Goal: Task Accomplishment & Management: Manage account settings

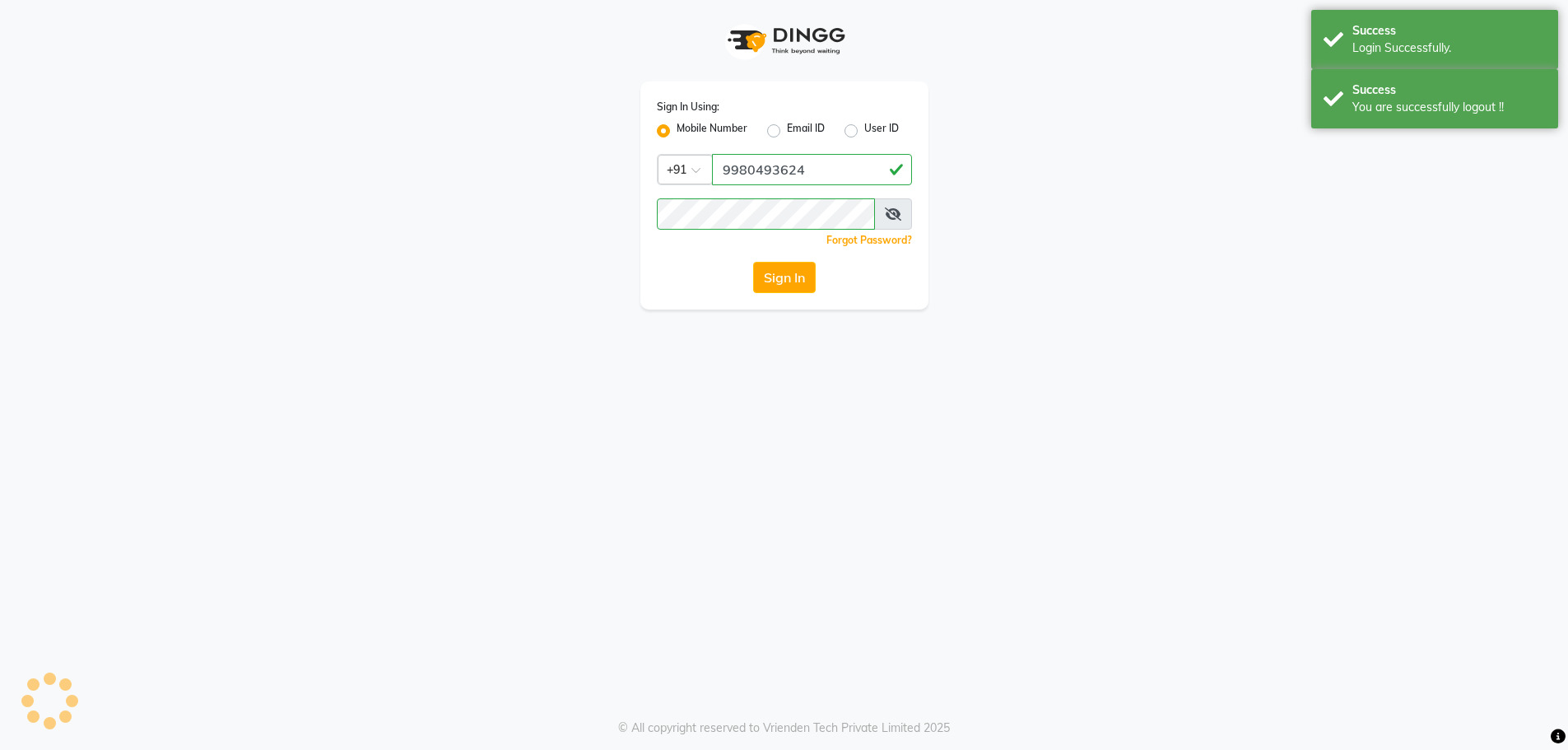
select select "100"
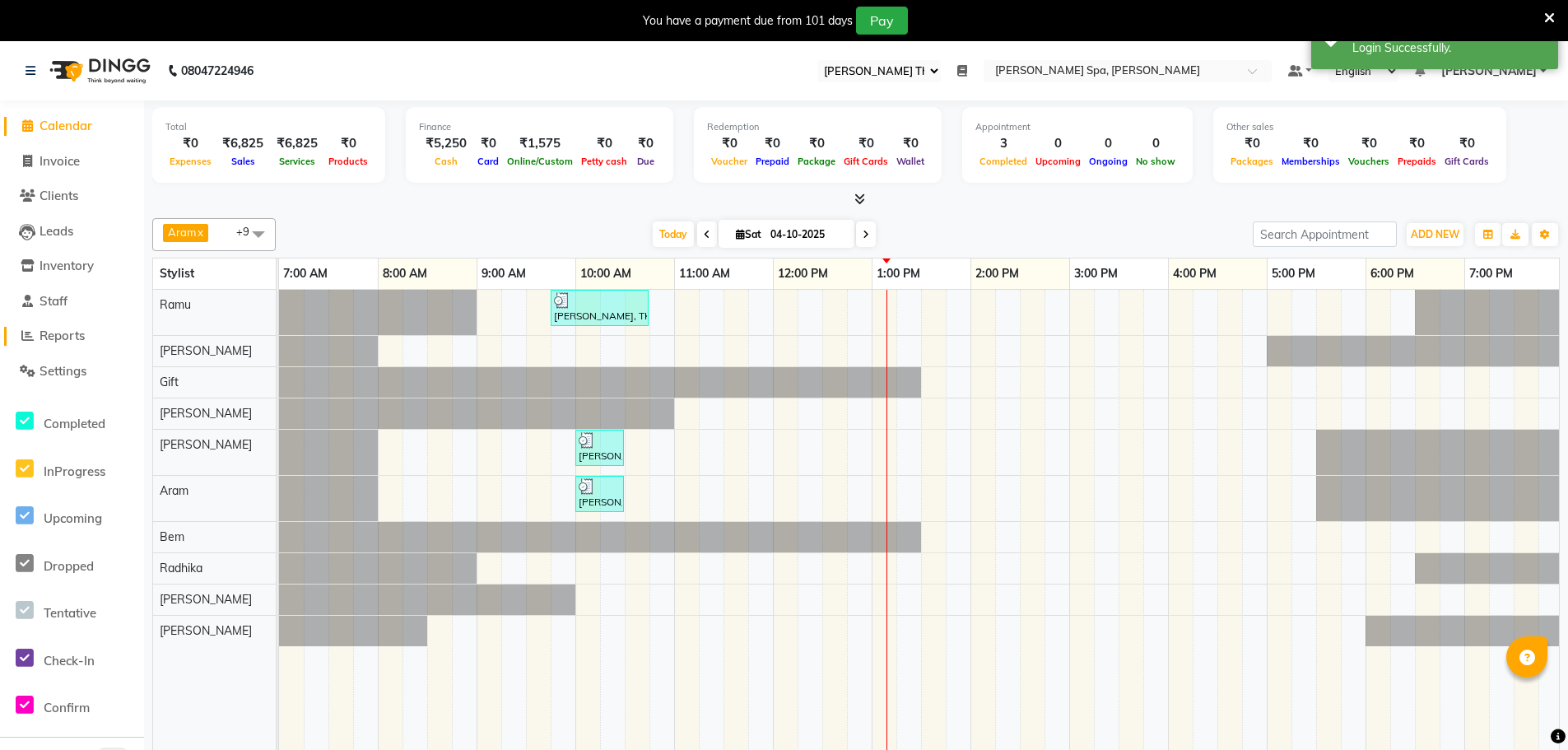
click at [59, 329] on span "Reports" at bounding box center [62, 336] width 45 height 16
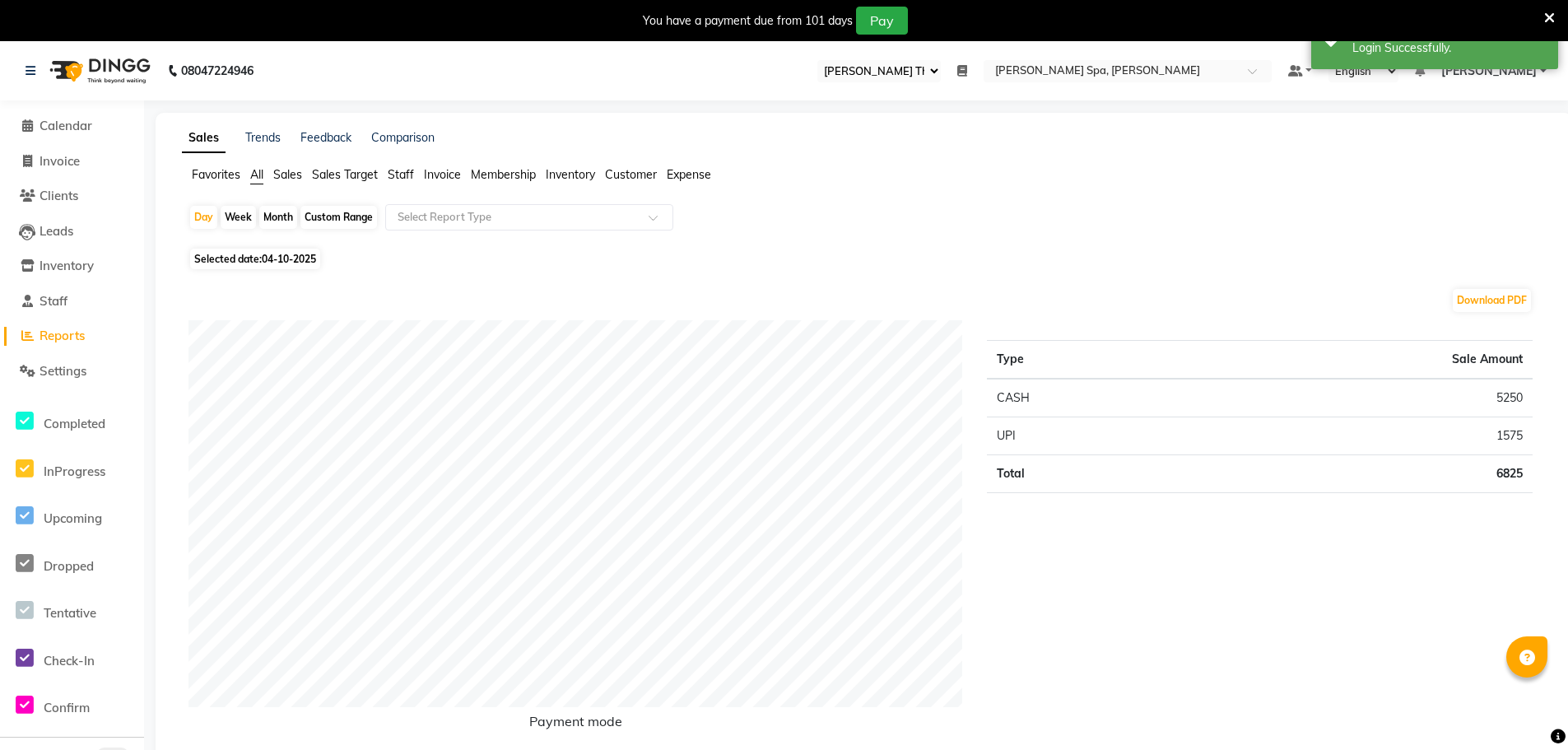
click at [455, 173] on span "Invoice" at bounding box center [442, 174] width 37 height 15
click at [260, 247] on span "Selected date: [DATE]" at bounding box center [255, 249] width 130 height 21
select select "10"
select select "2025"
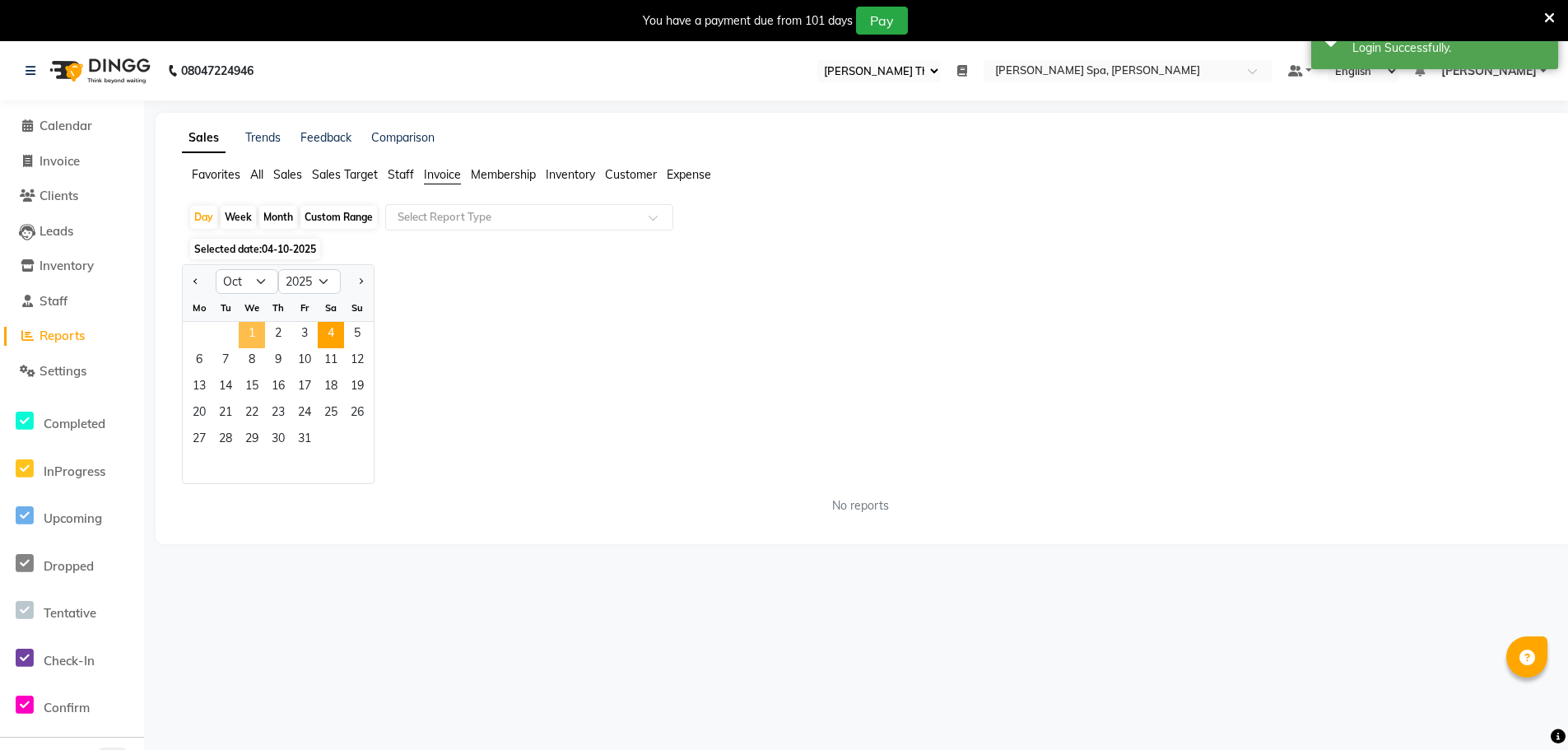
click at [253, 336] on span "1" at bounding box center [252, 335] width 26 height 26
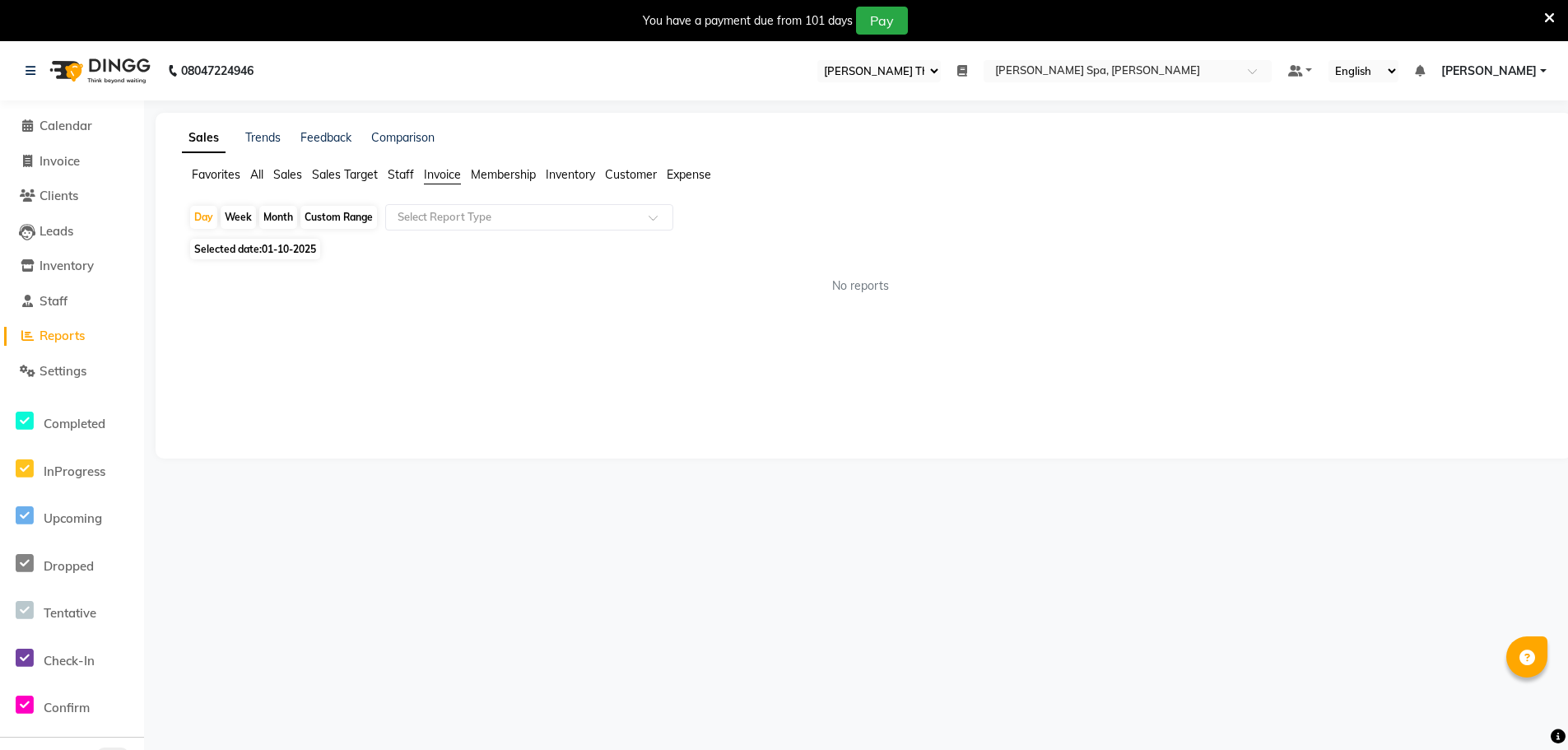
click at [306, 250] on span "01-10-2025" at bounding box center [288, 249] width 55 height 13
select select "10"
select select "2025"
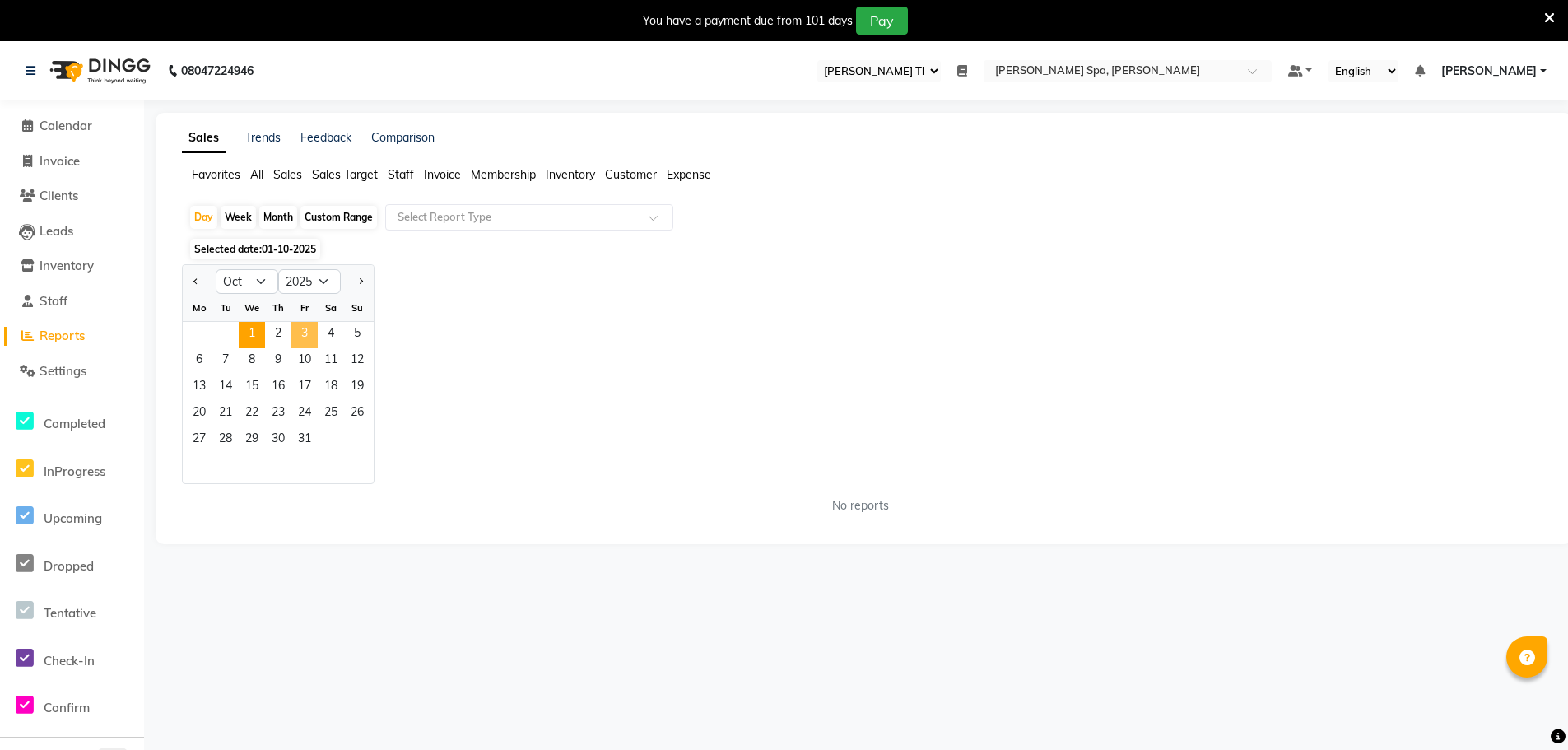
click at [304, 336] on span "3" at bounding box center [304, 335] width 26 height 26
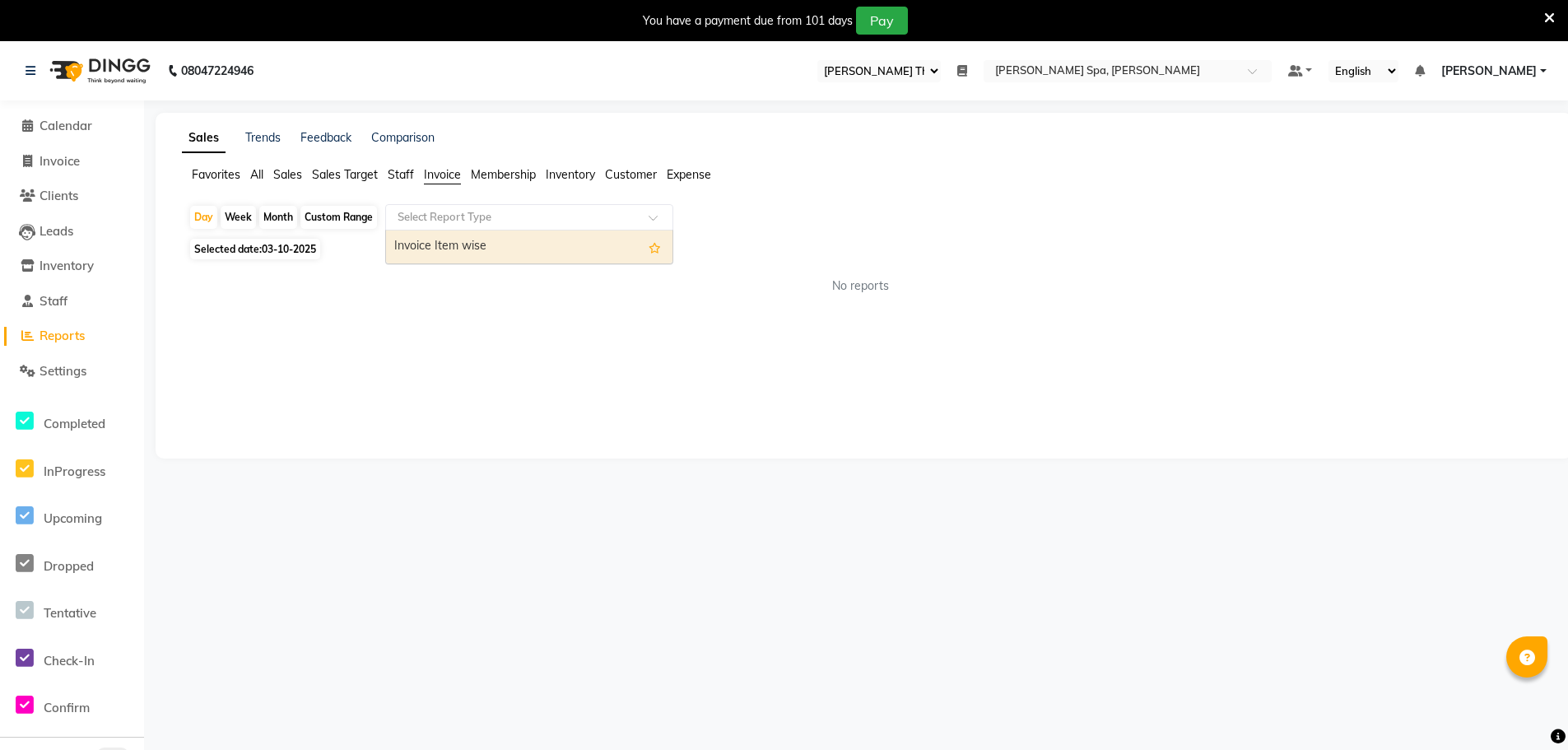
click at [497, 221] on input "text" at bounding box center [512, 217] width 237 height 17
click at [495, 247] on div "Invoice Item wise" at bounding box center [529, 247] width 287 height 33
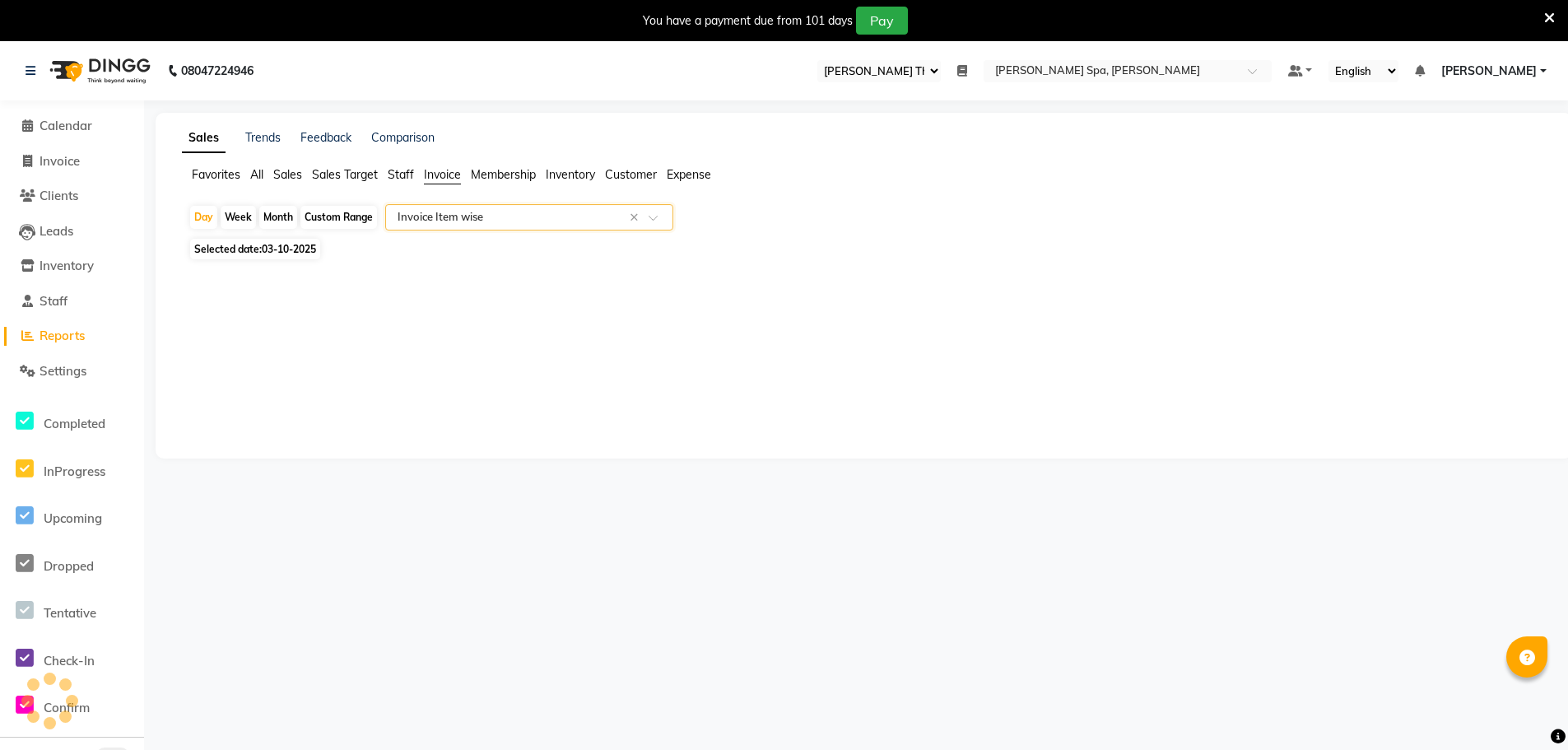
select select "full_report"
select select "csv"
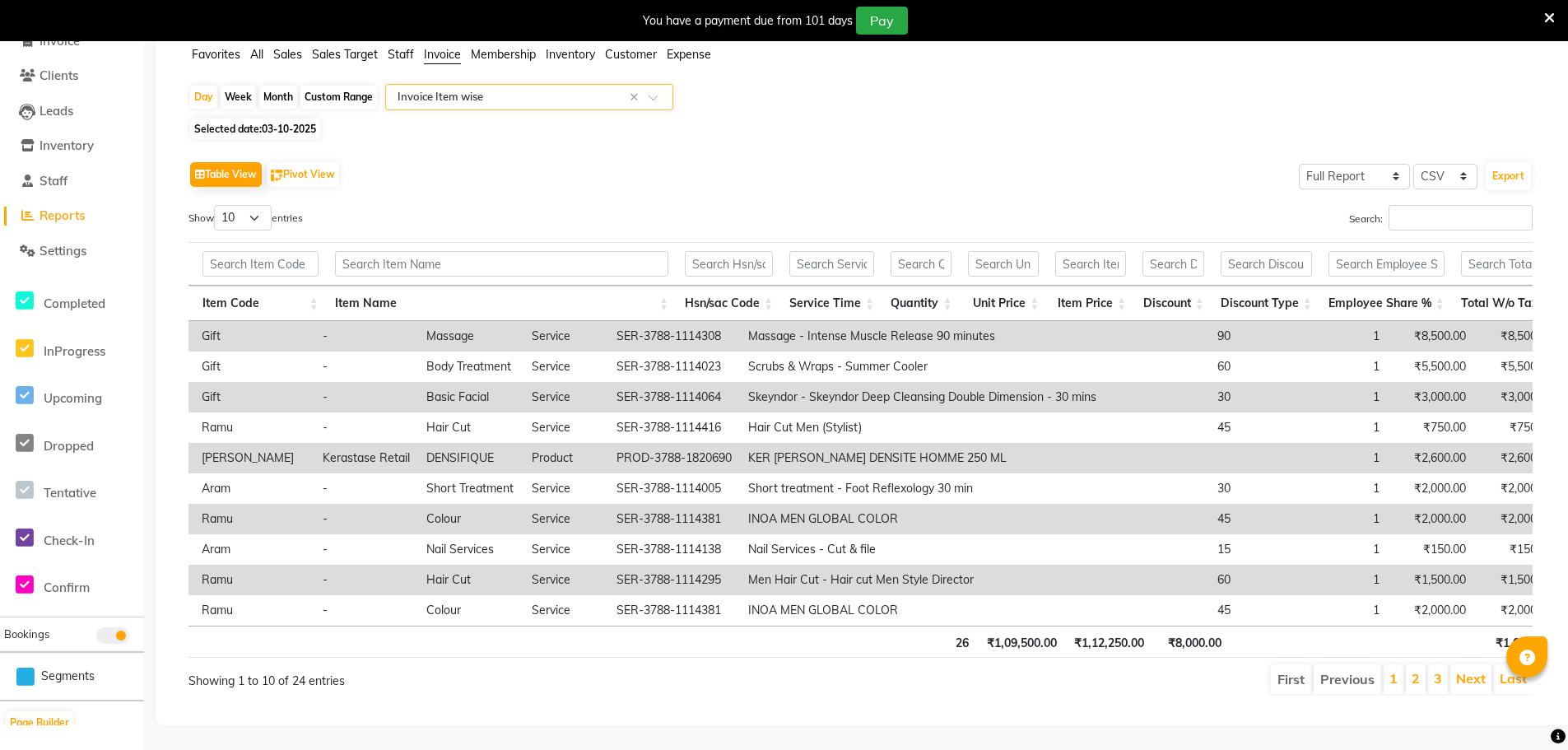
scroll to position [0, 1776]
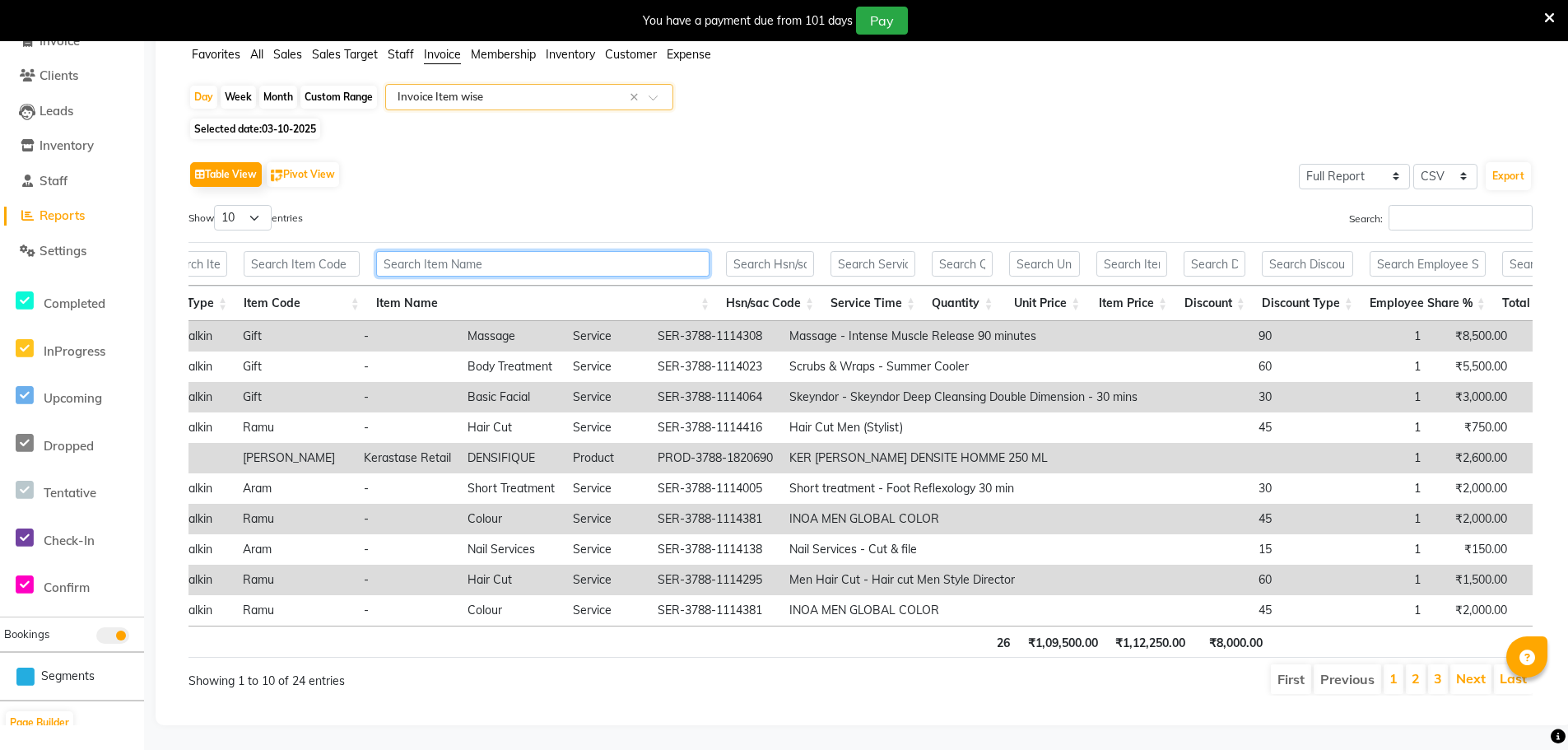
click at [459, 251] on input "text" at bounding box center [543, 263] width 333 height 25
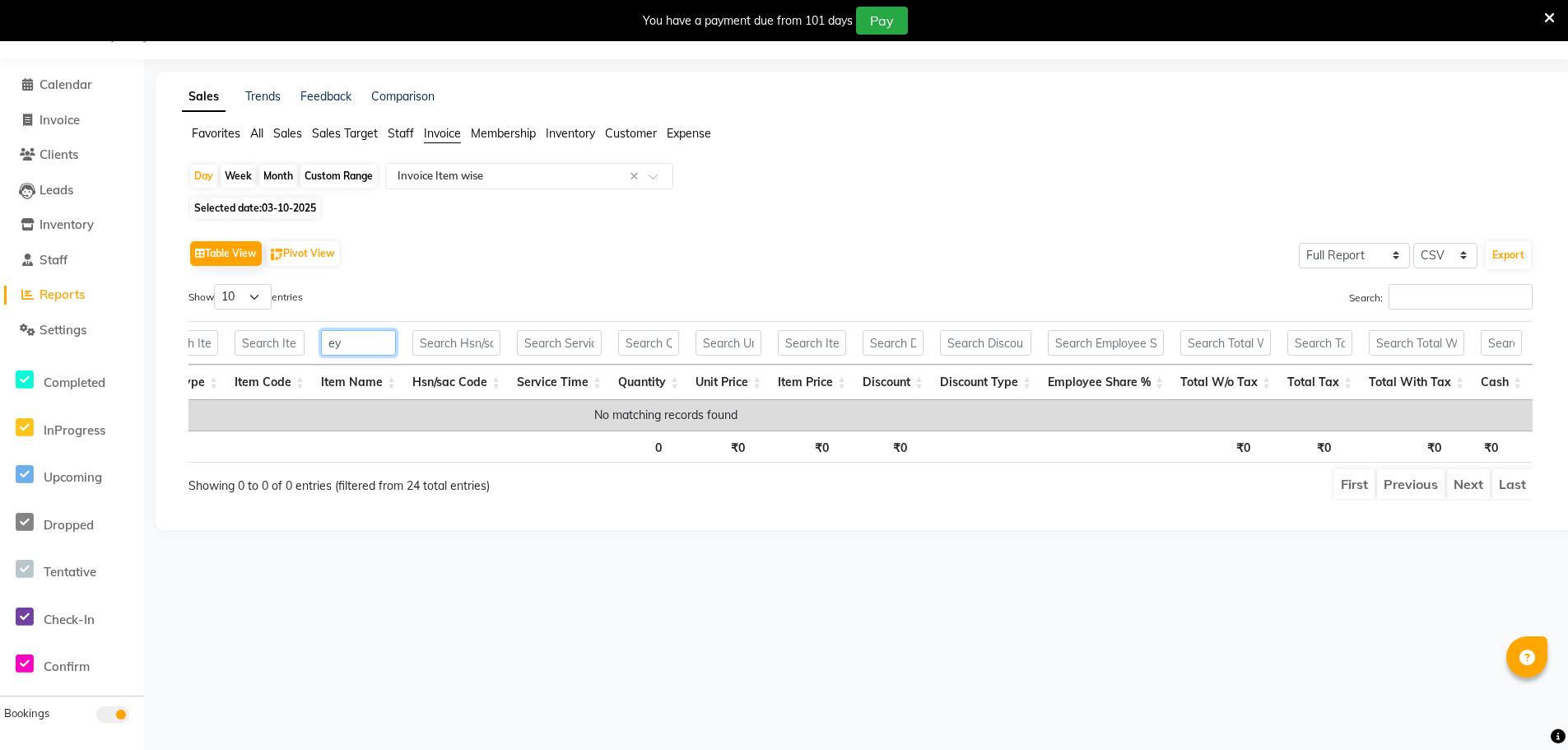
type input "e"
type input "l"
type input "s"
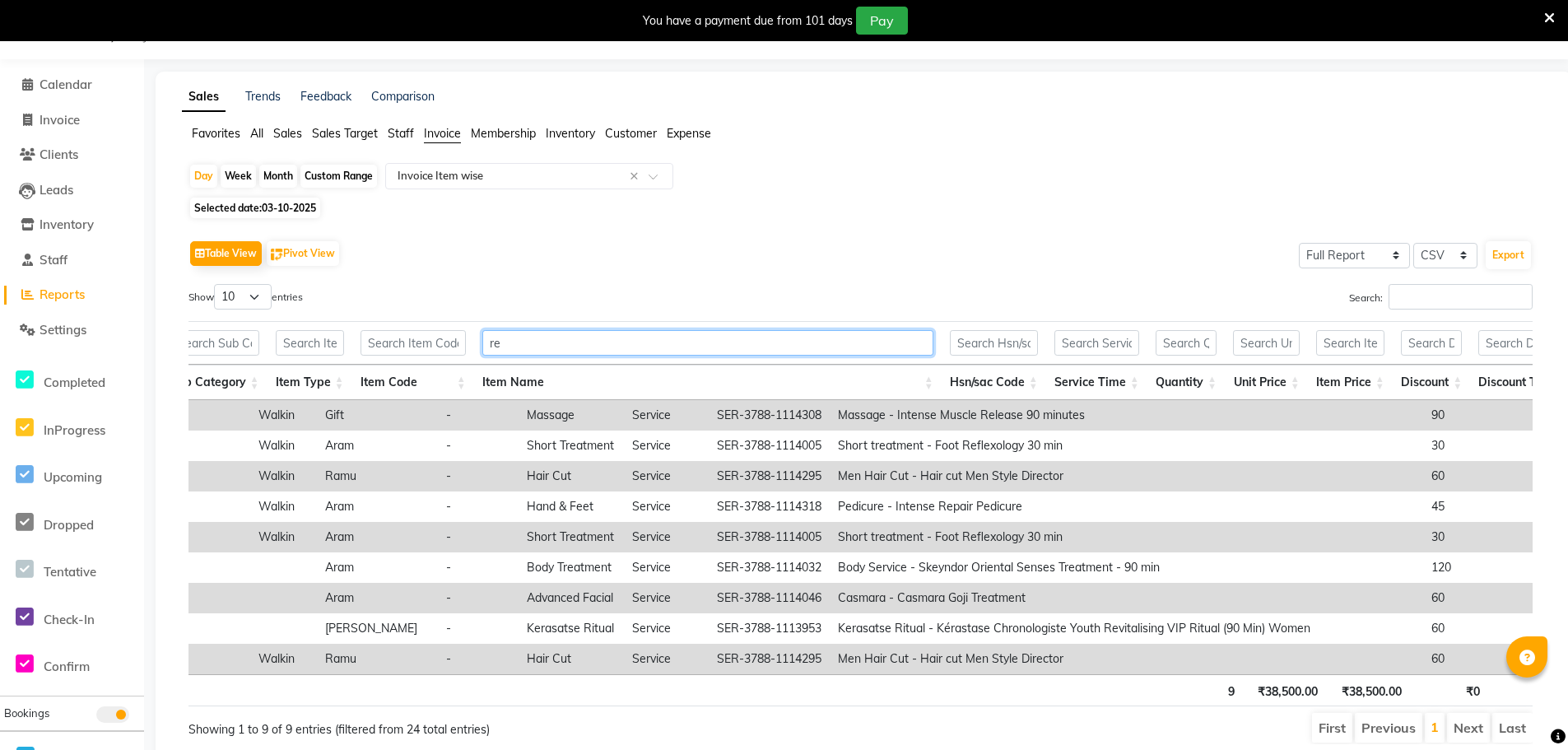
type input "r"
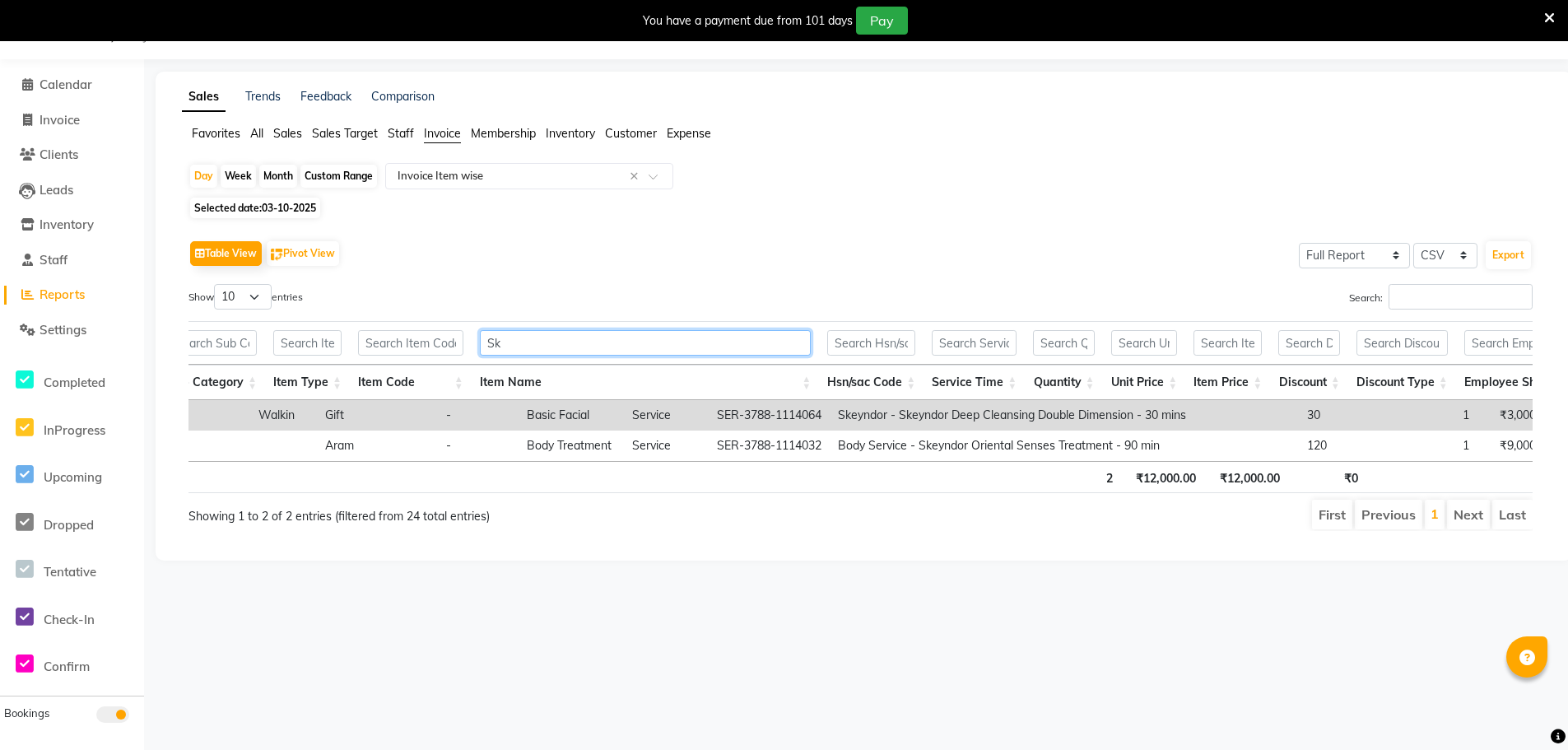
type input "S"
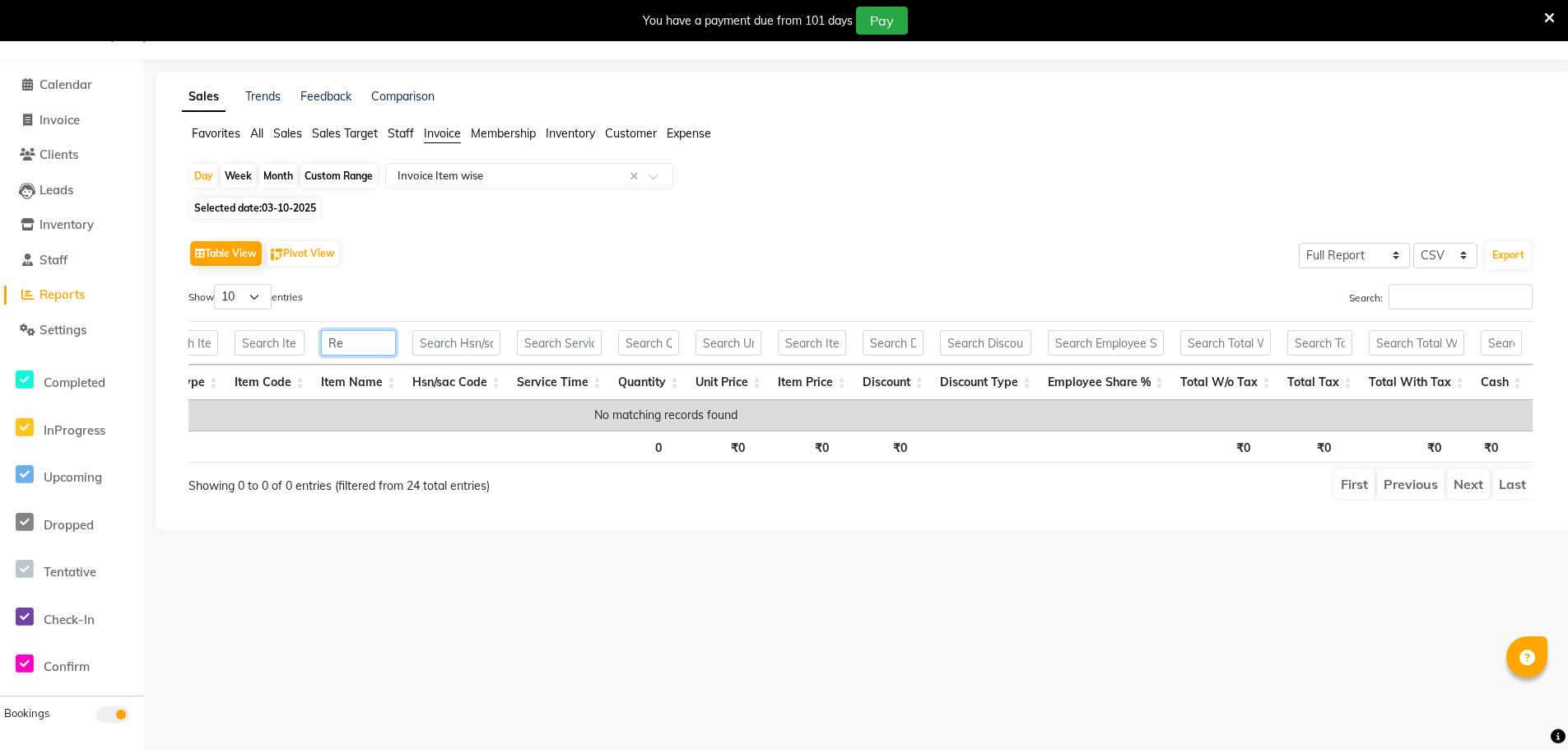
type input "R"
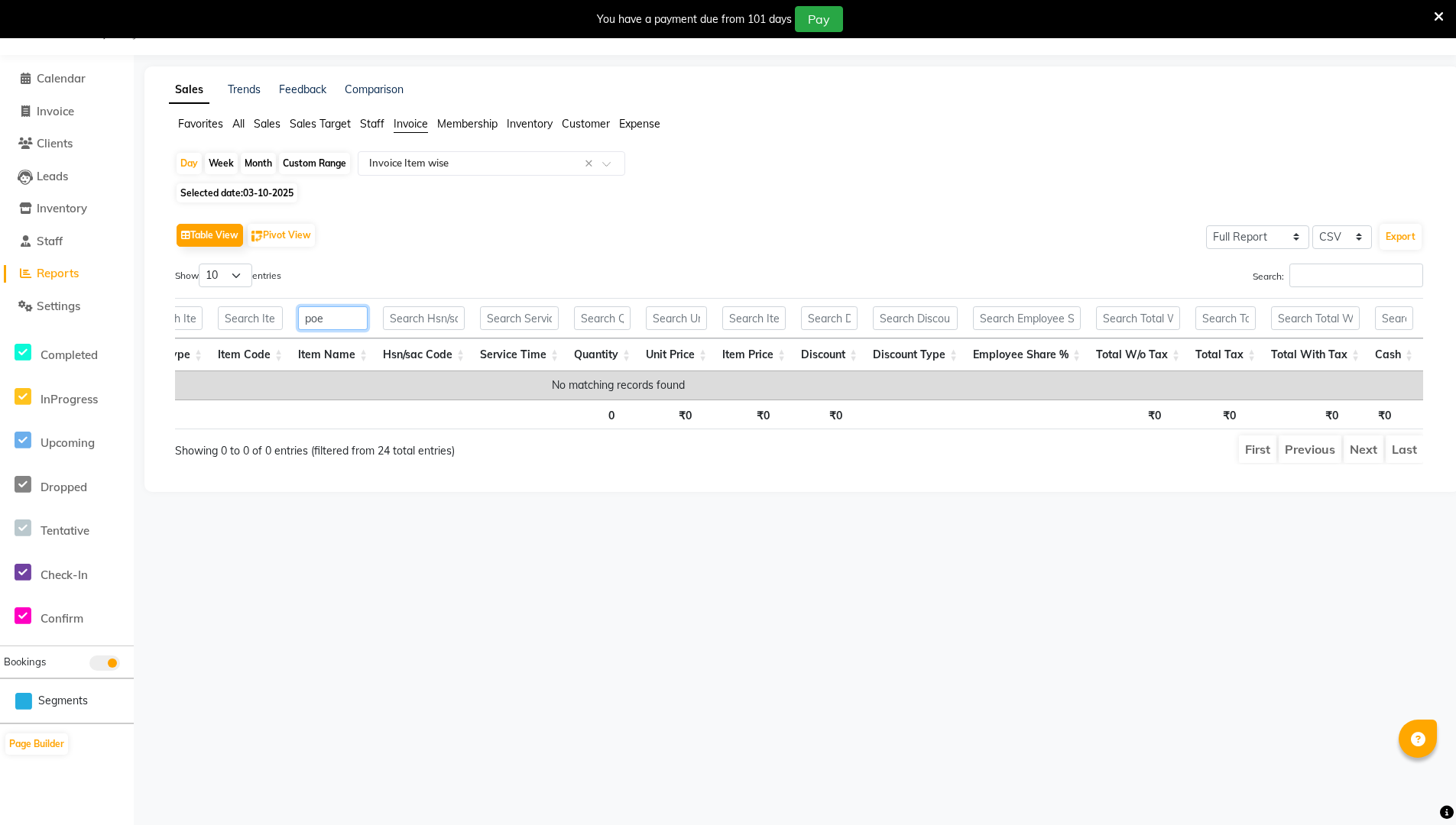
type input "poe"
click at [837, 128] on ul "Favorites All Sales Sales Target Staff Invoice Membership Inventory Customer Ex…" at bounding box center [802, 125] width 1266 height 17
click at [719, 38] on nav "08047224946 Select Register [PERSON_NAME] The Spa Daily Open Registers nothing …" at bounding box center [728, 27] width 1456 height 55
click at [742, 128] on ul "Favorites All Sales Sales Target Staff Invoice Membership Inventory Customer Ex…" at bounding box center [802, 125] width 1266 height 17
click at [708, 29] on div "You have a payment due from 101 days Pay" at bounding box center [720, 19] width 246 height 26
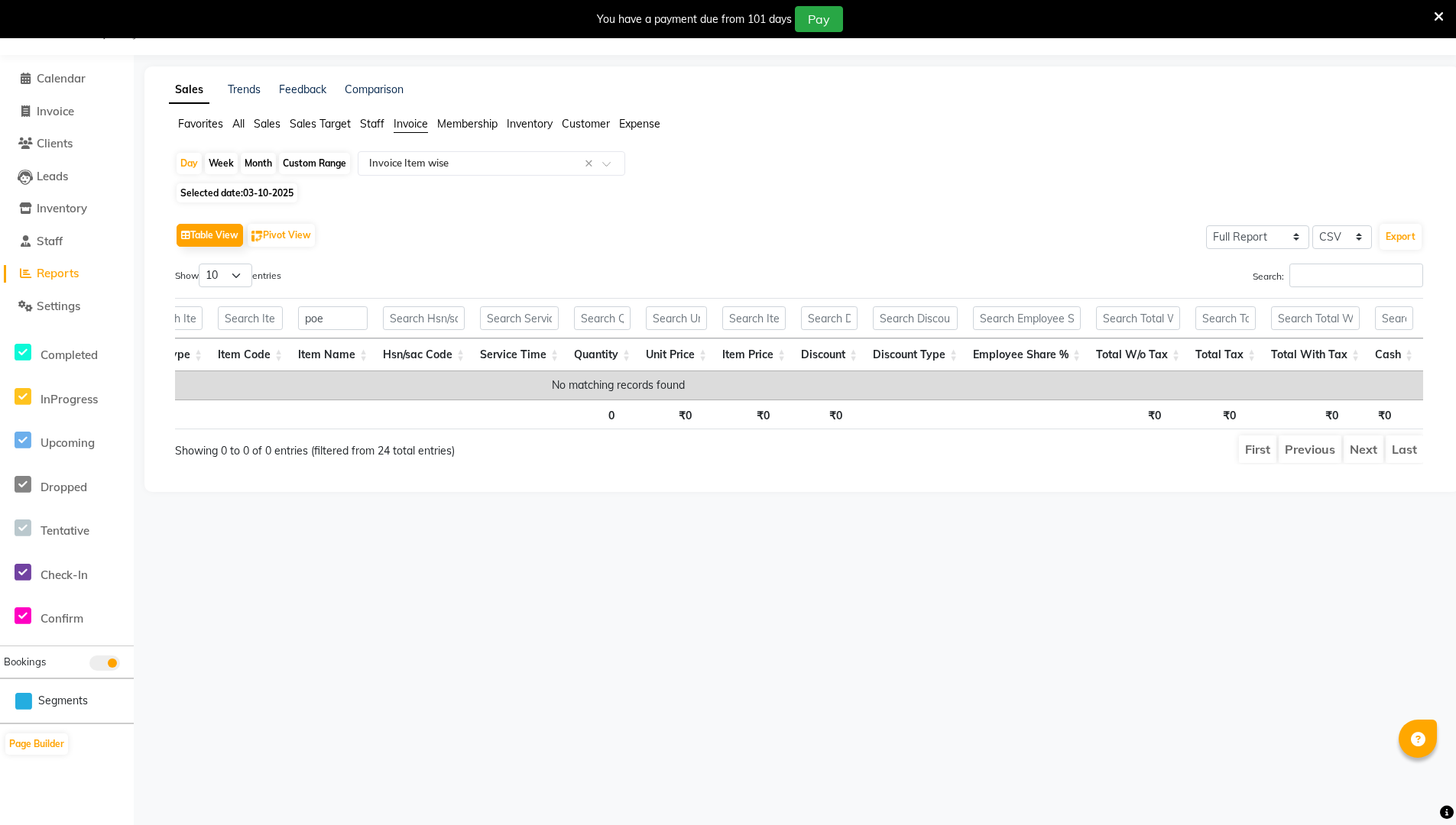
click at [765, 250] on div "Table View Pivot View Select Full Report Filtered Report Select CSV PDF Export" at bounding box center [799, 235] width 1248 height 32
click at [712, 107] on div "Sales Trends Feedback Comparison Favorites All Sales Sales Target Staff Invoice…" at bounding box center [801, 279] width 1315 height 426
click at [708, 92] on div "Sales Trends Feedback Comparison" at bounding box center [802, 90] width 1285 height 16
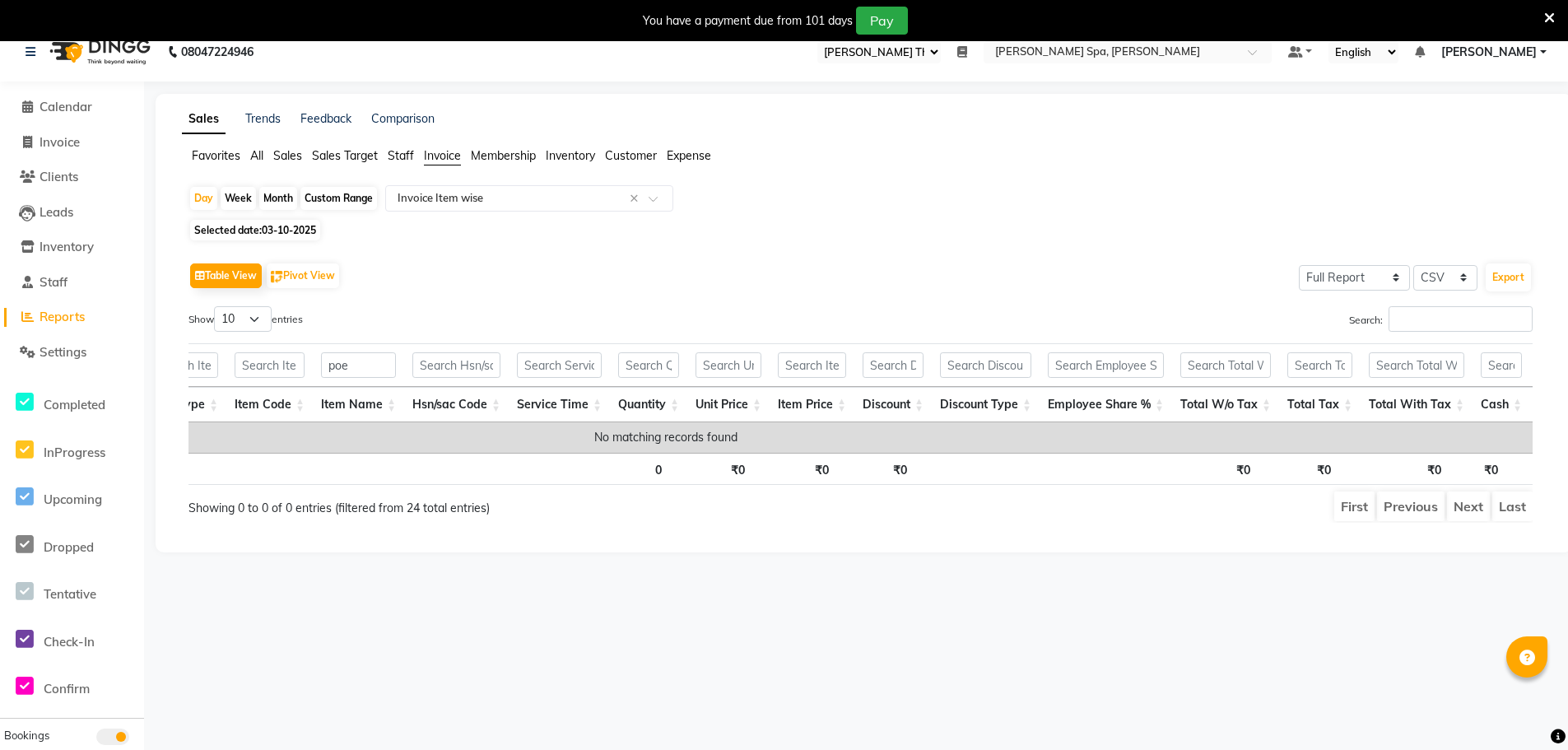
scroll to position [0, 0]
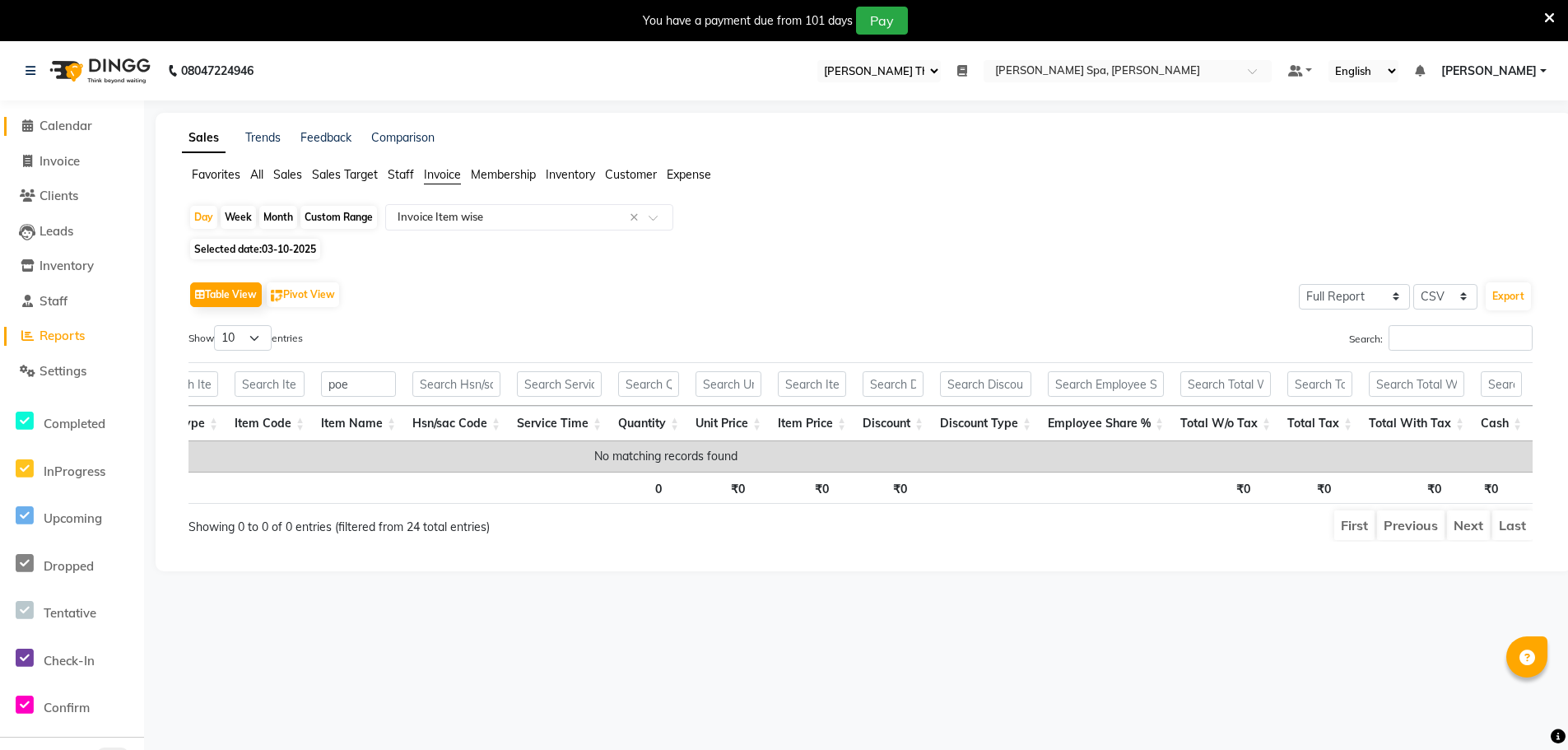
click at [66, 124] on span "Calendar" at bounding box center [65, 125] width 53 height 16
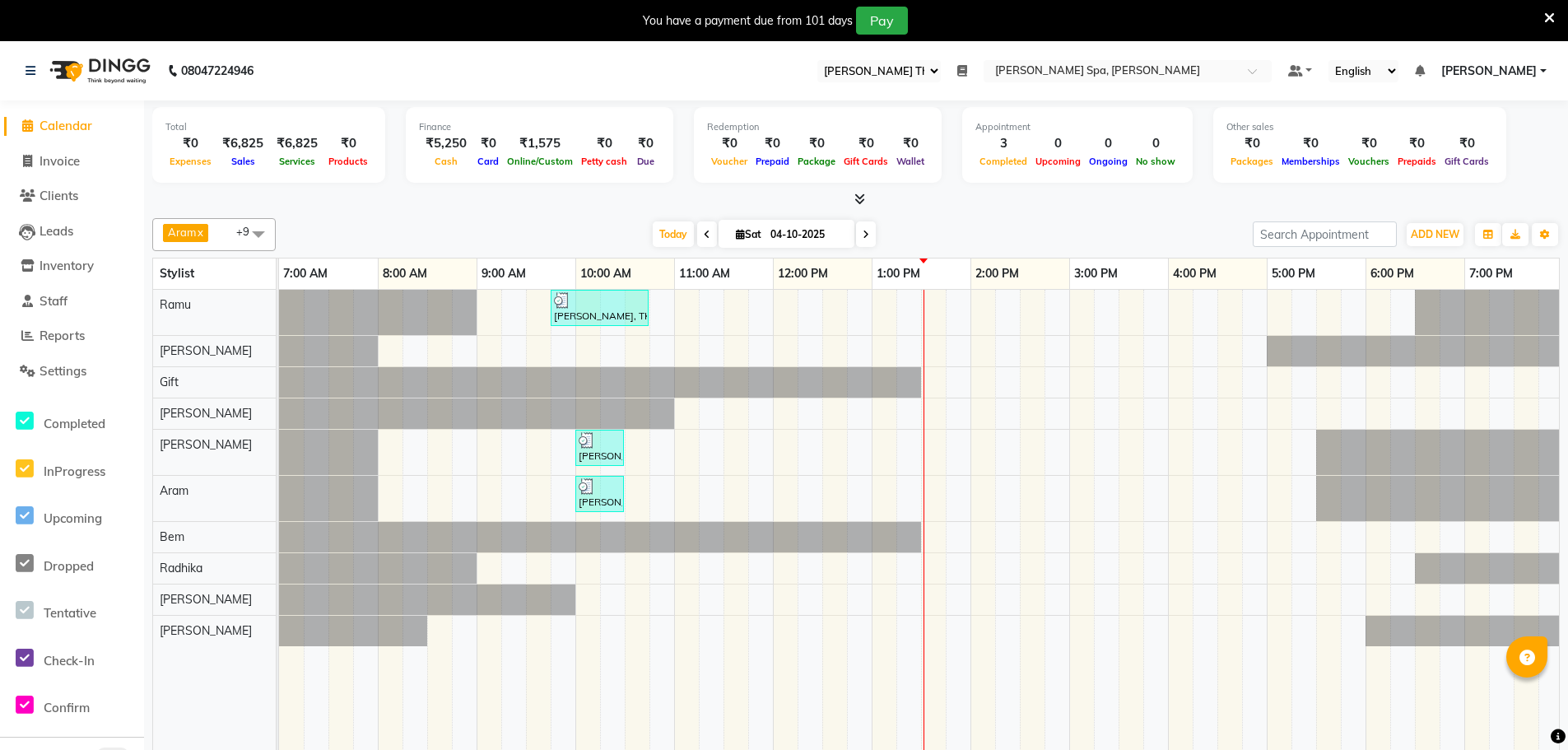
click at [712, 306] on div "[PERSON_NAME], TK02, 09:45 AM-10:45 AM, Men Hair Cut - Hair cut Men Style Direc…" at bounding box center [1119, 531] width 1679 height 484
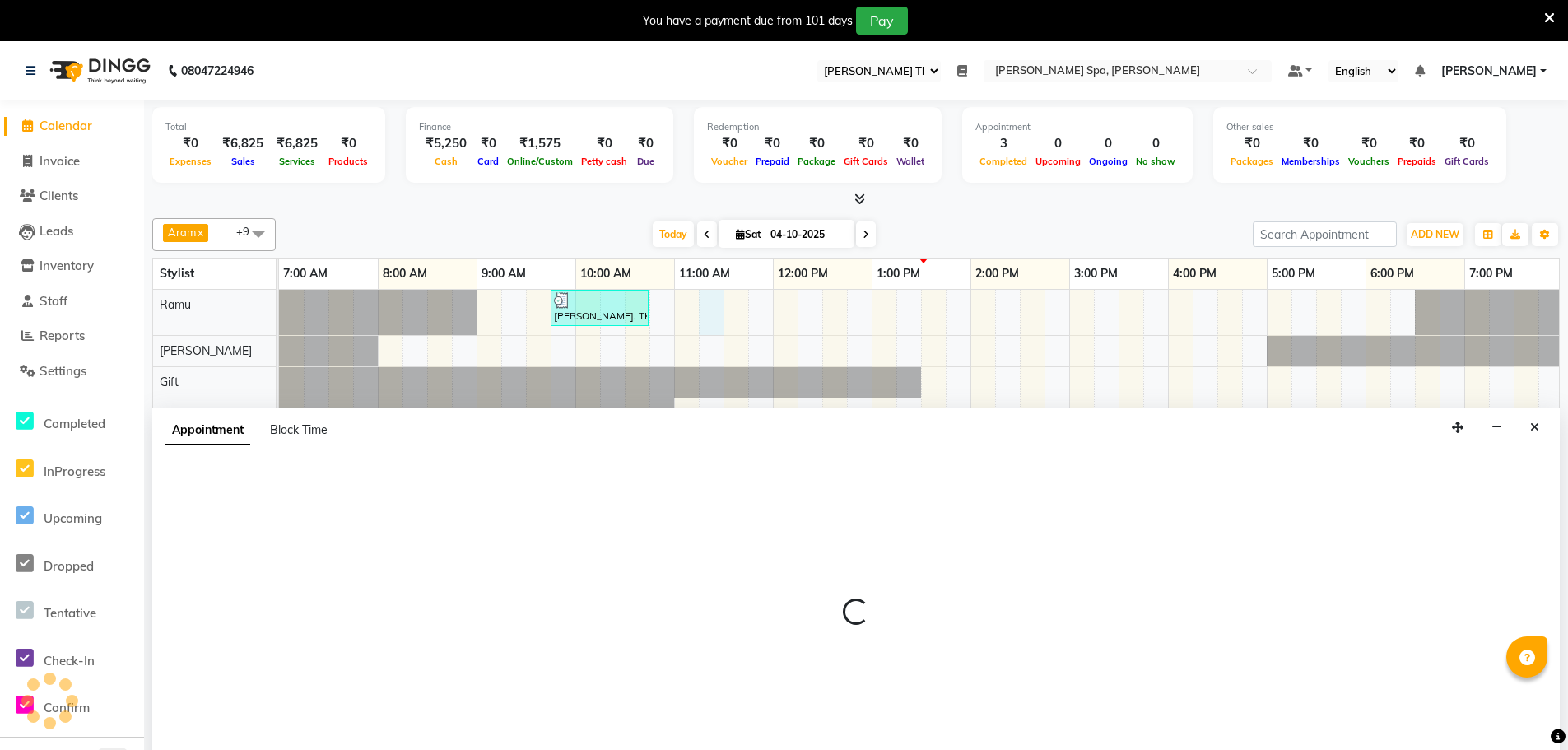
scroll to position [41, 0]
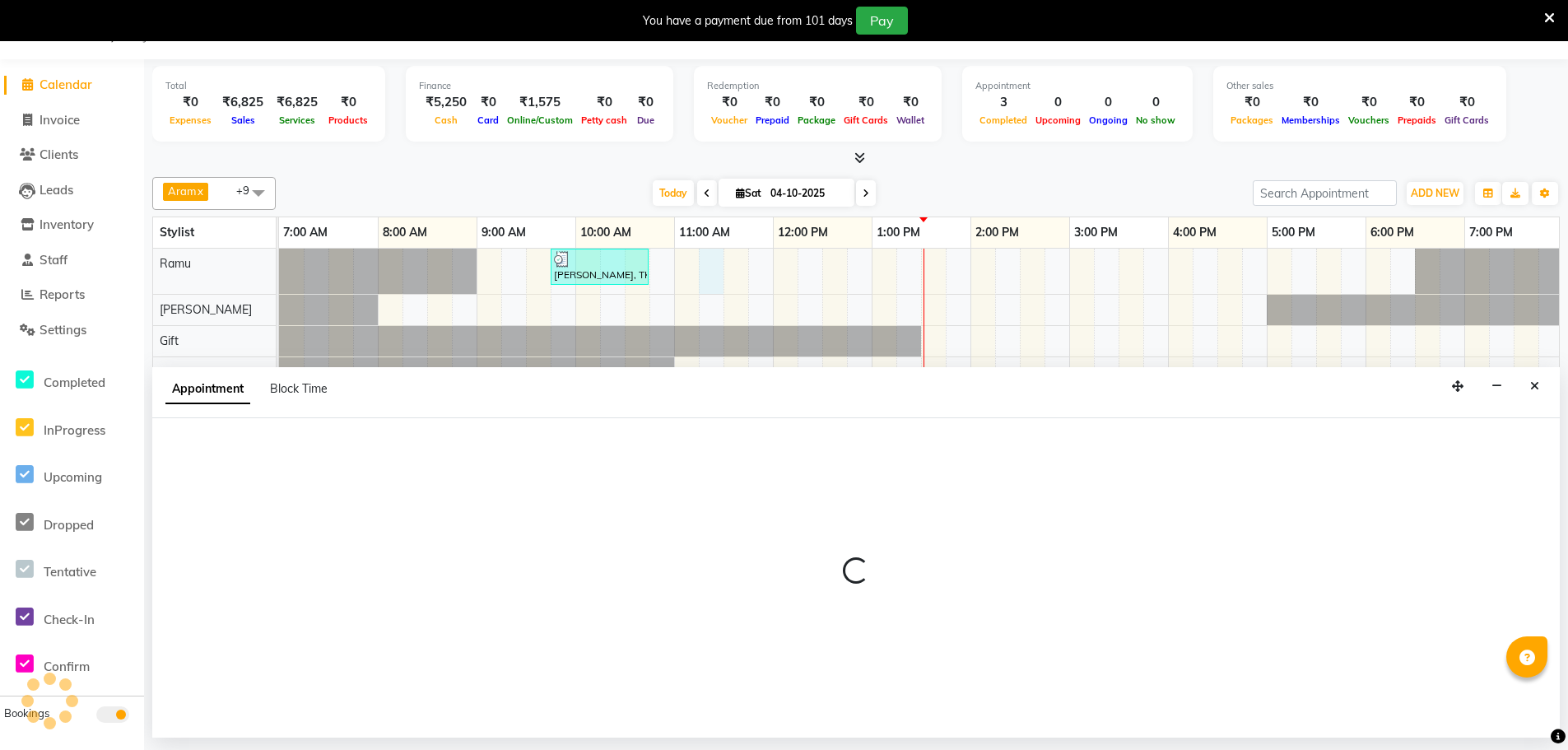
select select "84952"
select select "675"
select select "tentative"
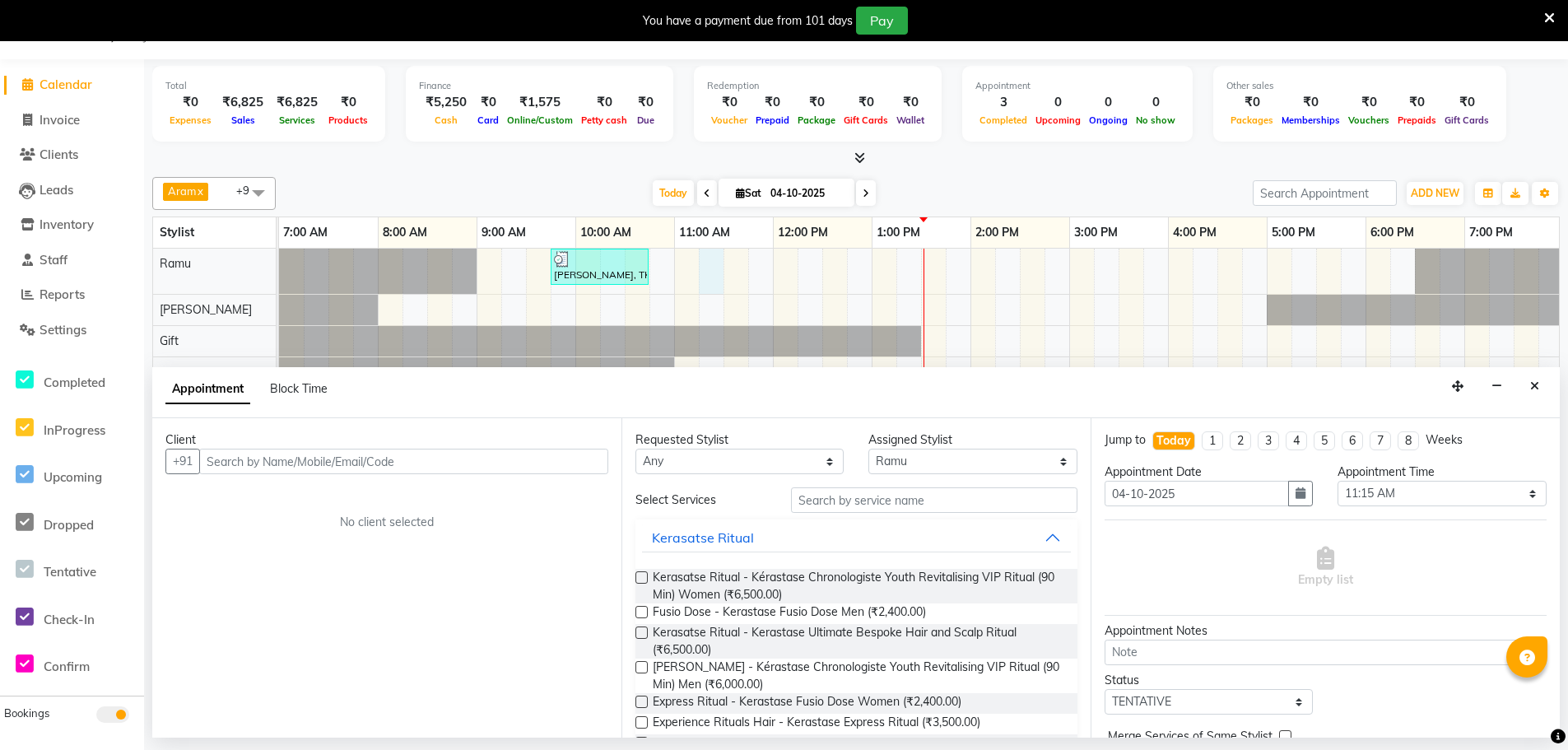
click at [259, 458] on input "text" at bounding box center [404, 461] width 409 height 25
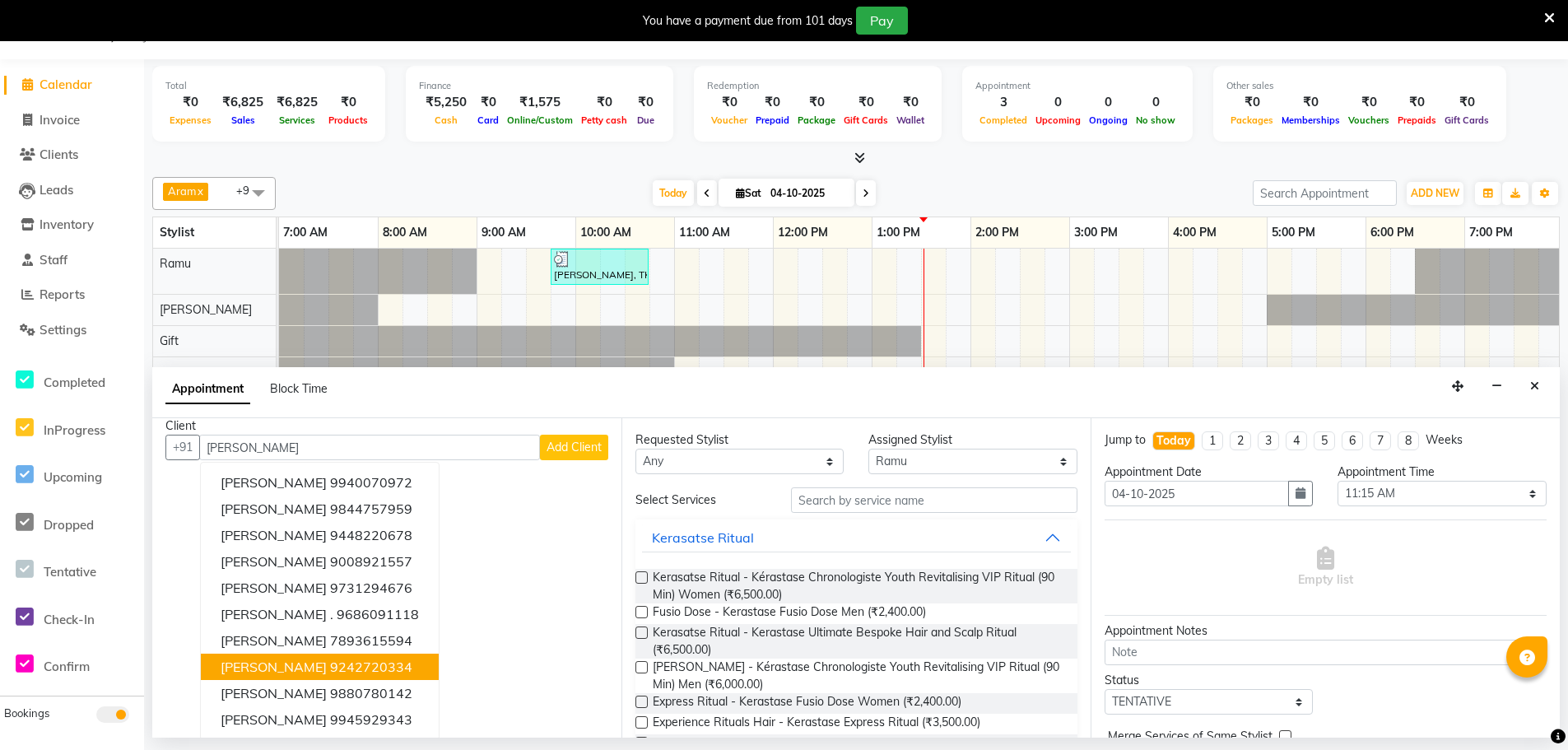
scroll to position [17, 0]
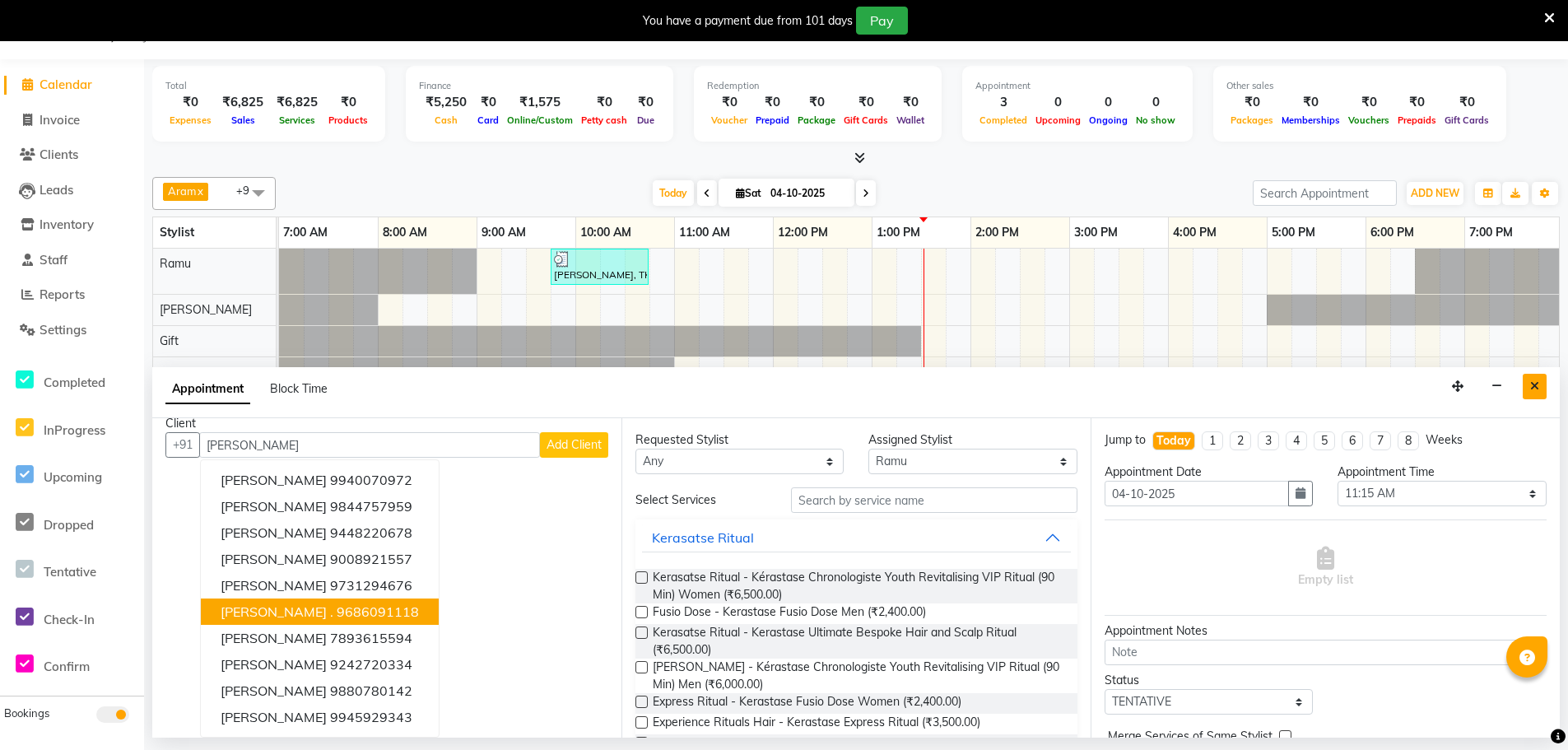
type input "[PERSON_NAME]"
click at [1534, 388] on icon "Close" at bounding box center [1534, 386] width 9 height 12
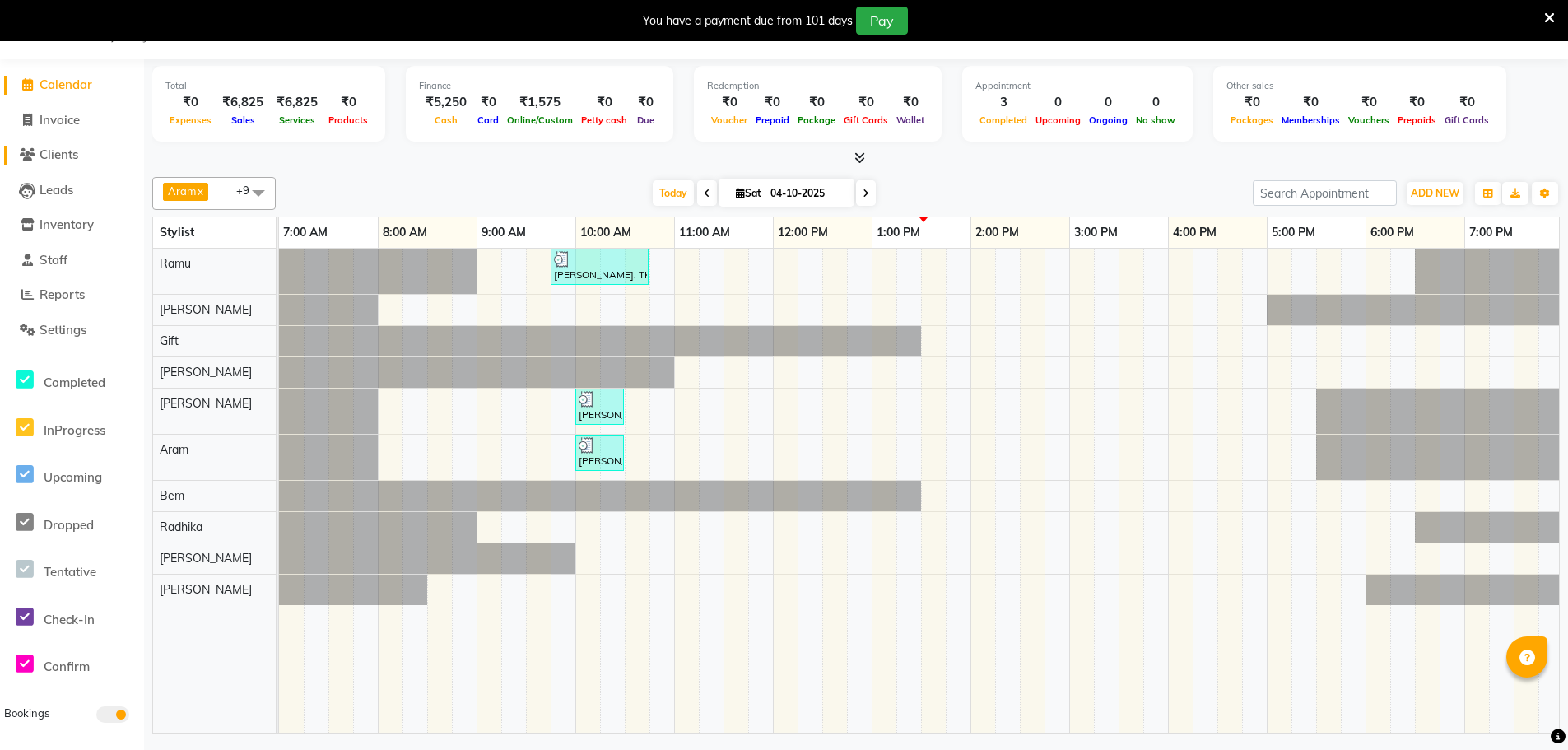
click at [65, 157] on span "Clients" at bounding box center [59, 154] width 39 height 16
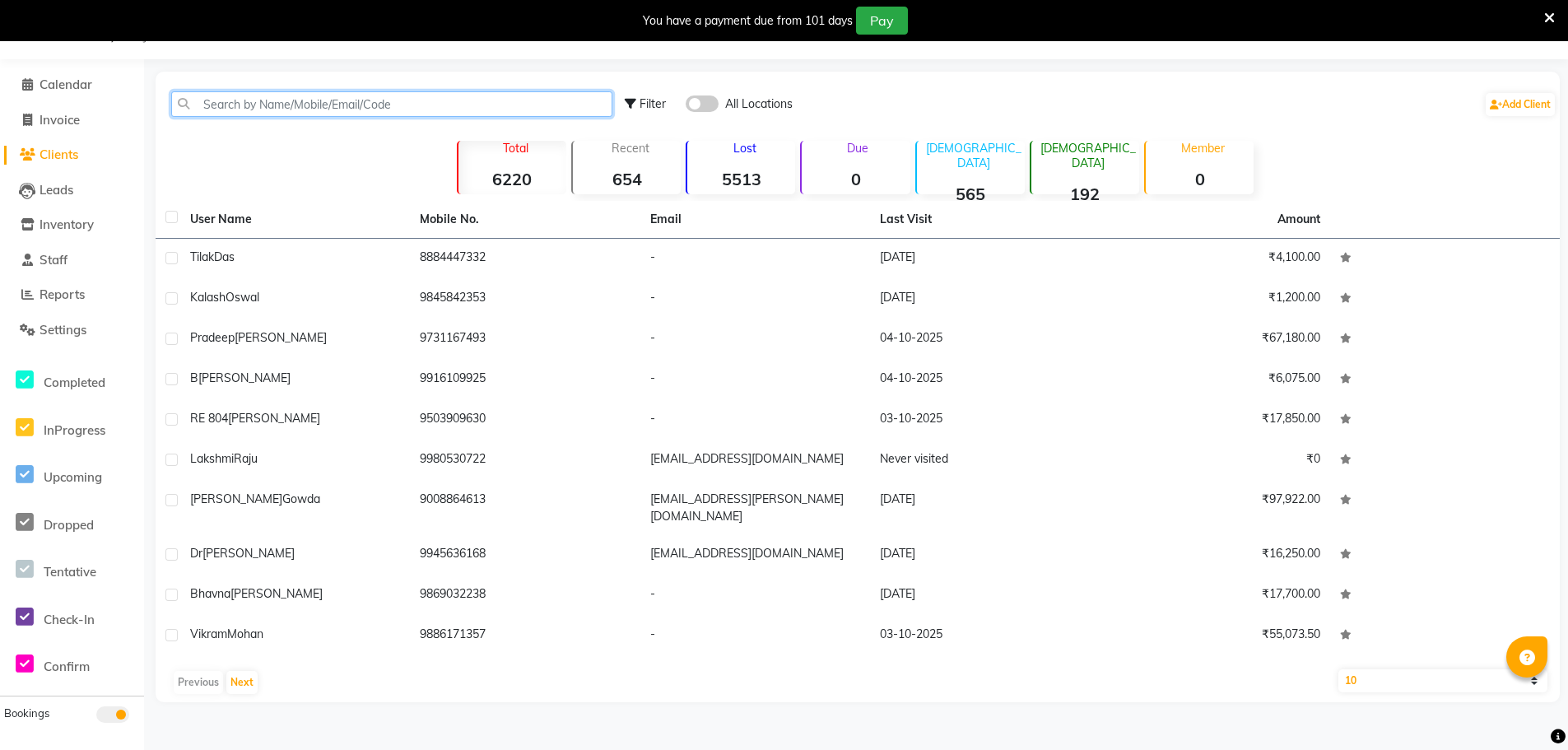
click at [325, 106] on input "text" at bounding box center [392, 104] width 441 height 25
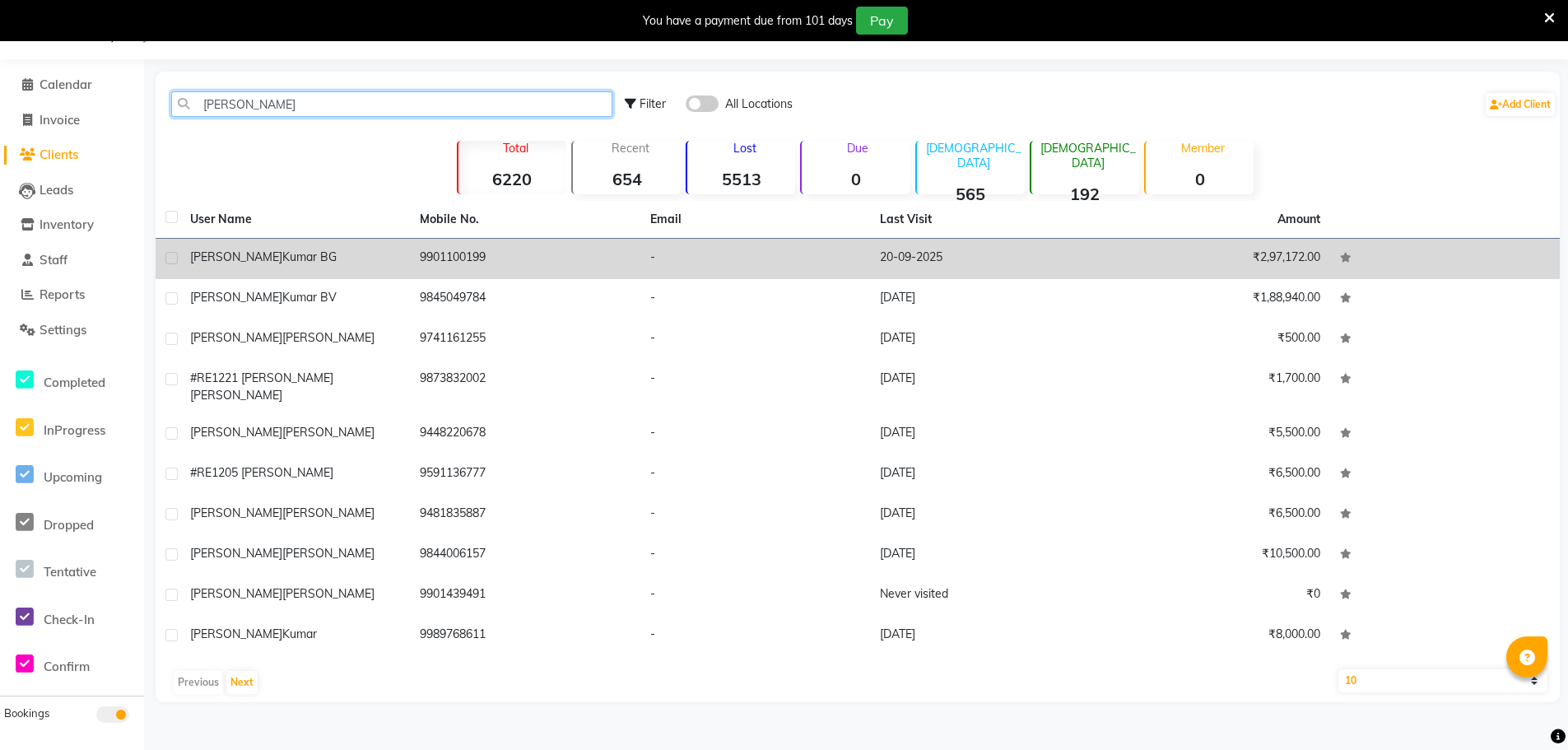
type input "[PERSON_NAME]"
click at [284, 260] on div "[PERSON_NAME] BG" at bounding box center [295, 257] width 210 height 18
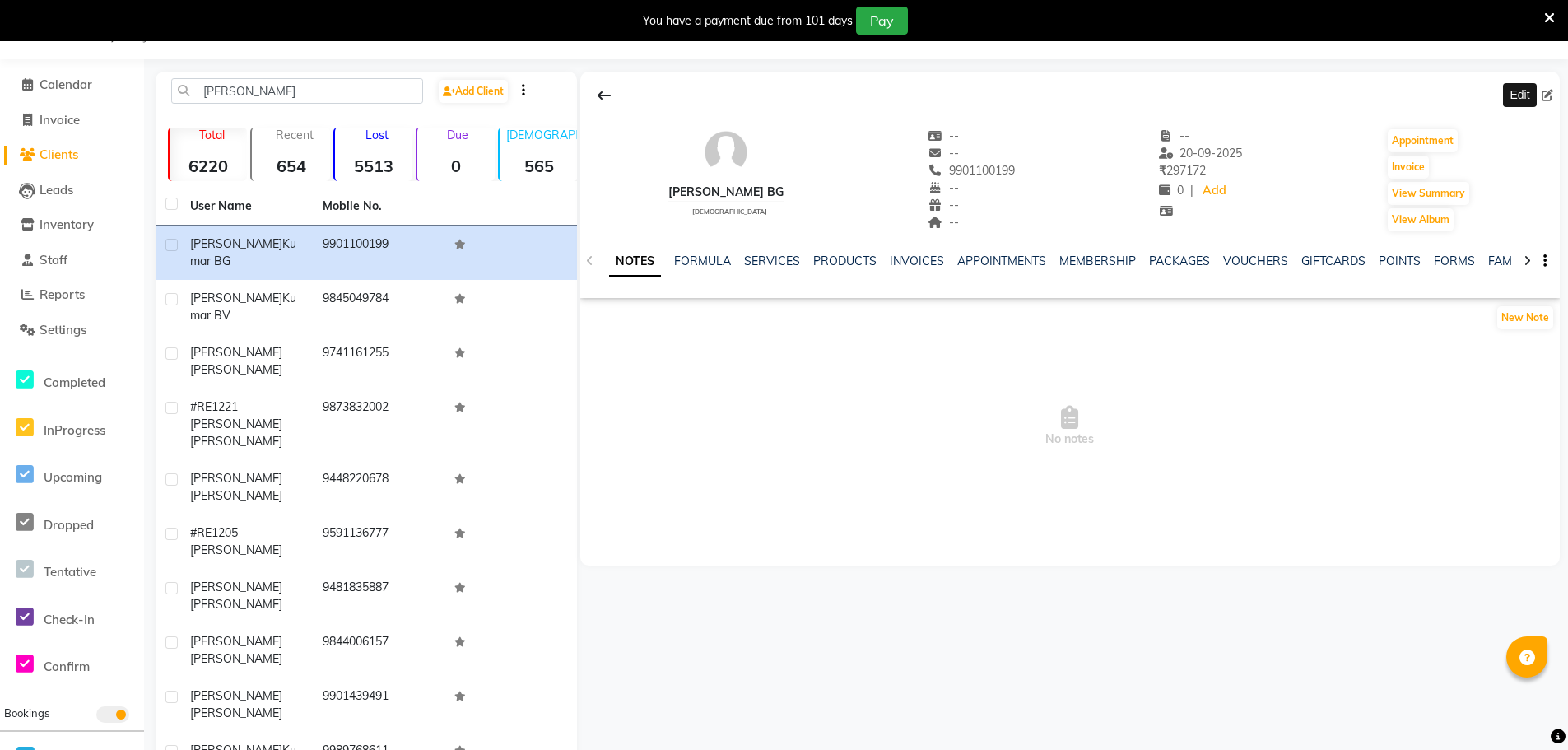
click at [1553, 92] on span at bounding box center [1550, 96] width 18 height 18
click at [1543, 95] on icon at bounding box center [1547, 96] width 12 height 12
select select "[DEMOGRAPHIC_DATA]"
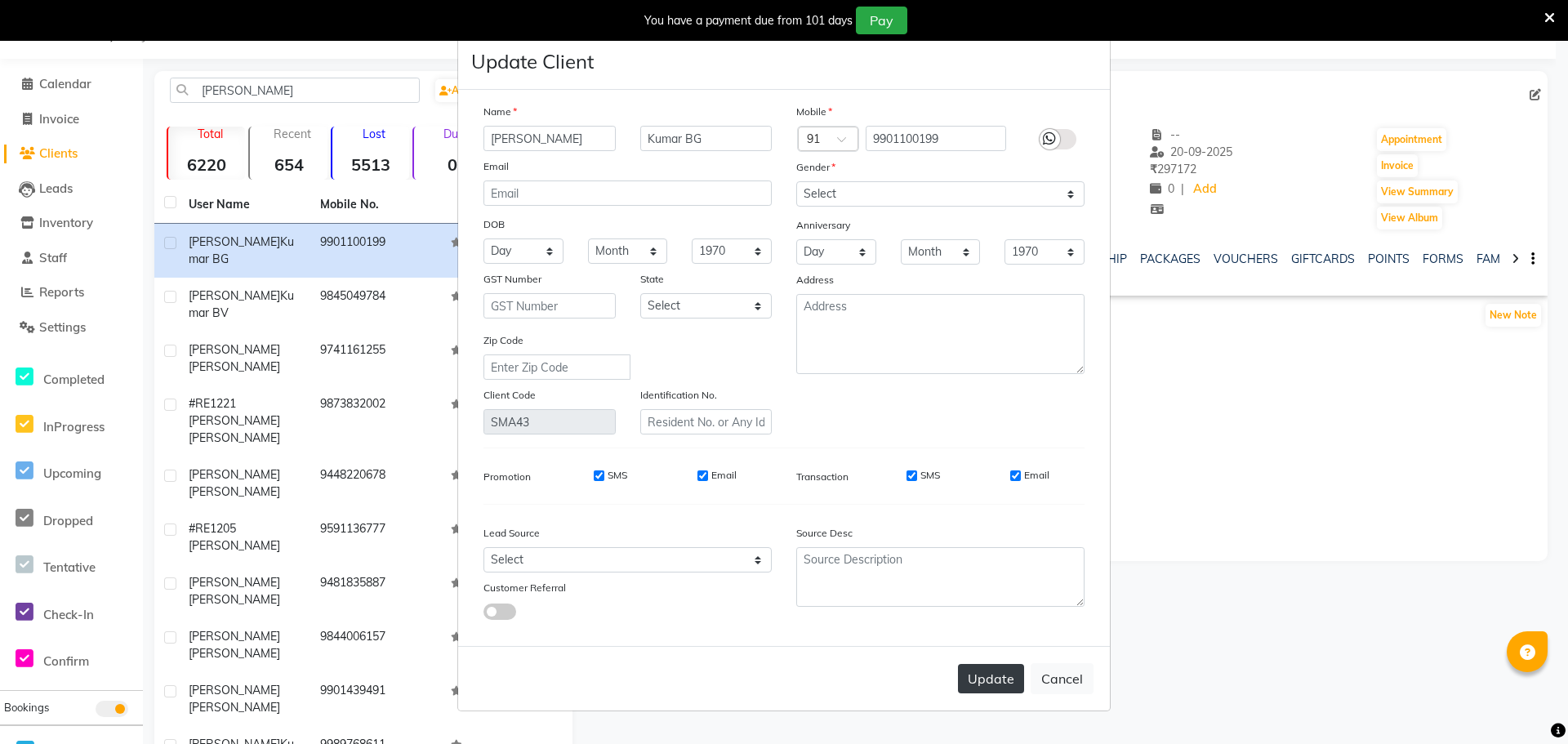
click at [1003, 672] on button "Update" at bounding box center [990, 678] width 66 height 29
select select
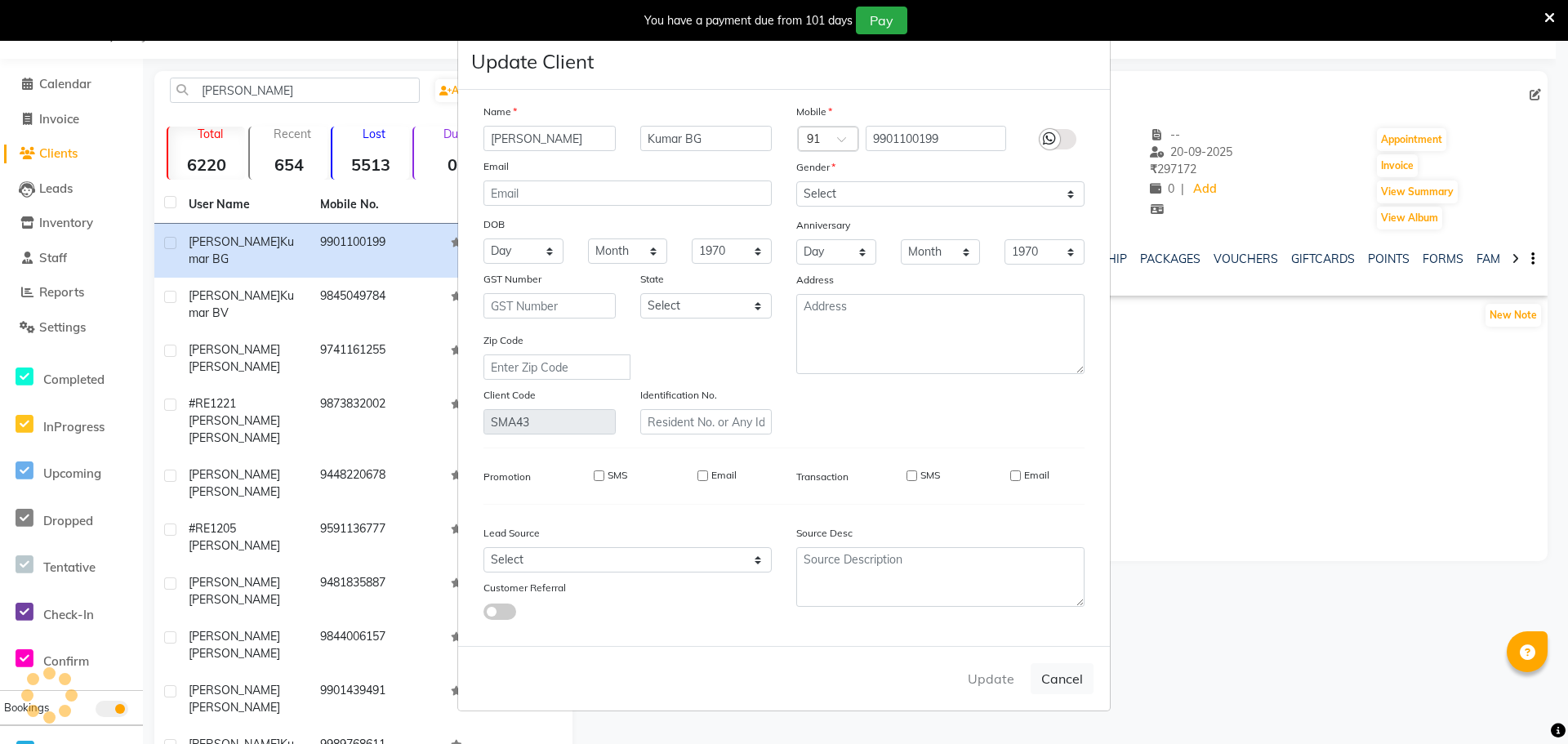
select select
checkbox input "false"
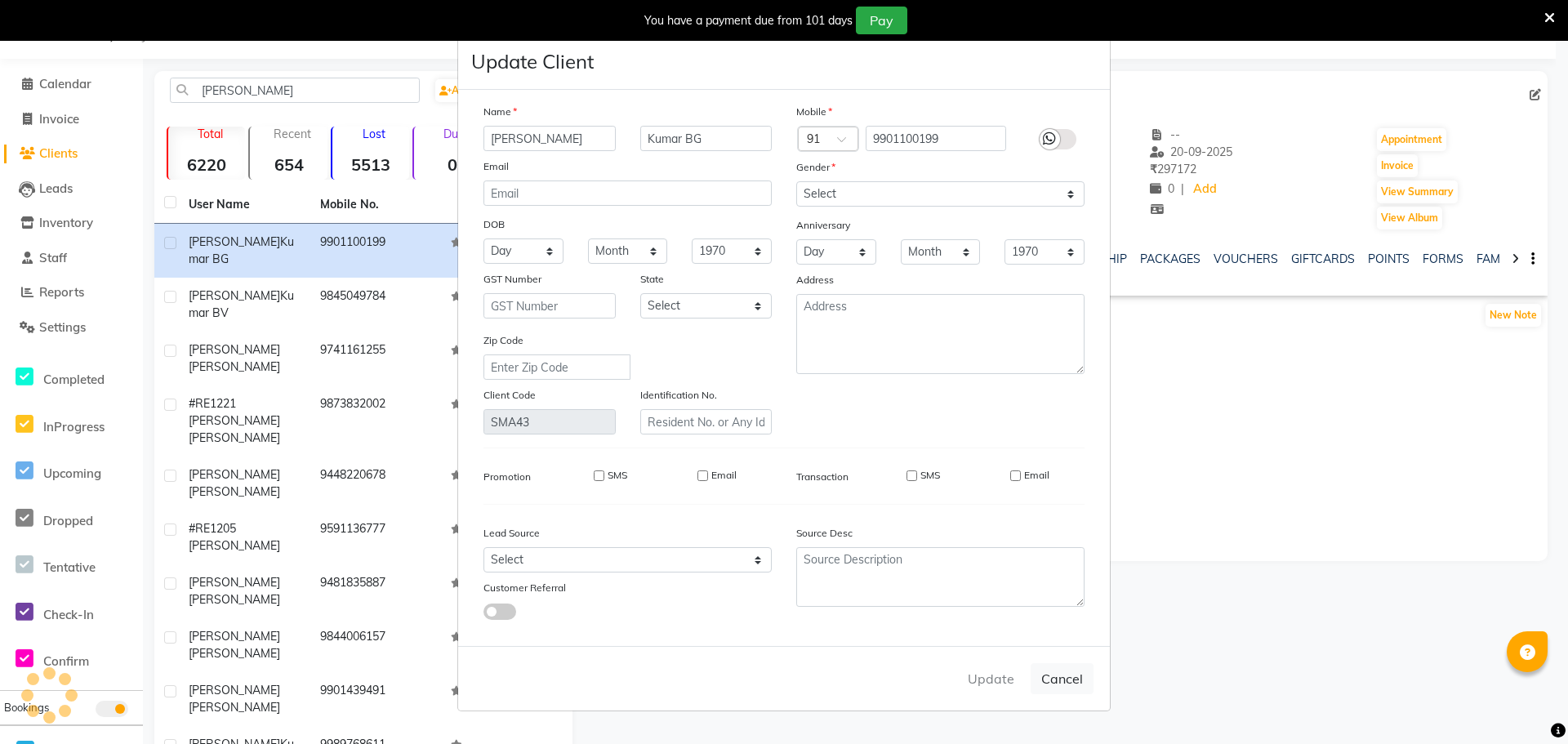
checkbox input "false"
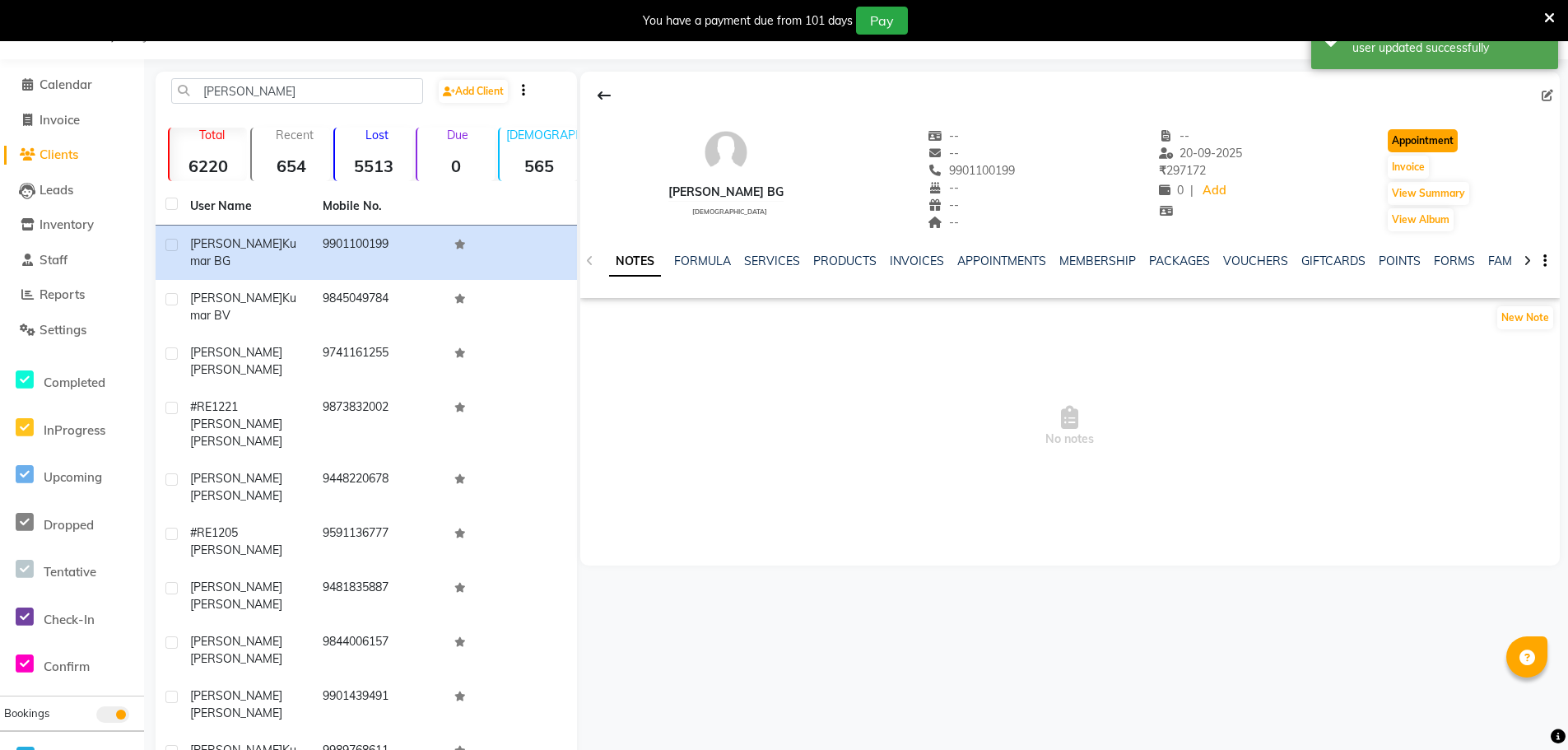
click at [1407, 138] on button "Appointment" at bounding box center [1422, 140] width 70 height 23
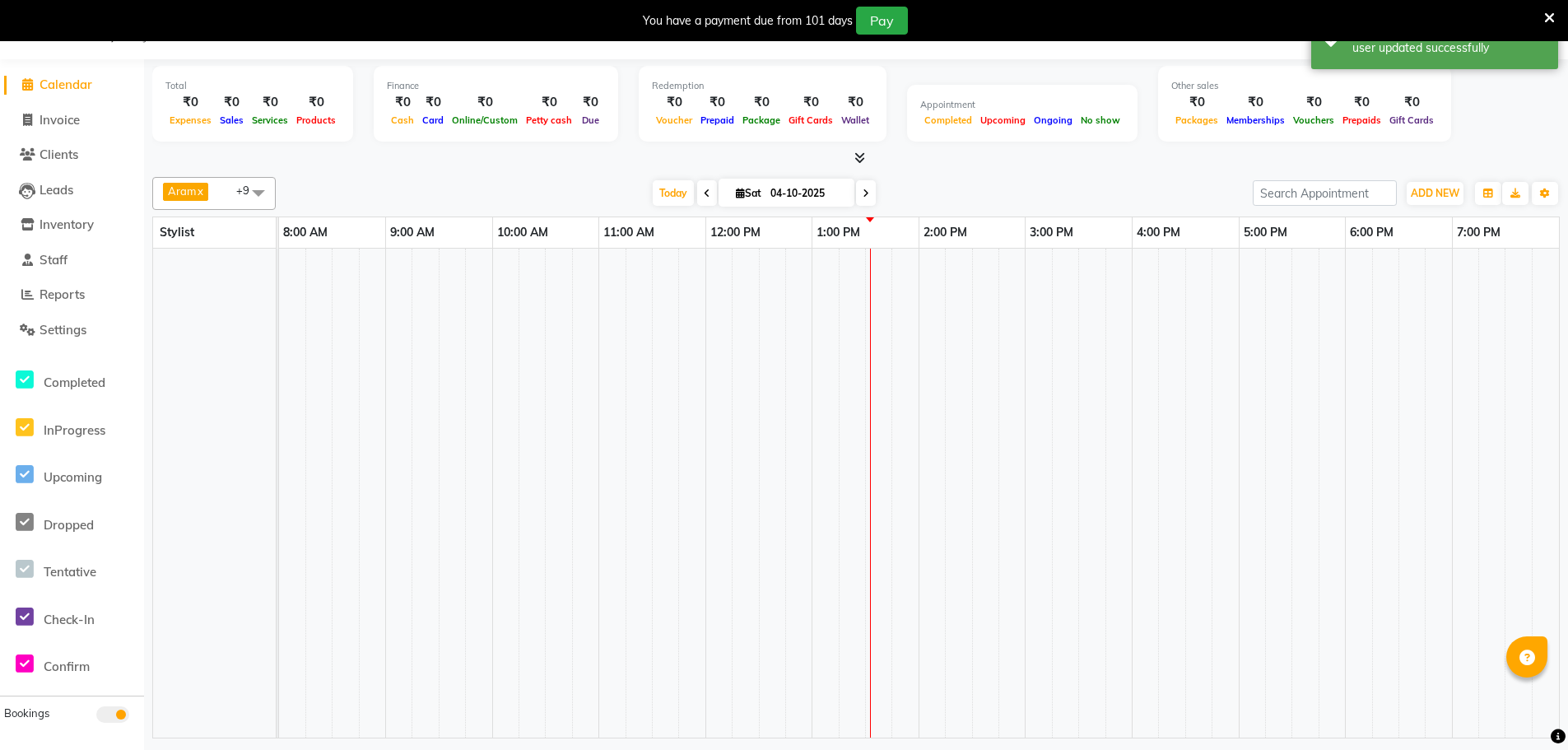
scroll to position [0, 399]
select select "480"
select select "tentative"
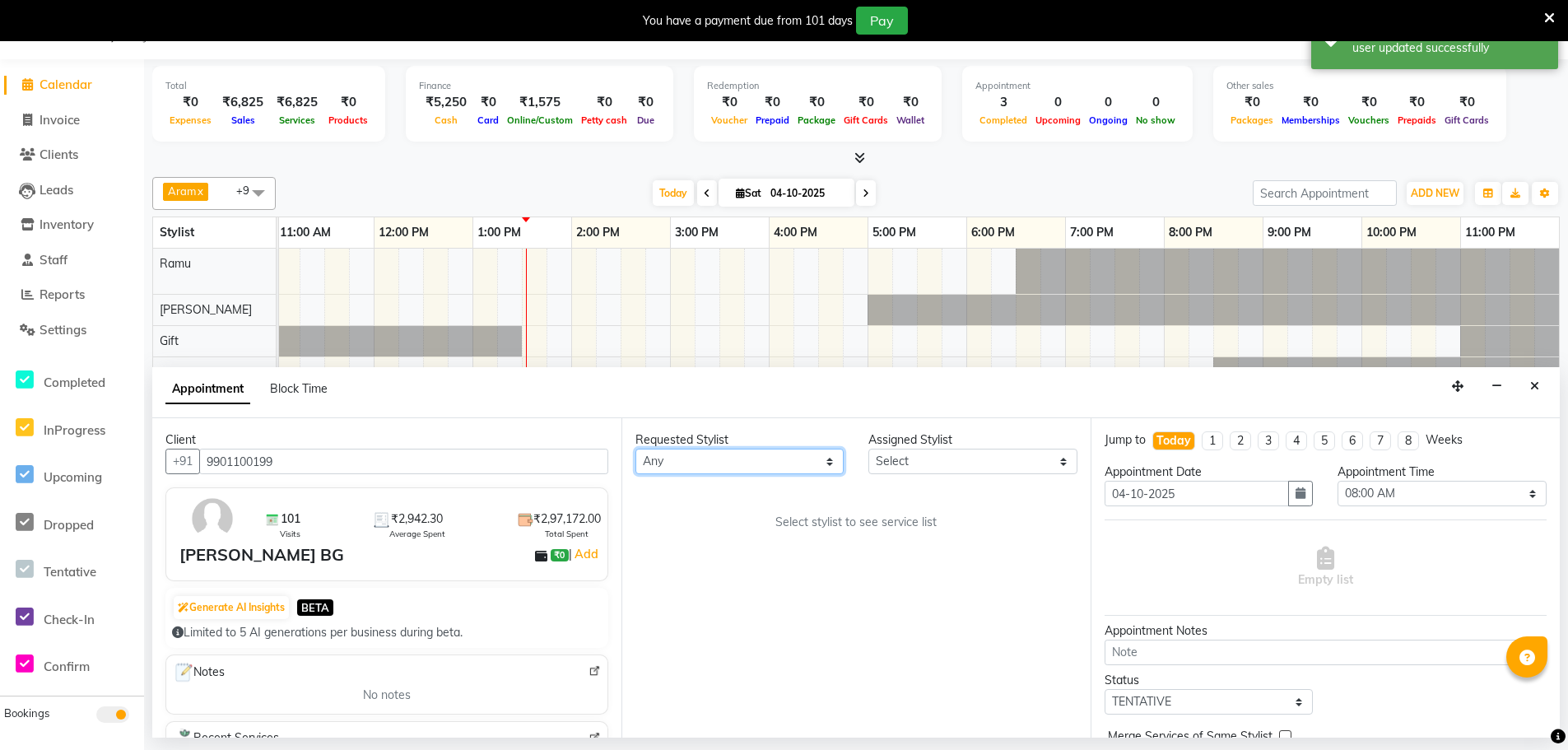
click at [701, 456] on select "Any [PERSON_NAME] Bem Gift [PERSON_NAME] Radhika [PERSON_NAME] [PERSON_NAME] Spa" at bounding box center [740, 461] width 208 height 25
select select "84952"
click at [636, 449] on select "Any [PERSON_NAME] Bem Gift [PERSON_NAME] Radhika [PERSON_NAME] [PERSON_NAME] Spa" at bounding box center [740, 461] width 208 height 25
select select "84952"
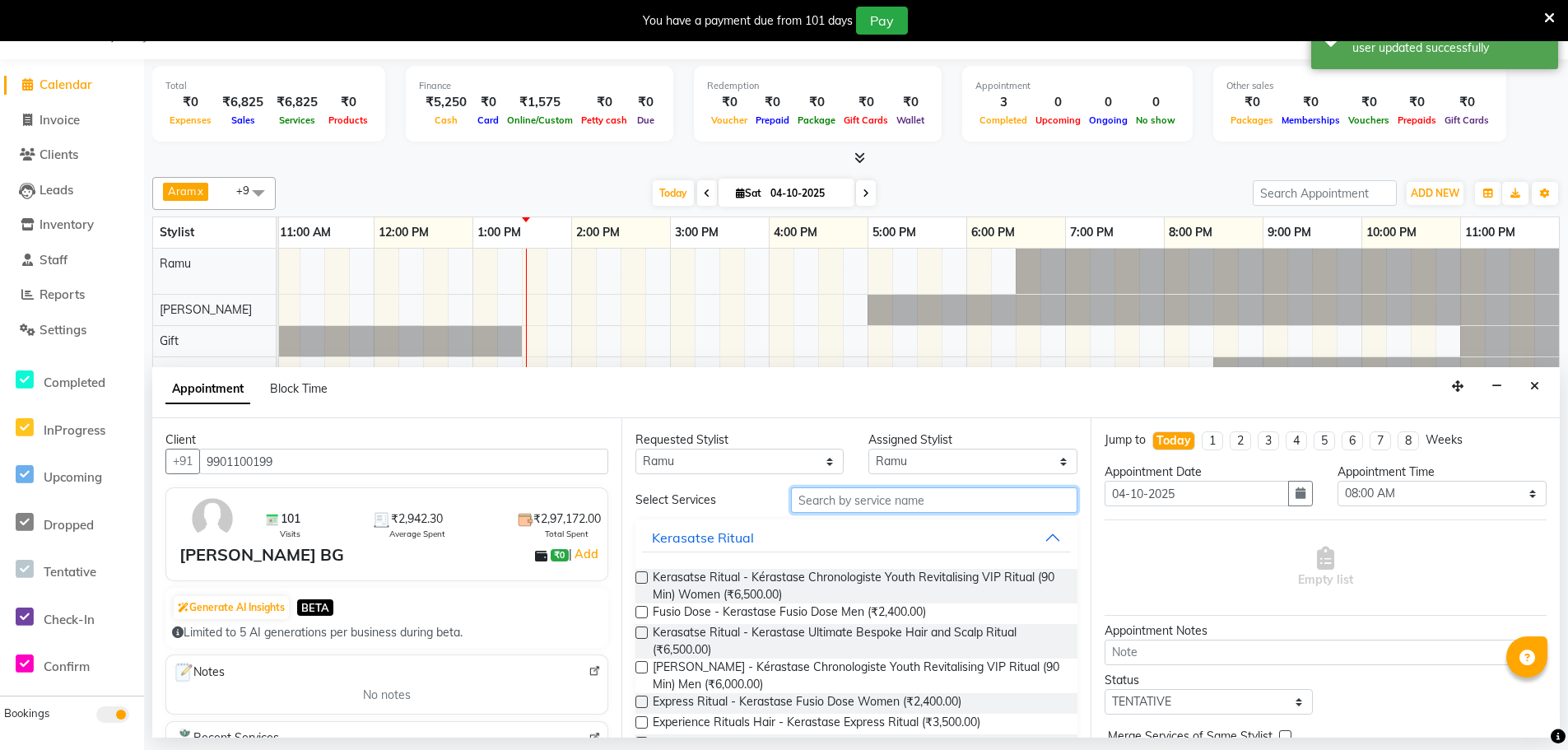
click at [859, 510] on input "text" at bounding box center [934, 500] width 287 height 25
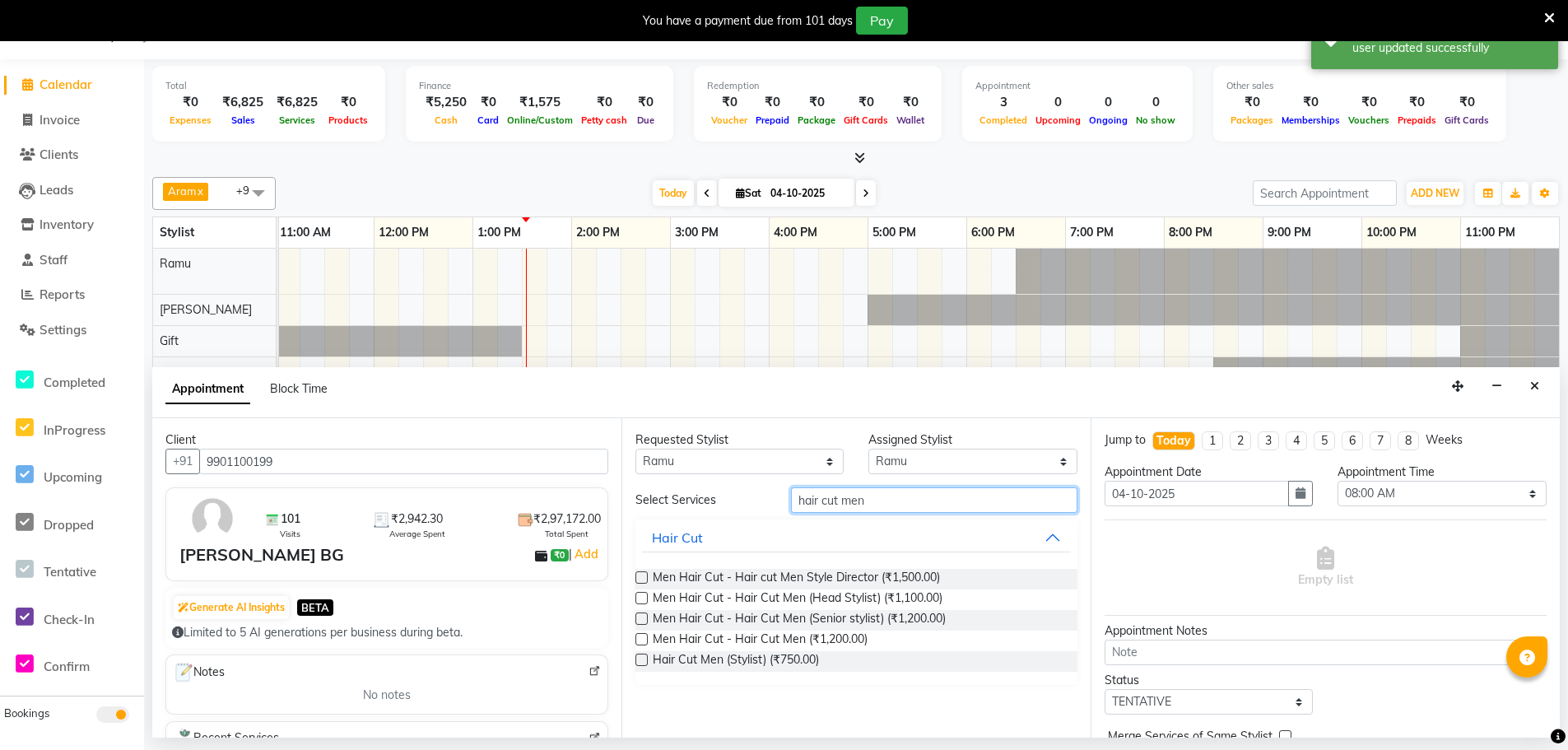
type input "hair cut men"
click at [641, 656] on label at bounding box center [641, 659] width 13 height 13
click at [641, 656] on input "checkbox" at bounding box center [641, 661] width 11 height 11
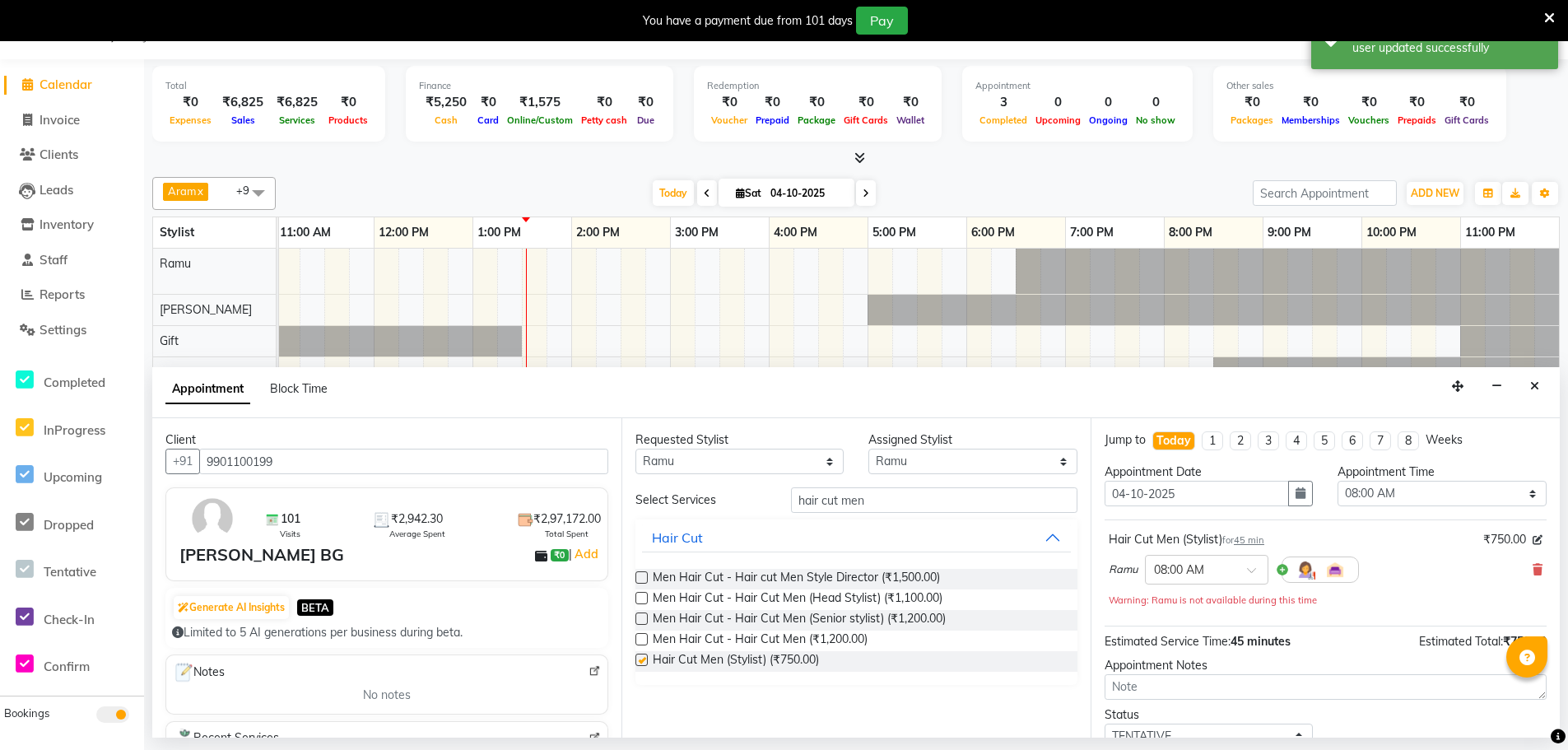
checkbox input "false"
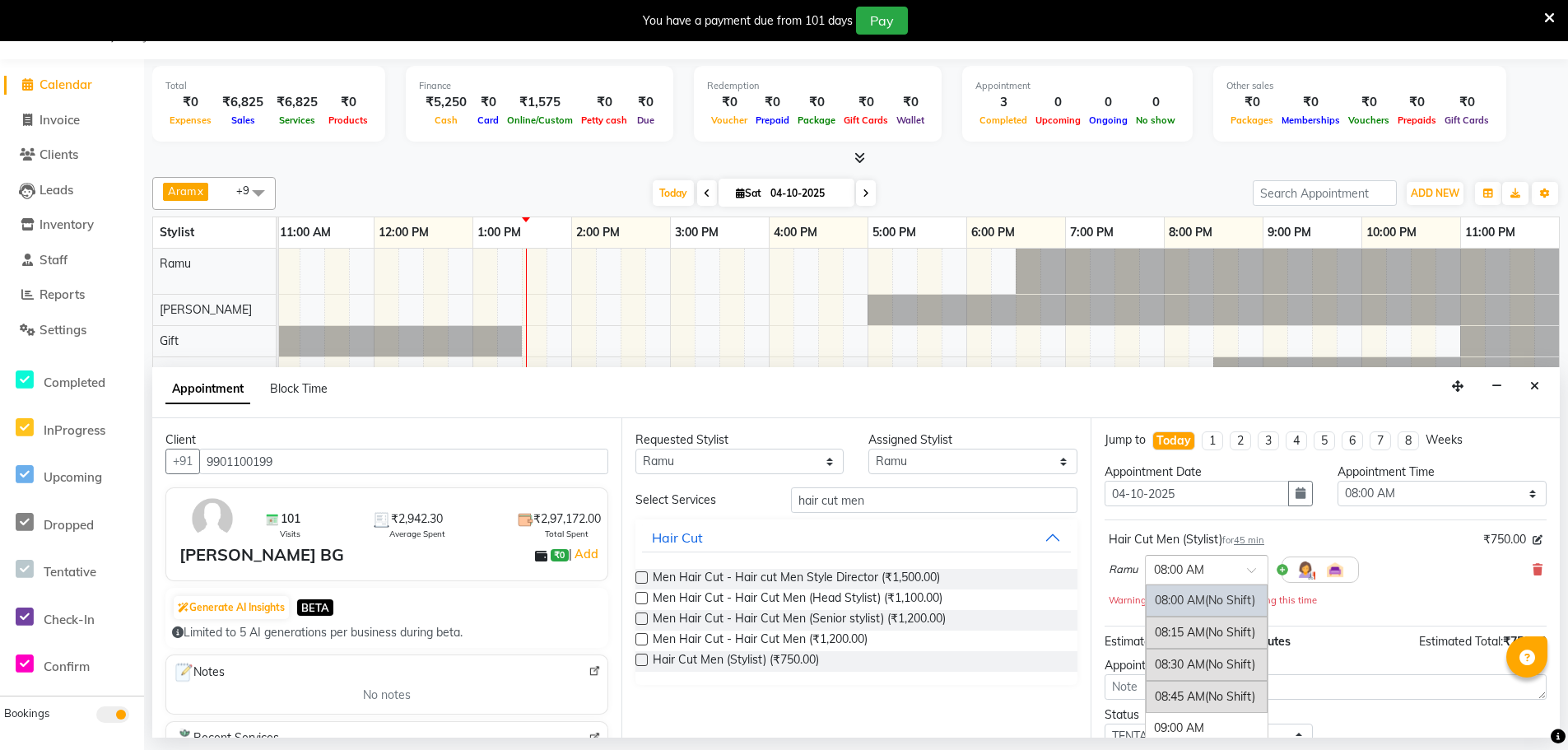
click at [1197, 571] on input "text" at bounding box center [1190, 568] width 72 height 18
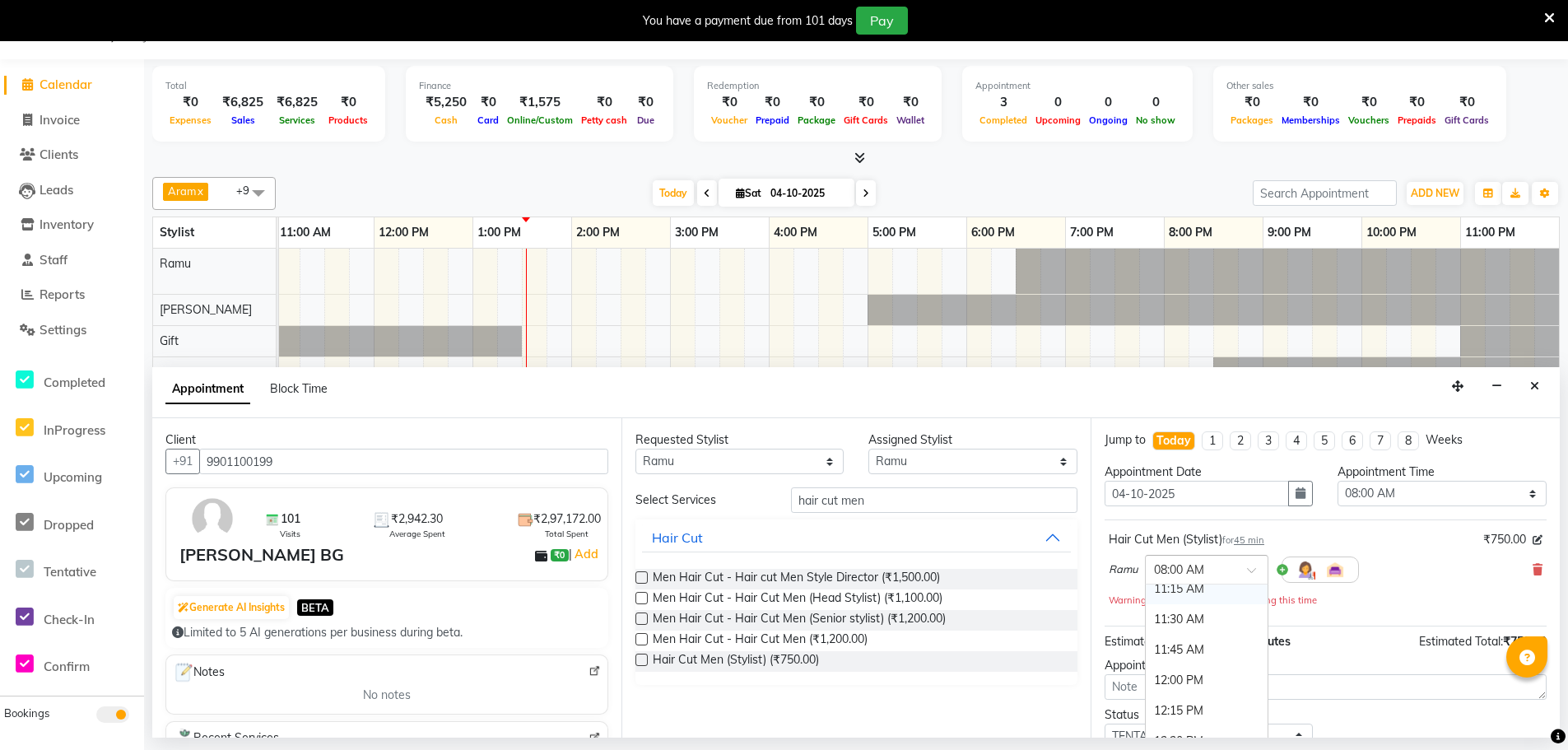
scroll to position [494, 0]
click at [1185, 606] on div "12:00 PM" at bounding box center [1206, 607] width 122 height 30
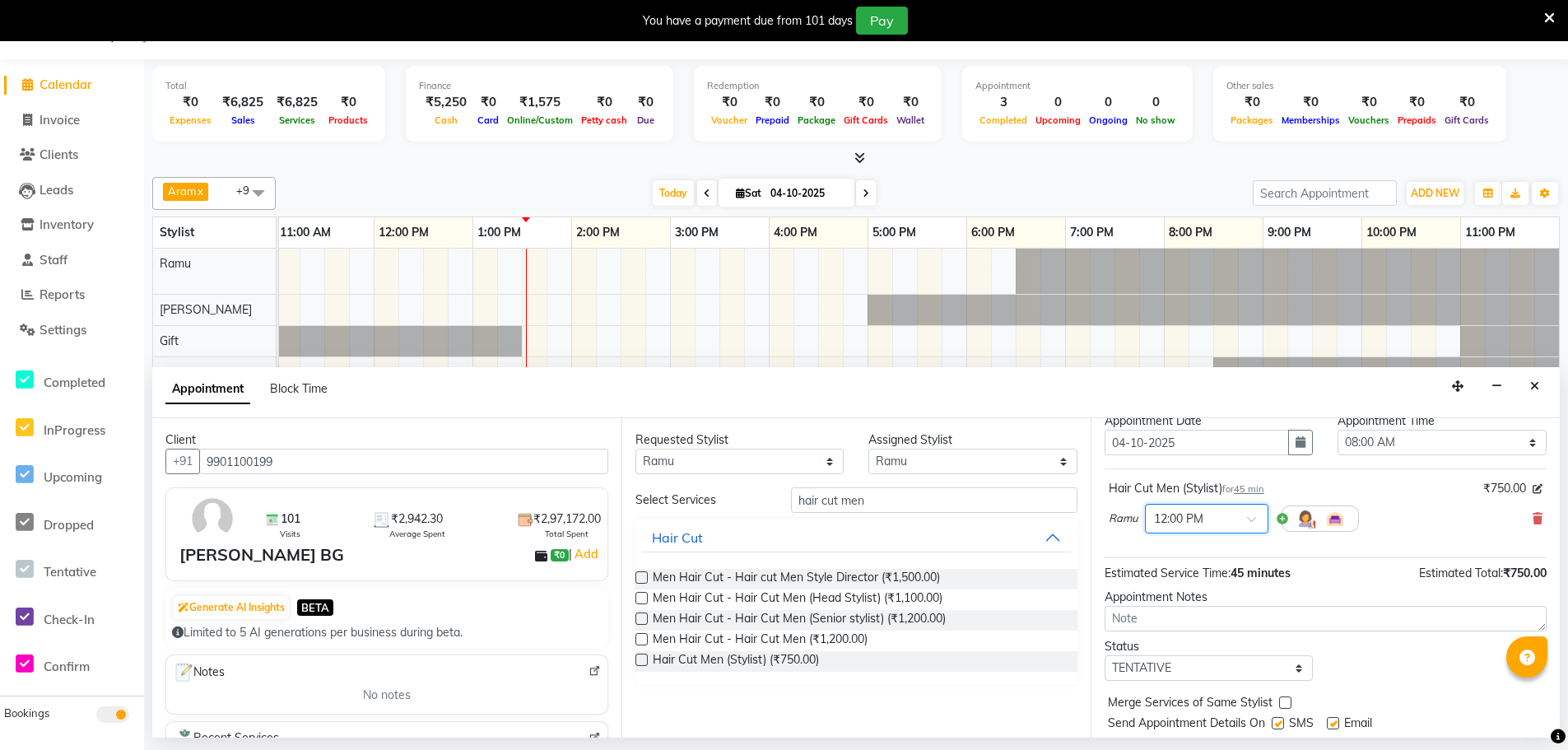
scroll to position [98, 0]
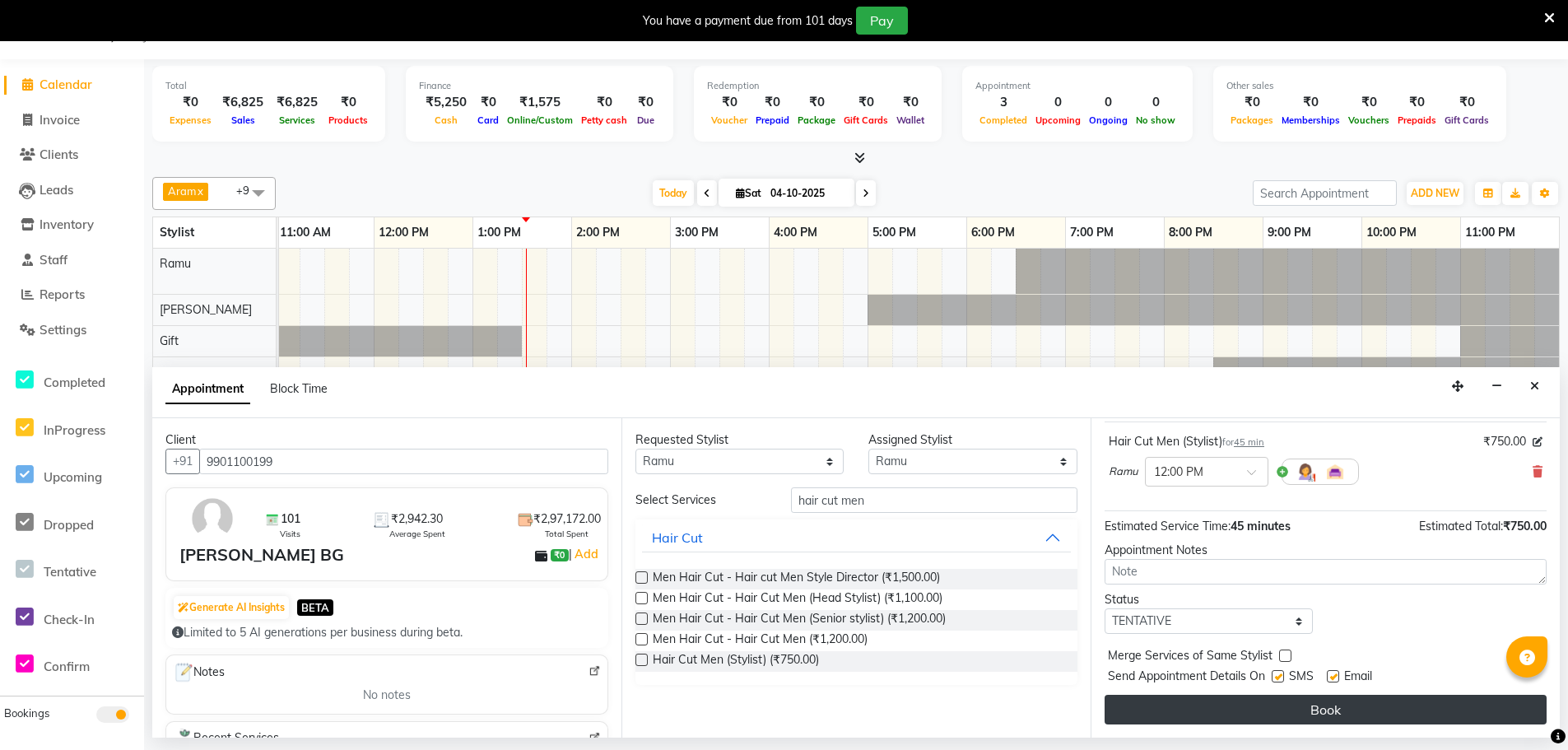
click at [1198, 716] on button "Book" at bounding box center [1325, 709] width 442 height 29
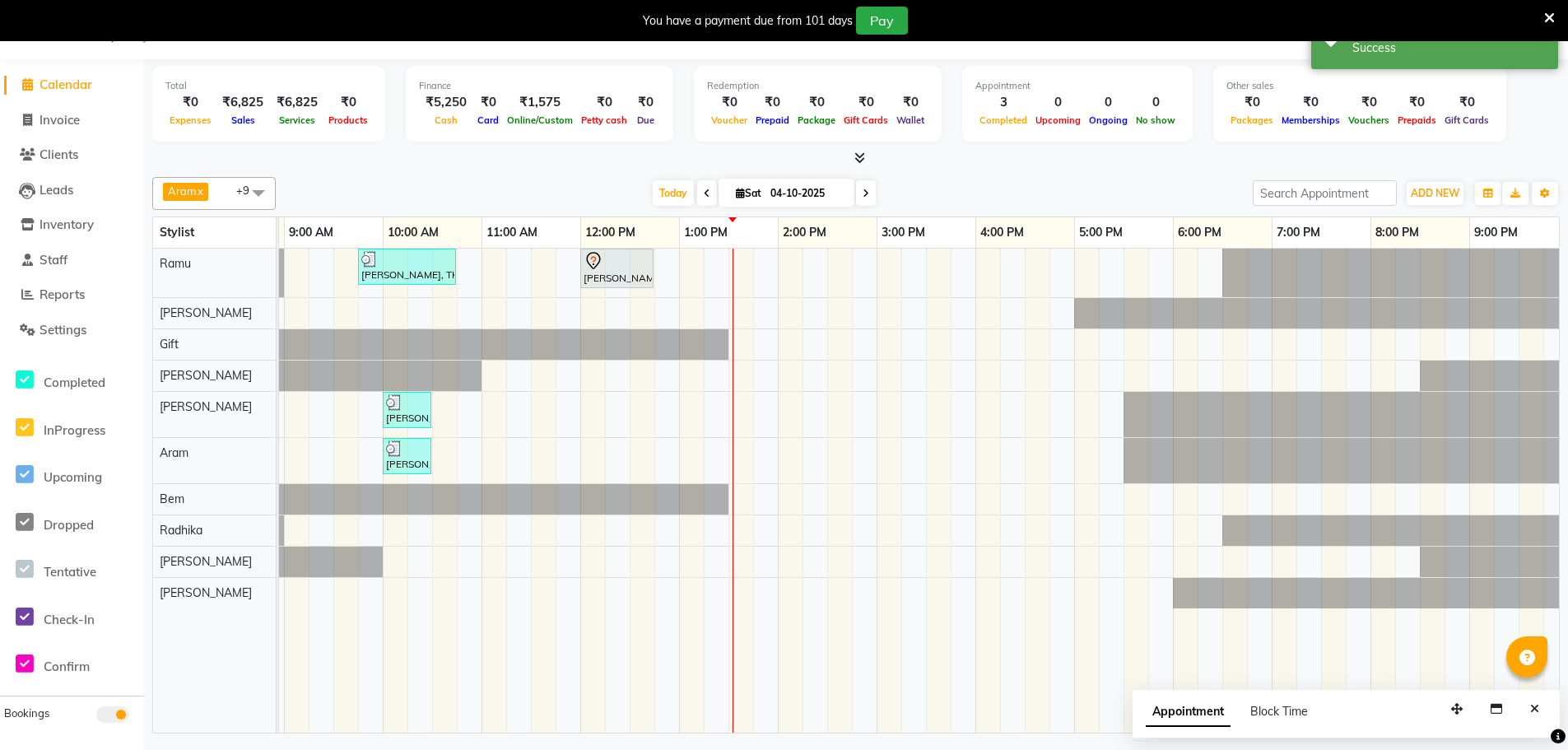
scroll to position [0, 144]
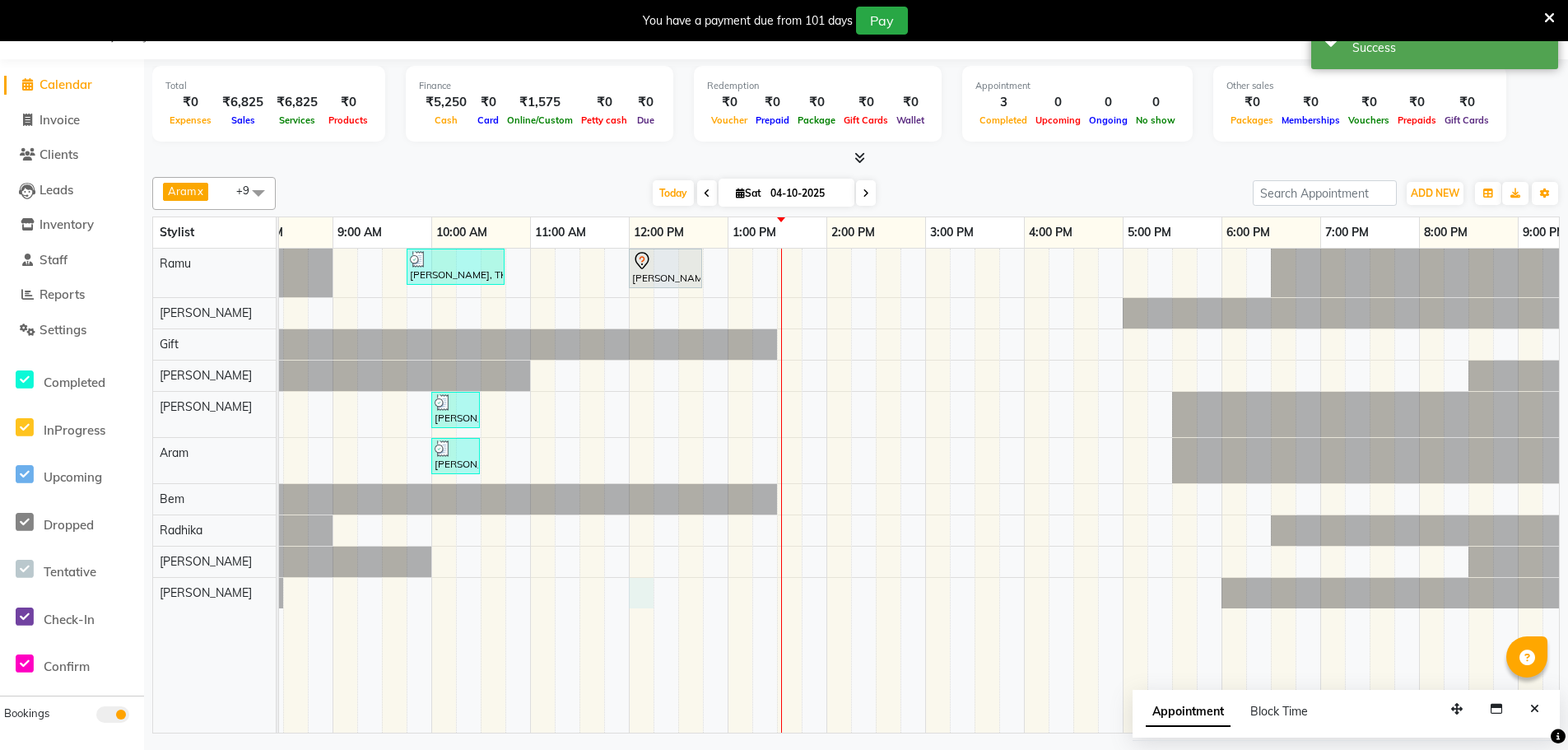
click at [647, 592] on div "[PERSON_NAME], TK02, 09:45 AM-10:45 AM, Men Hair Cut - Hair cut Men Style Direc…" at bounding box center [974, 490] width 1679 height 484
select select "84966"
select select "720"
select select "tentative"
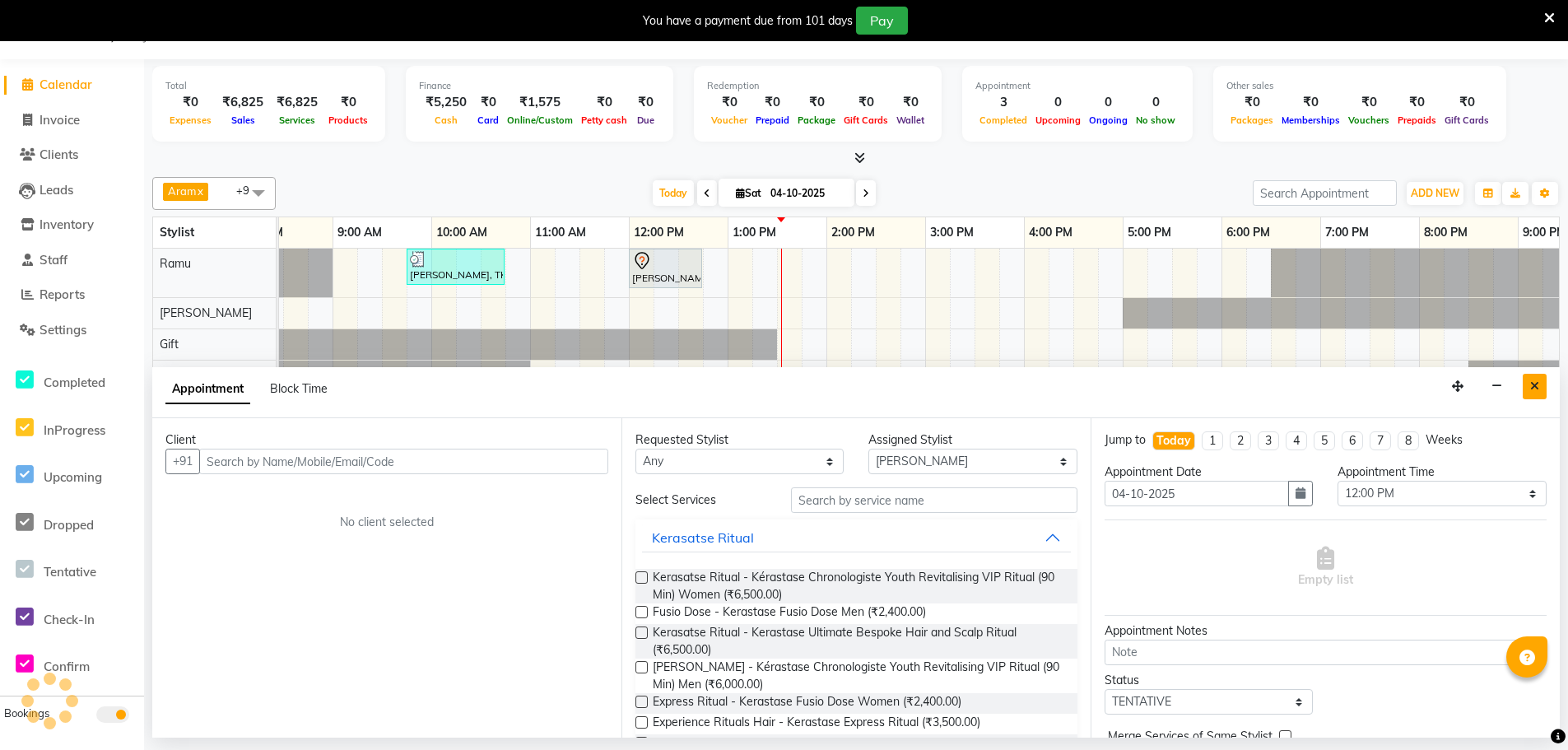
click at [1526, 387] on button "Close" at bounding box center [1534, 387] width 23 height 25
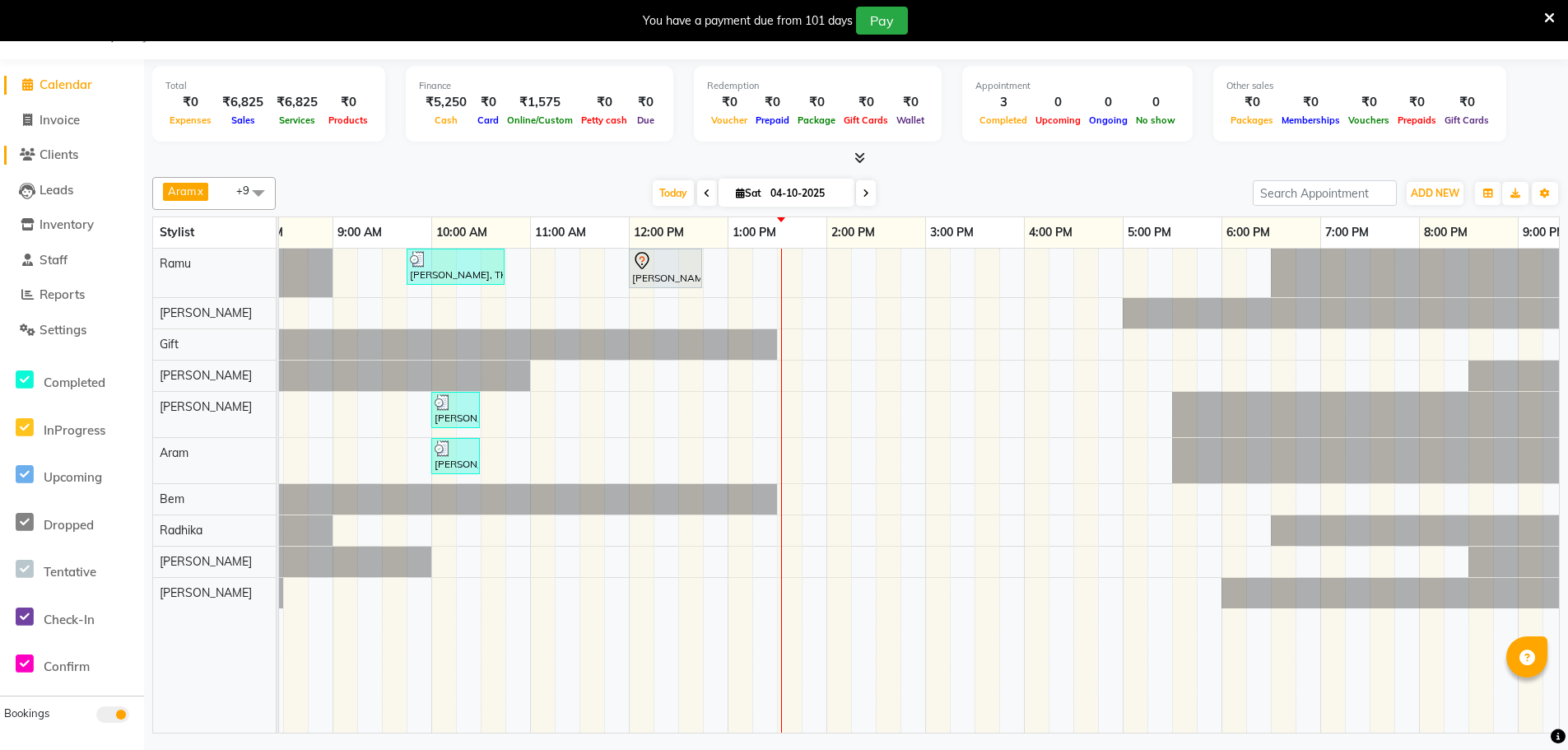
click at [72, 157] on span "Clients" at bounding box center [59, 154] width 39 height 16
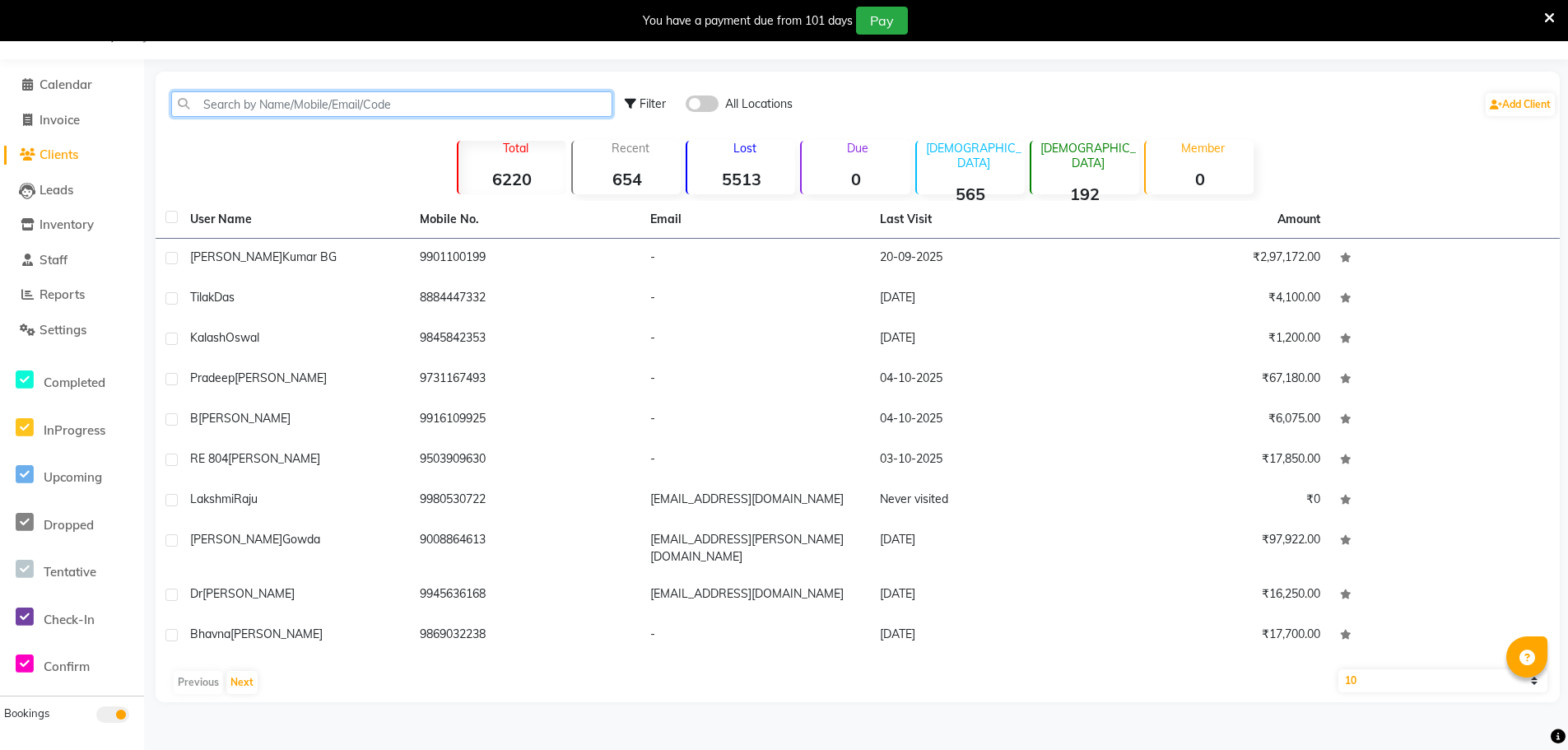
click at [293, 104] on input "text" at bounding box center [392, 104] width 441 height 25
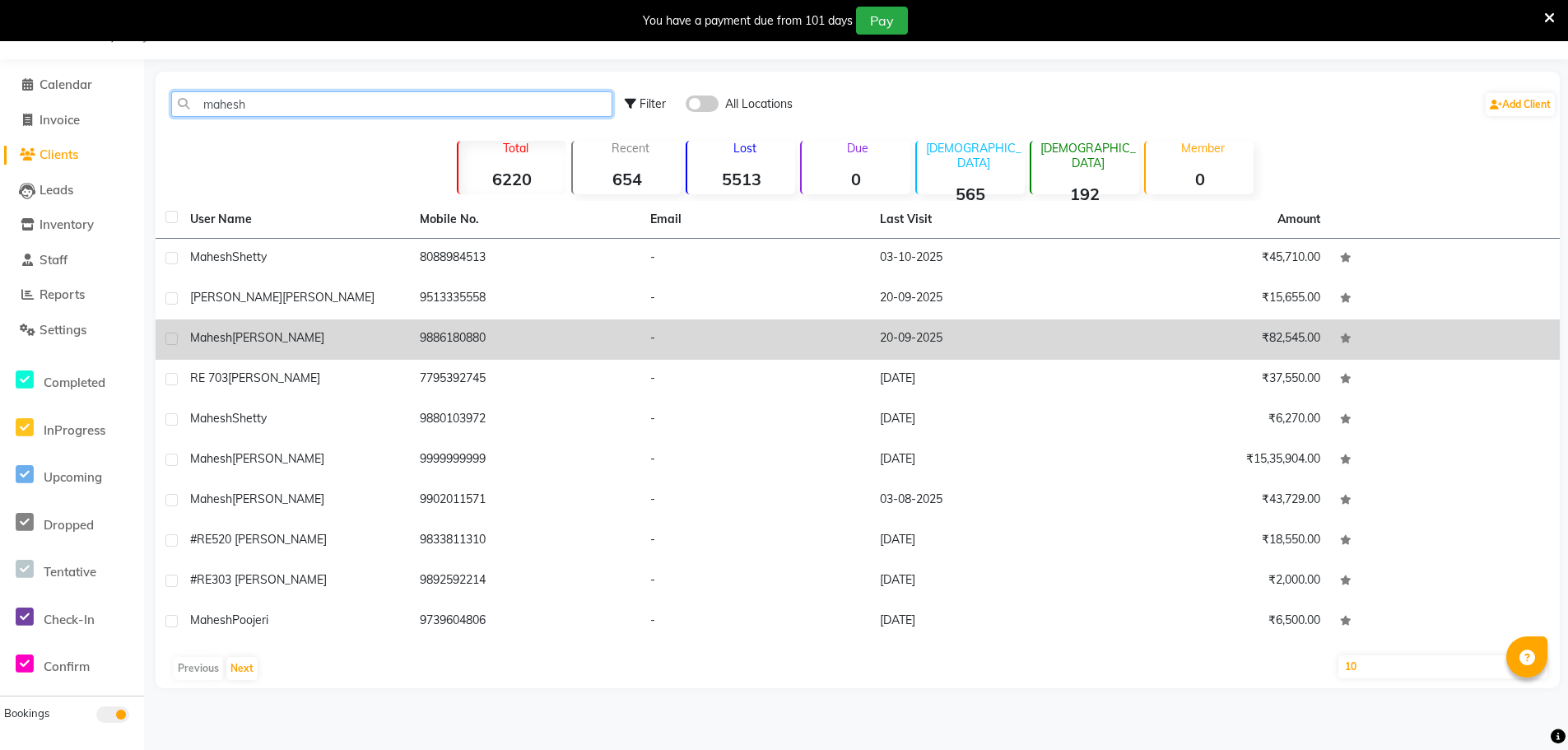
type input "mahesh"
click at [287, 335] on span "[PERSON_NAME]" at bounding box center [278, 338] width 92 height 15
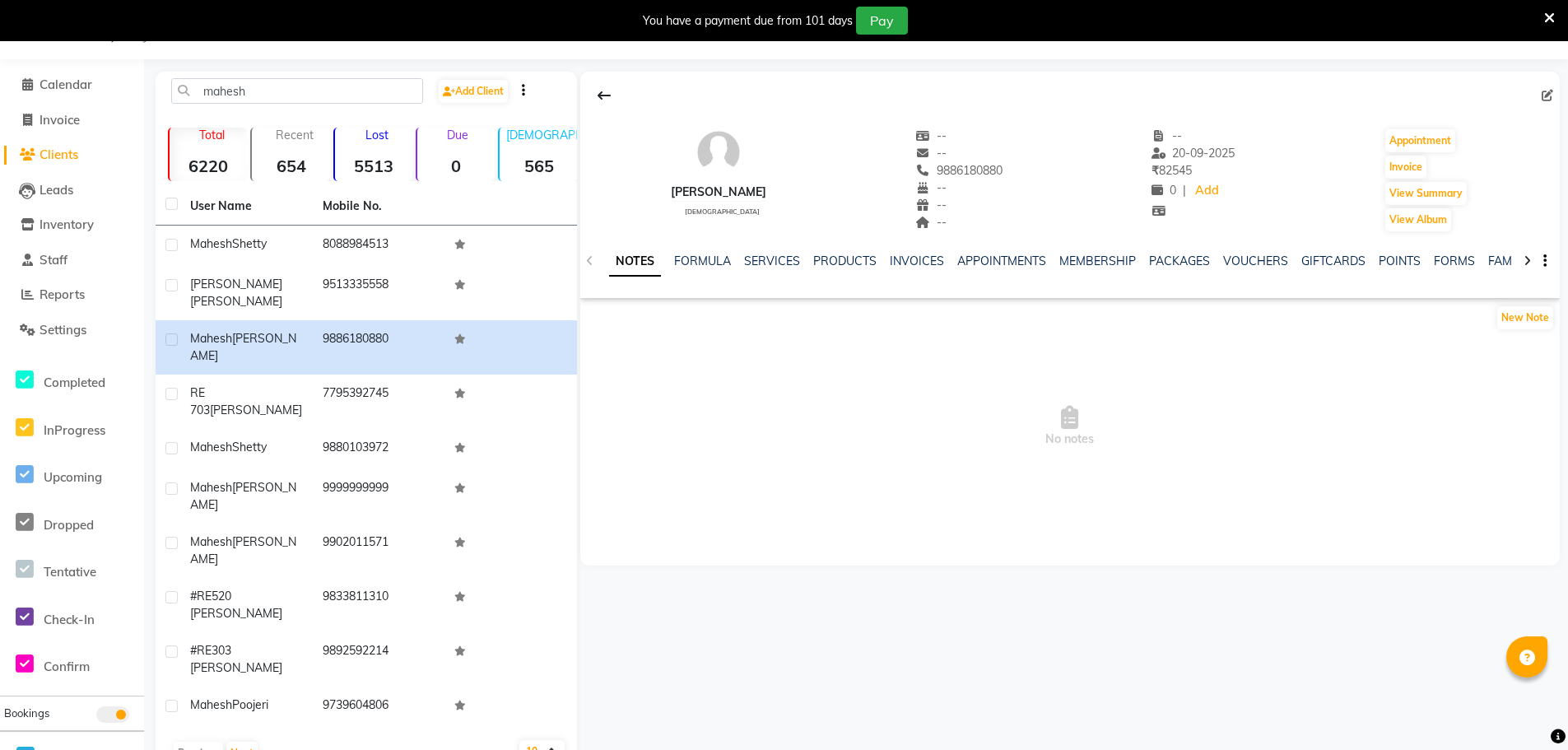
click at [1549, 93] on icon at bounding box center [1547, 96] width 12 height 12
select select "[DEMOGRAPHIC_DATA]"
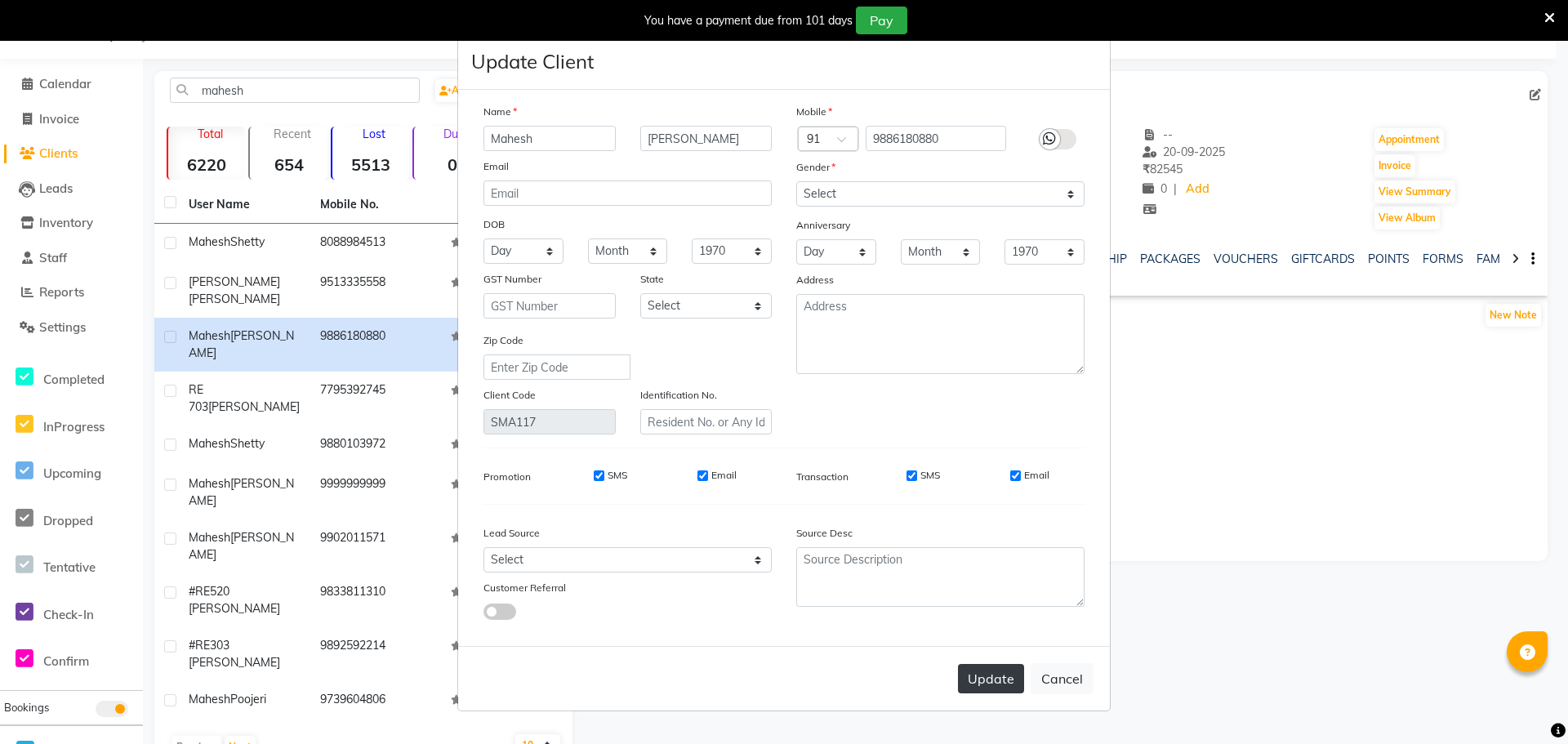
click at [1003, 678] on button "Update" at bounding box center [990, 678] width 66 height 29
select select
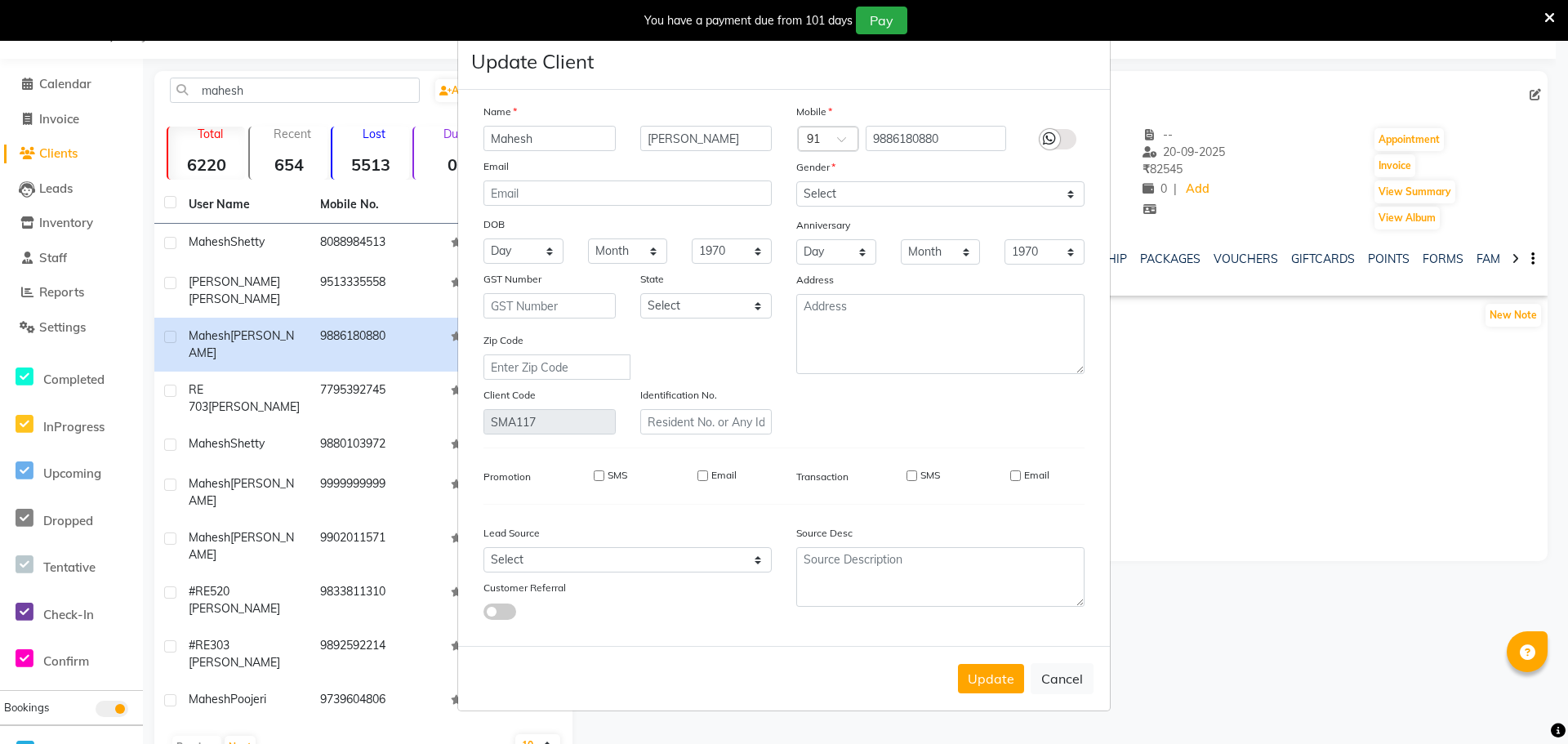
select select
checkbox input "false"
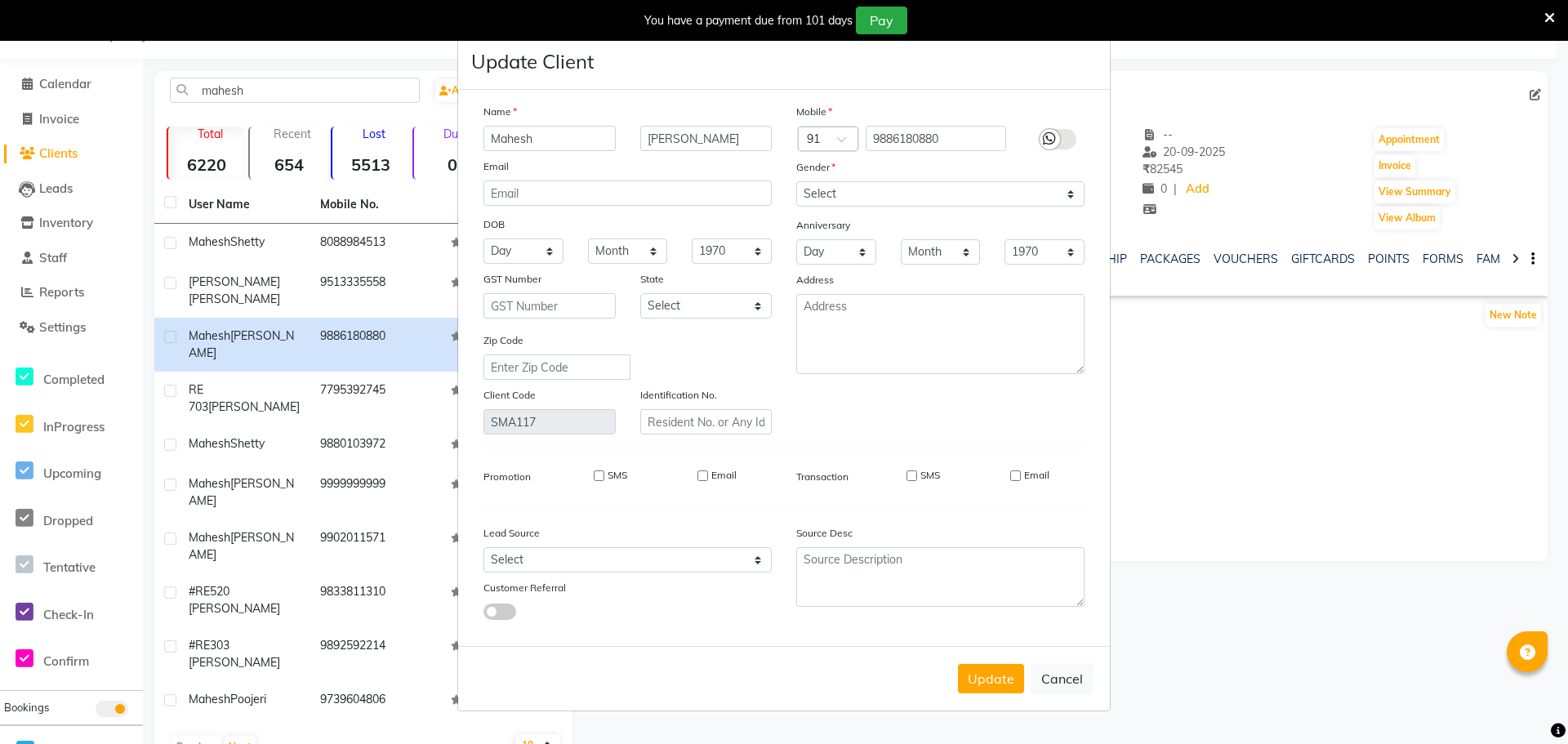
checkbox input "false"
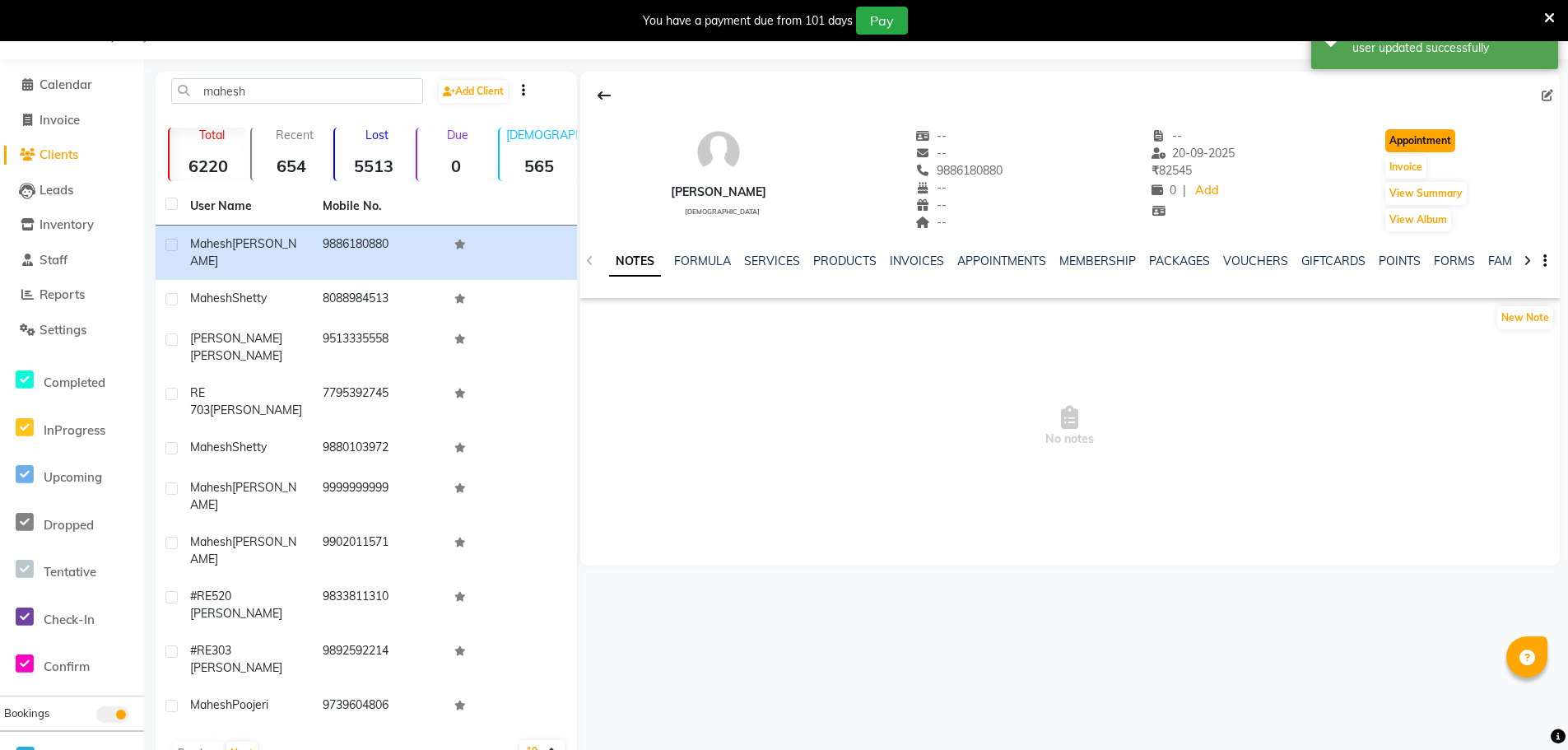
click at [1425, 134] on button "Appointment" at bounding box center [1420, 140] width 70 height 23
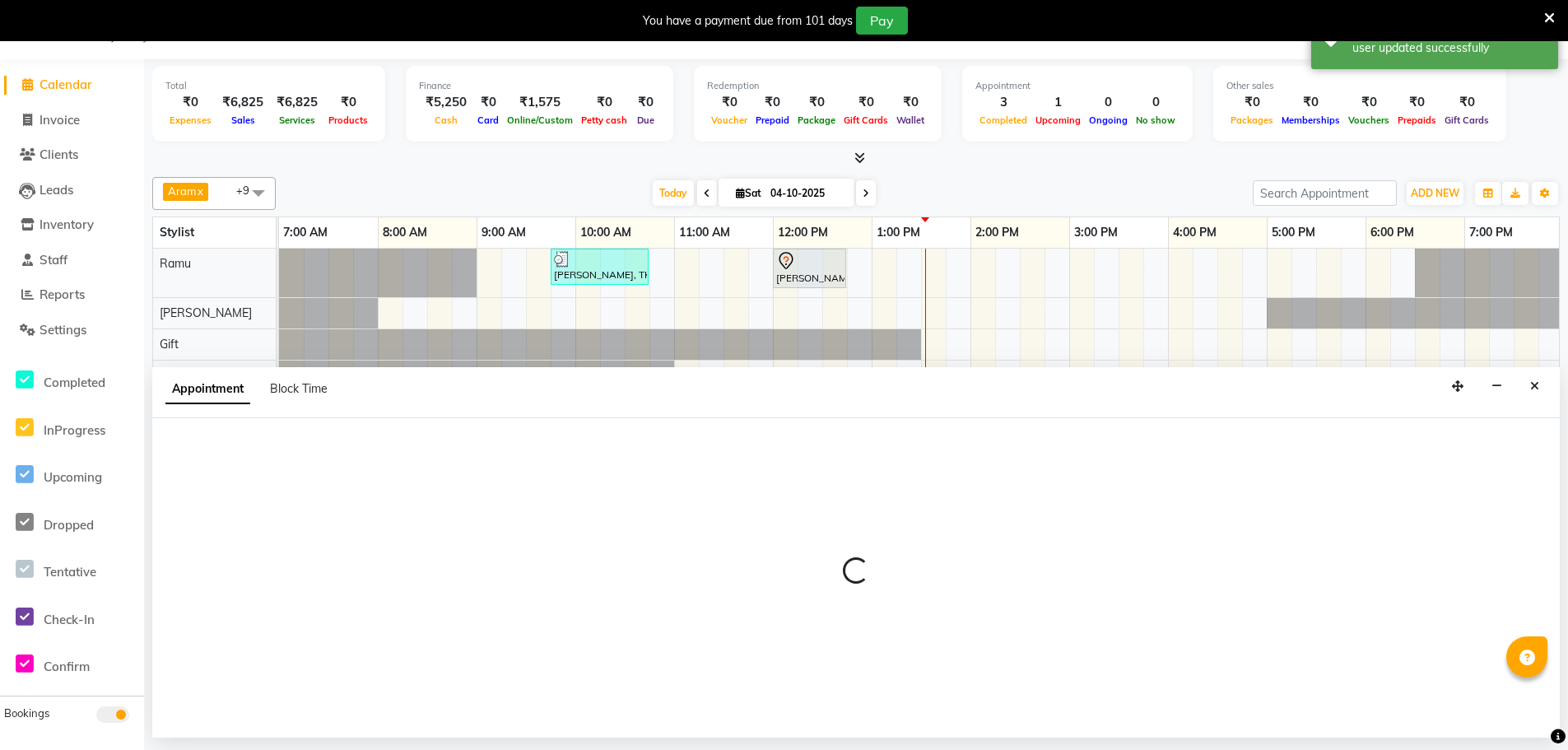
scroll to position [0, 399]
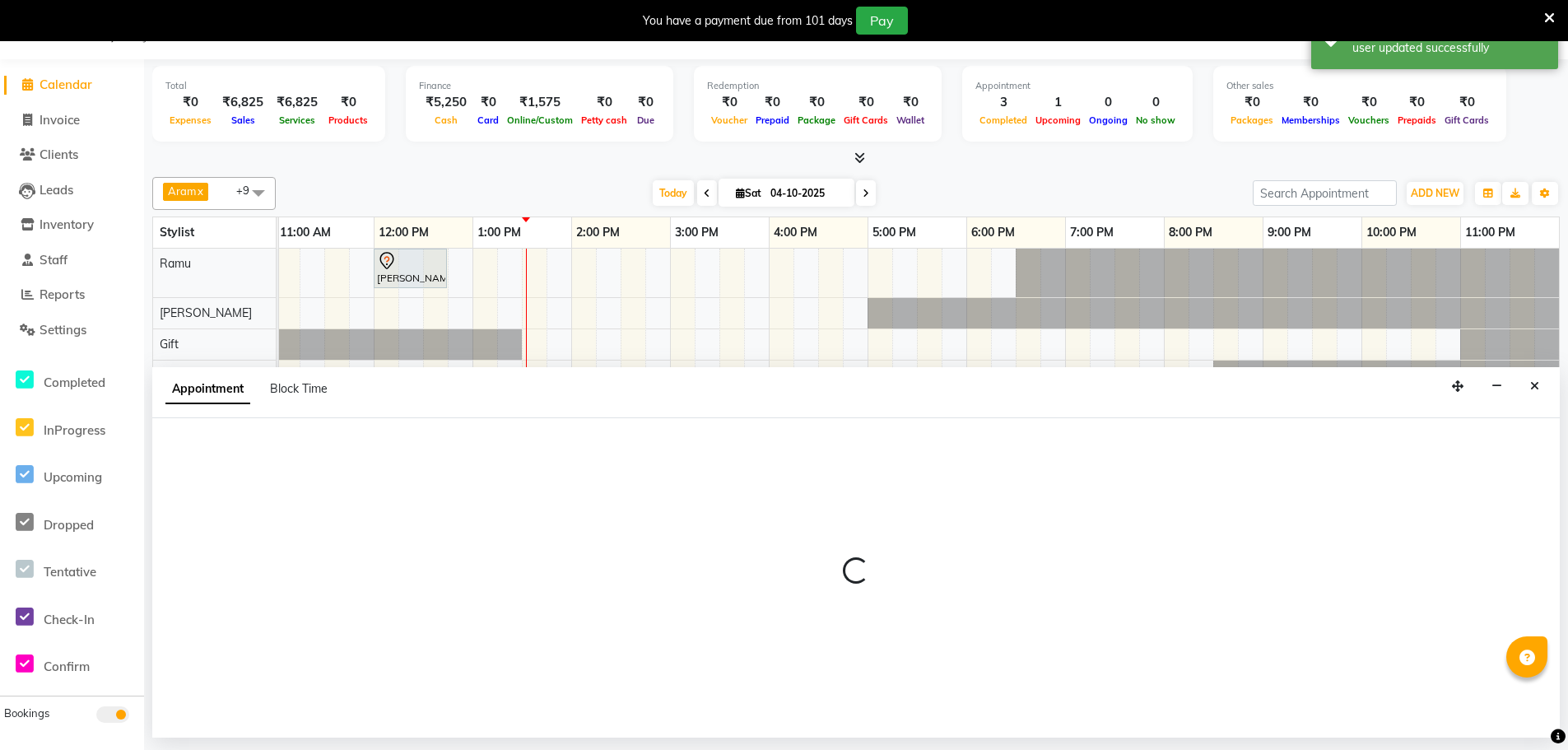
select select "480"
select select "tentative"
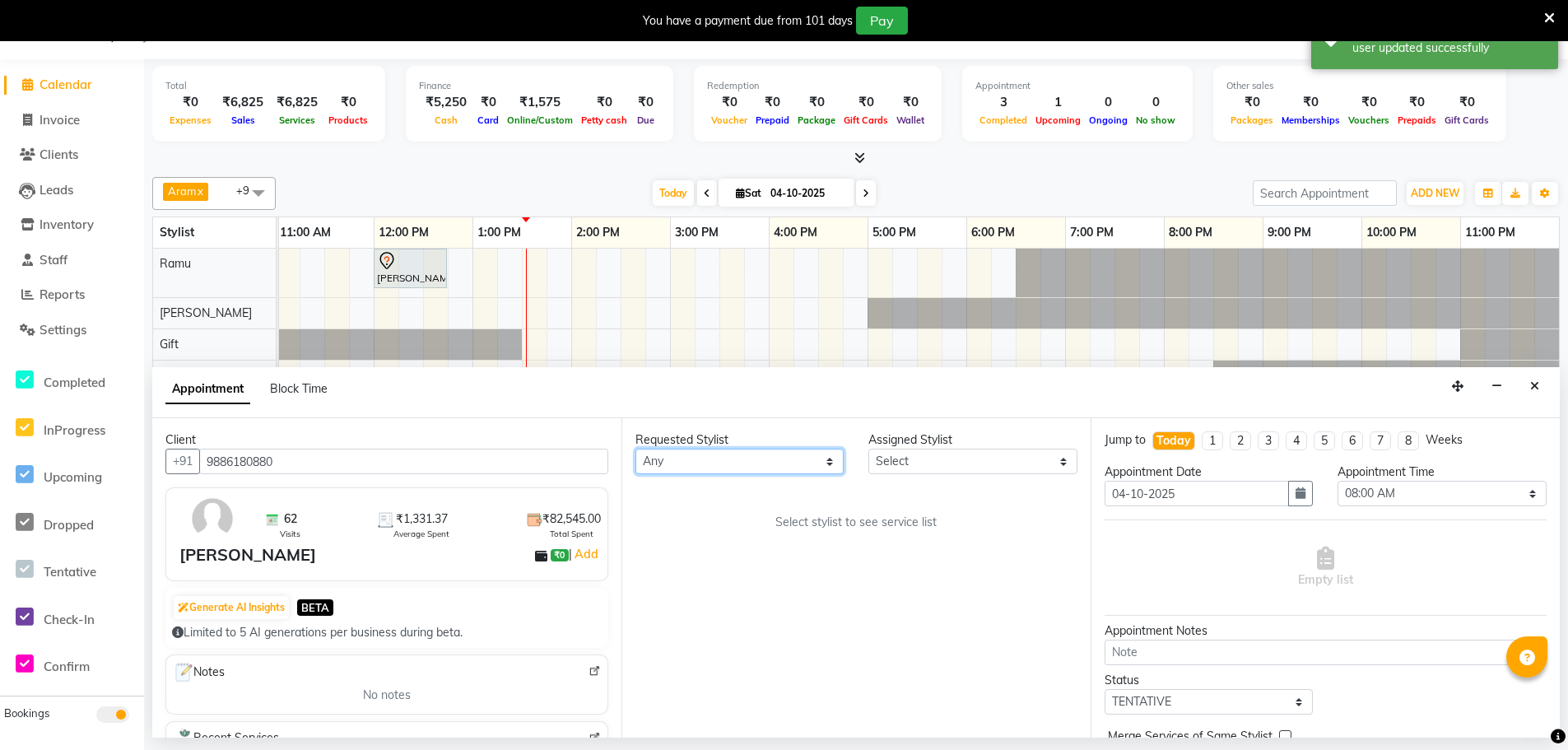
click at [700, 459] on select "Any [PERSON_NAME] Bem Gift [PERSON_NAME] Radhika [PERSON_NAME] [PERSON_NAME] Spa" at bounding box center [740, 461] width 208 height 25
select select "84966"
click at [636, 449] on select "Any [PERSON_NAME] Bem Gift [PERSON_NAME] Radhika [PERSON_NAME] [PERSON_NAME] Spa" at bounding box center [740, 461] width 208 height 25
select select "84966"
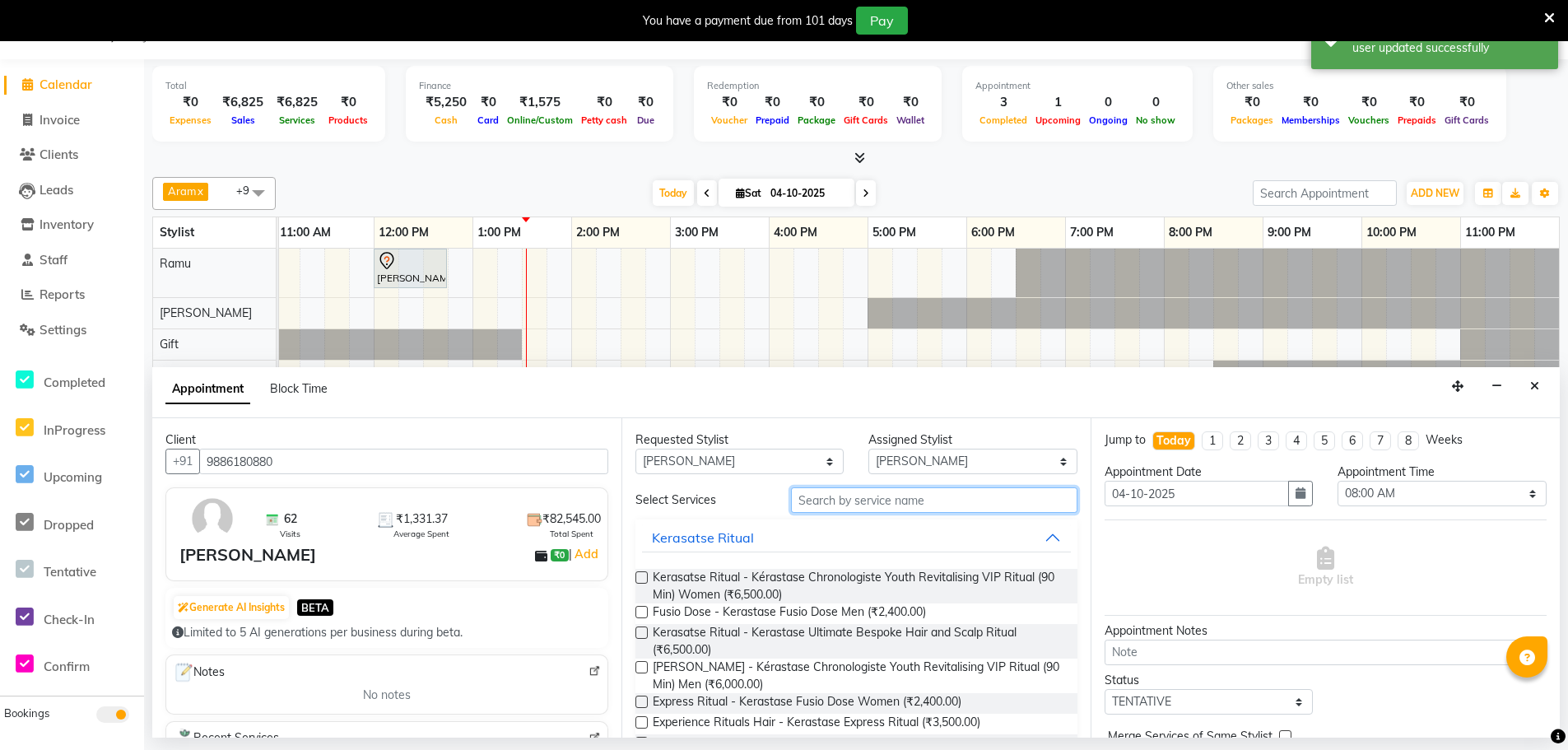
click at [859, 497] on input "text" at bounding box center [934, 500] width 287 height 25
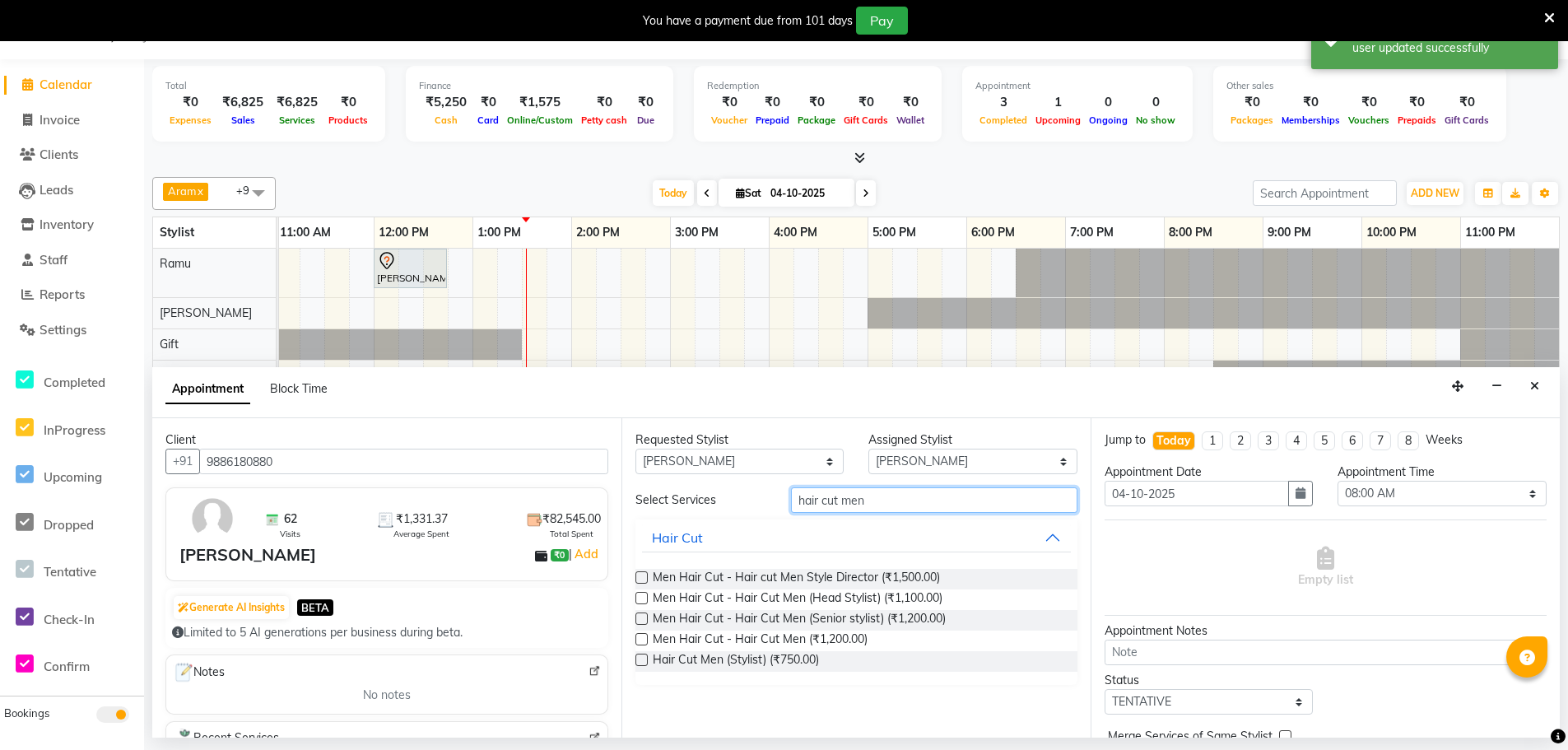
type input "hair cut men"
click at [640, 659] on label at bounding box center [641, 659] width 13 height 13
click at [640, 659] on input "checkbox" at bounding box center [641, 661] width 11 height 11
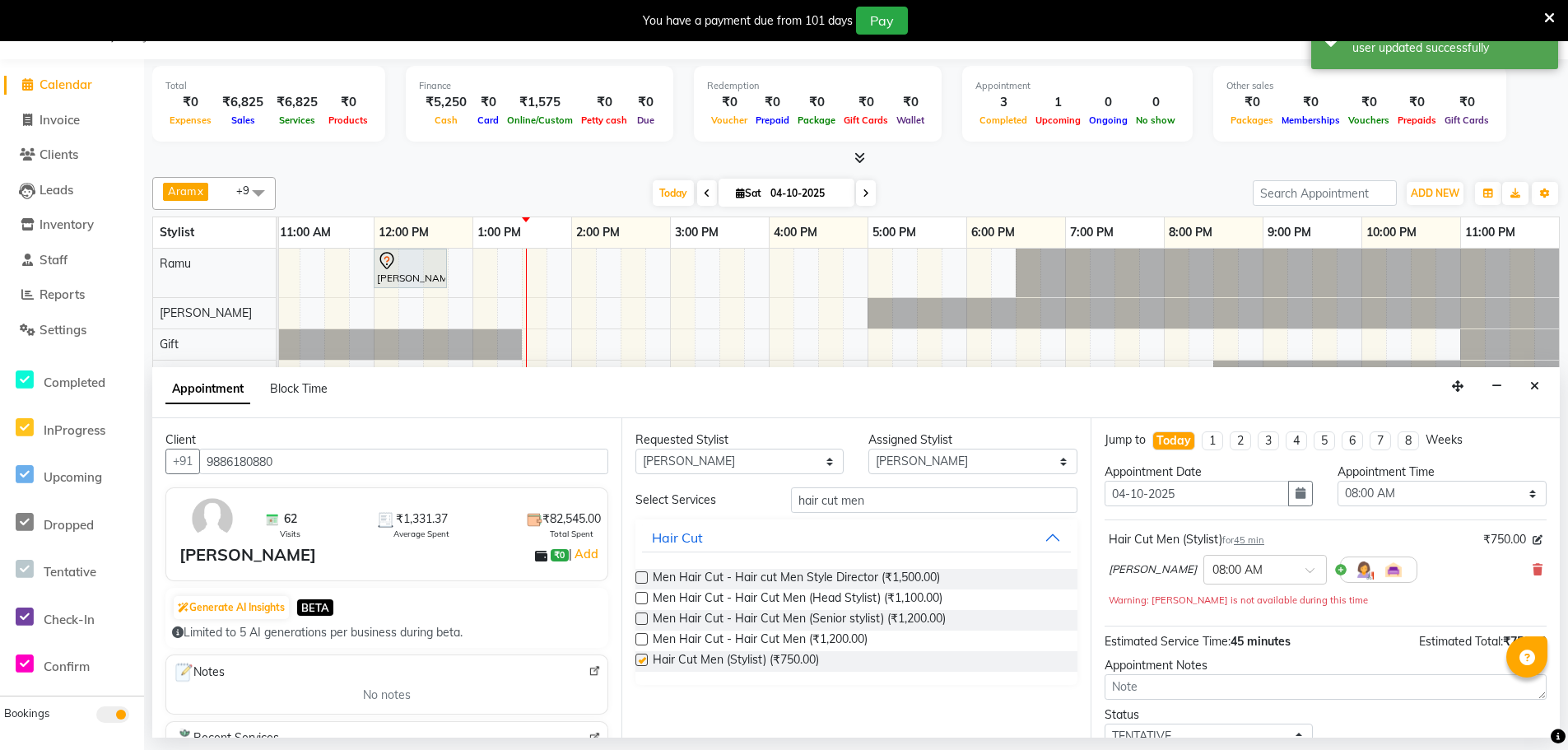
checkbox input "false"
click at [1232, 565] on input "text" at bounding box center [1249, 568] width 72 height 18
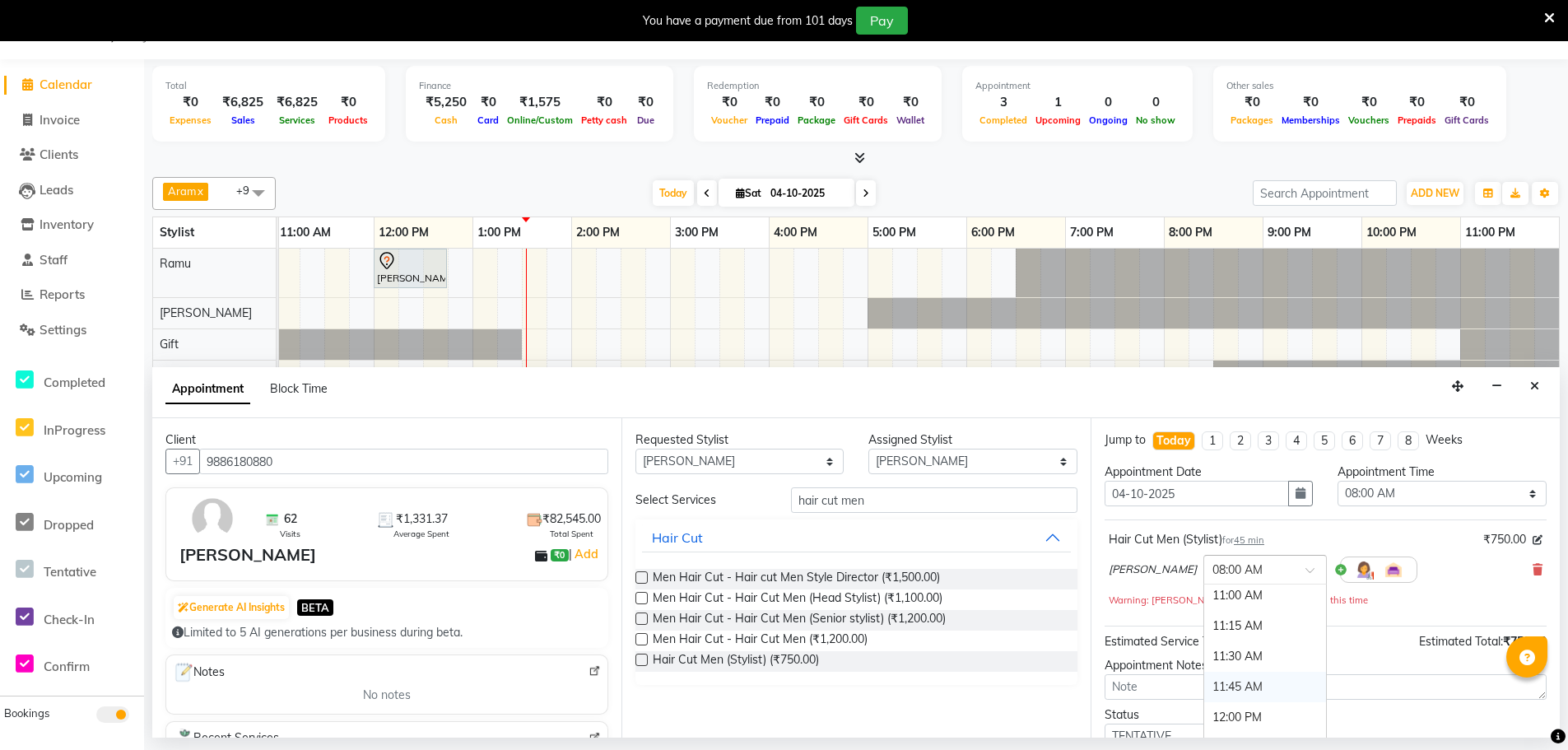
scroll to position [412, 0]
click at [1204, 669] on div "12:00 PM" at bounding box center [1264, 679] width 122 height 30
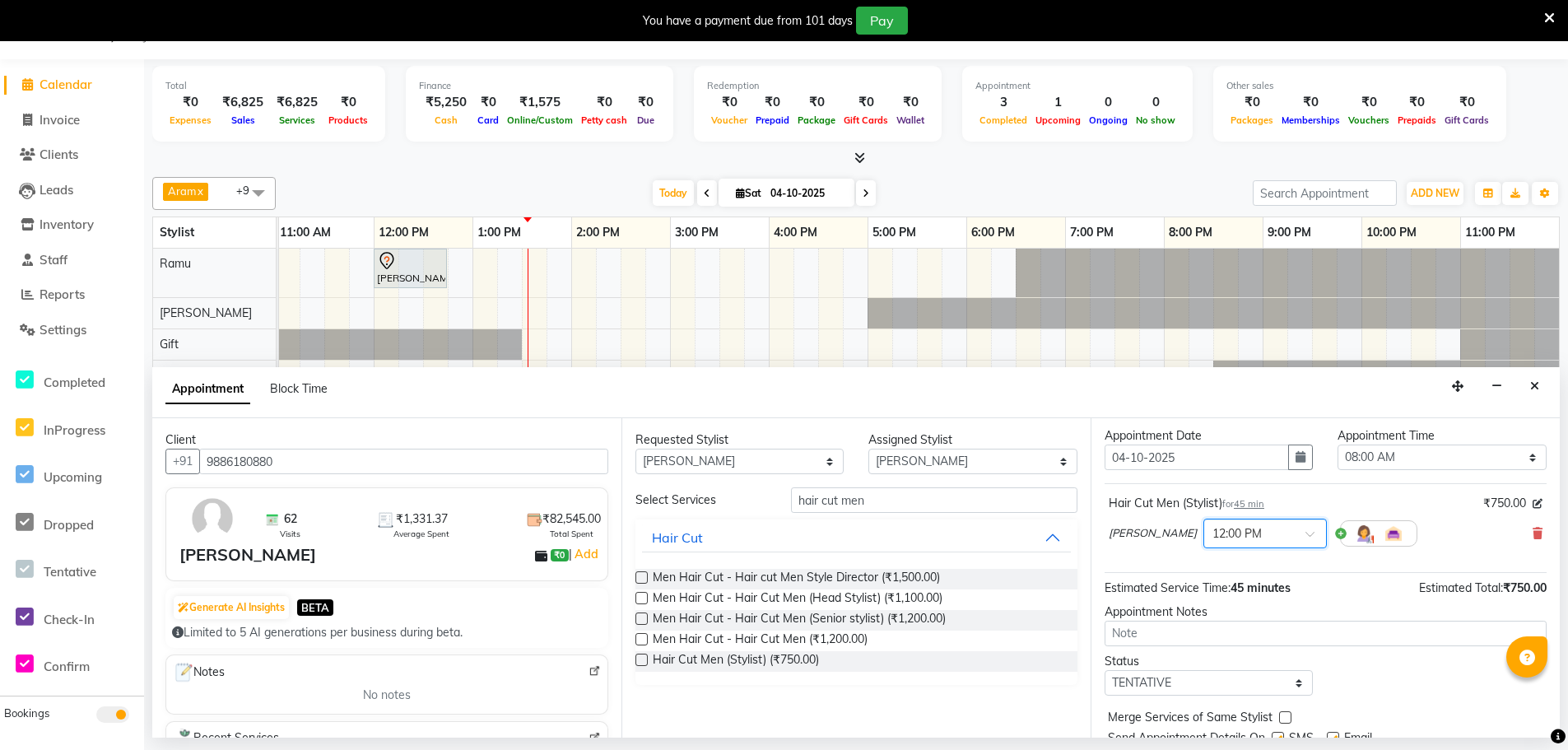
scroll to position [98, 0]
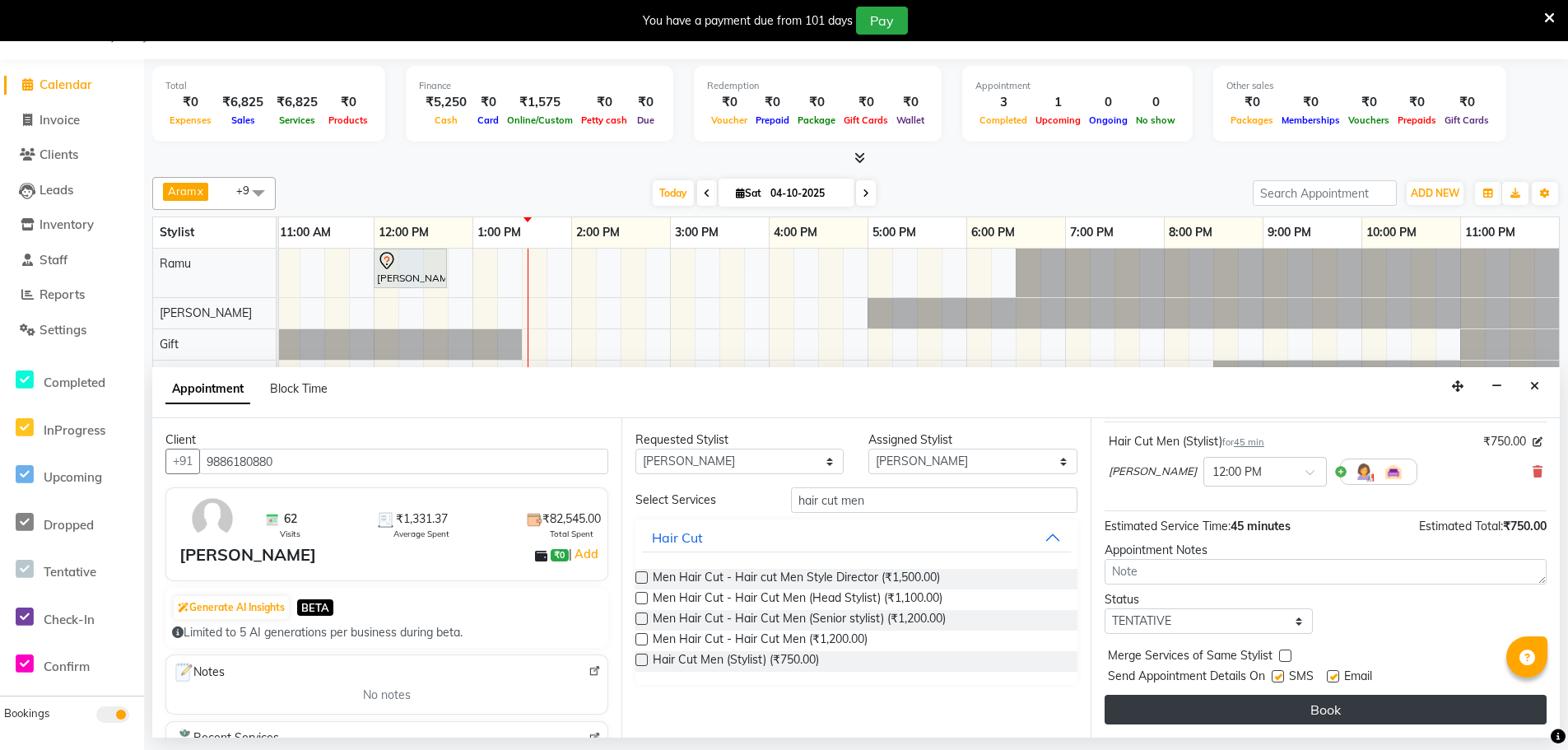
click at [1225, 703] on button "Book" at bounding box center [1325, 709] width 442 height 29
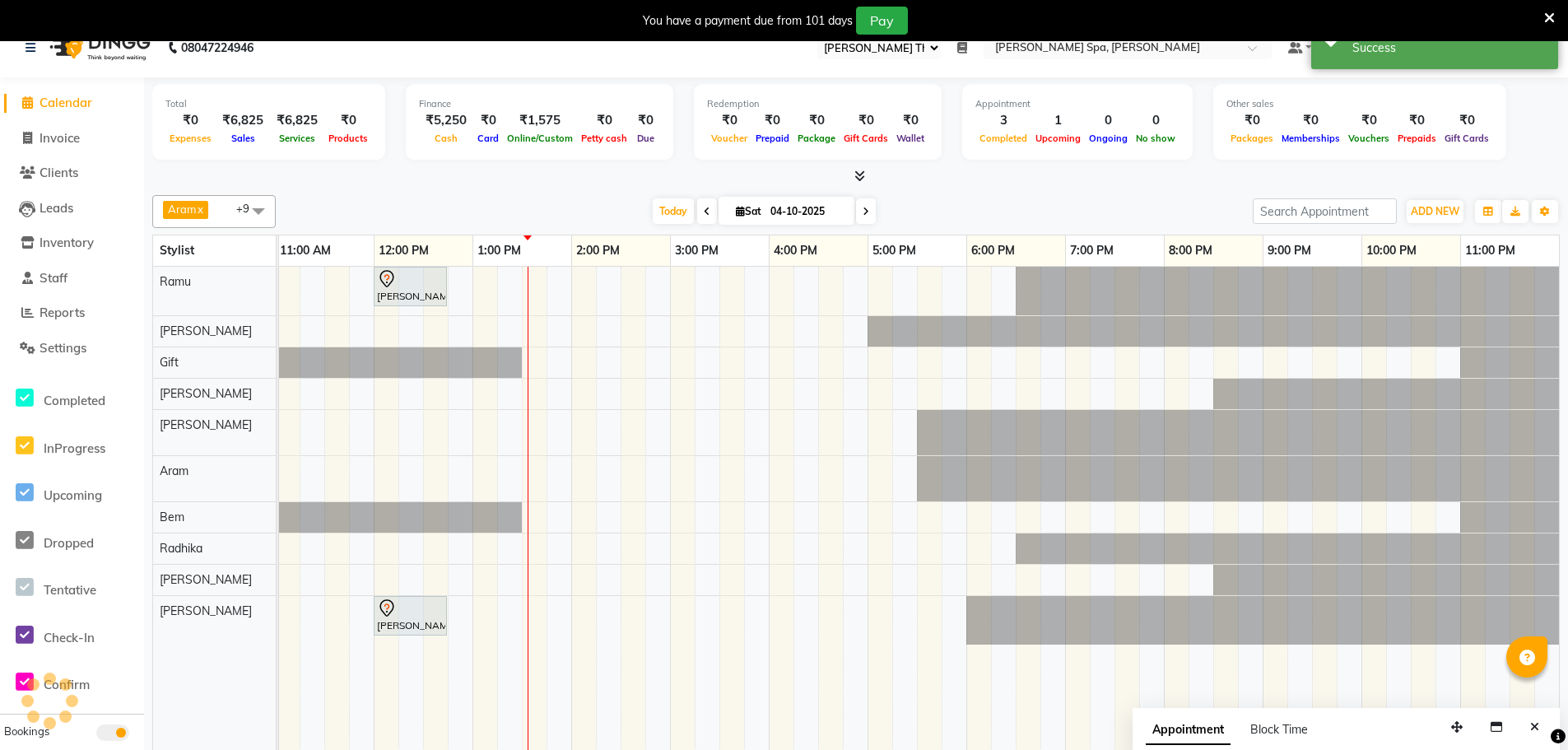
scroll to position [41, 0]
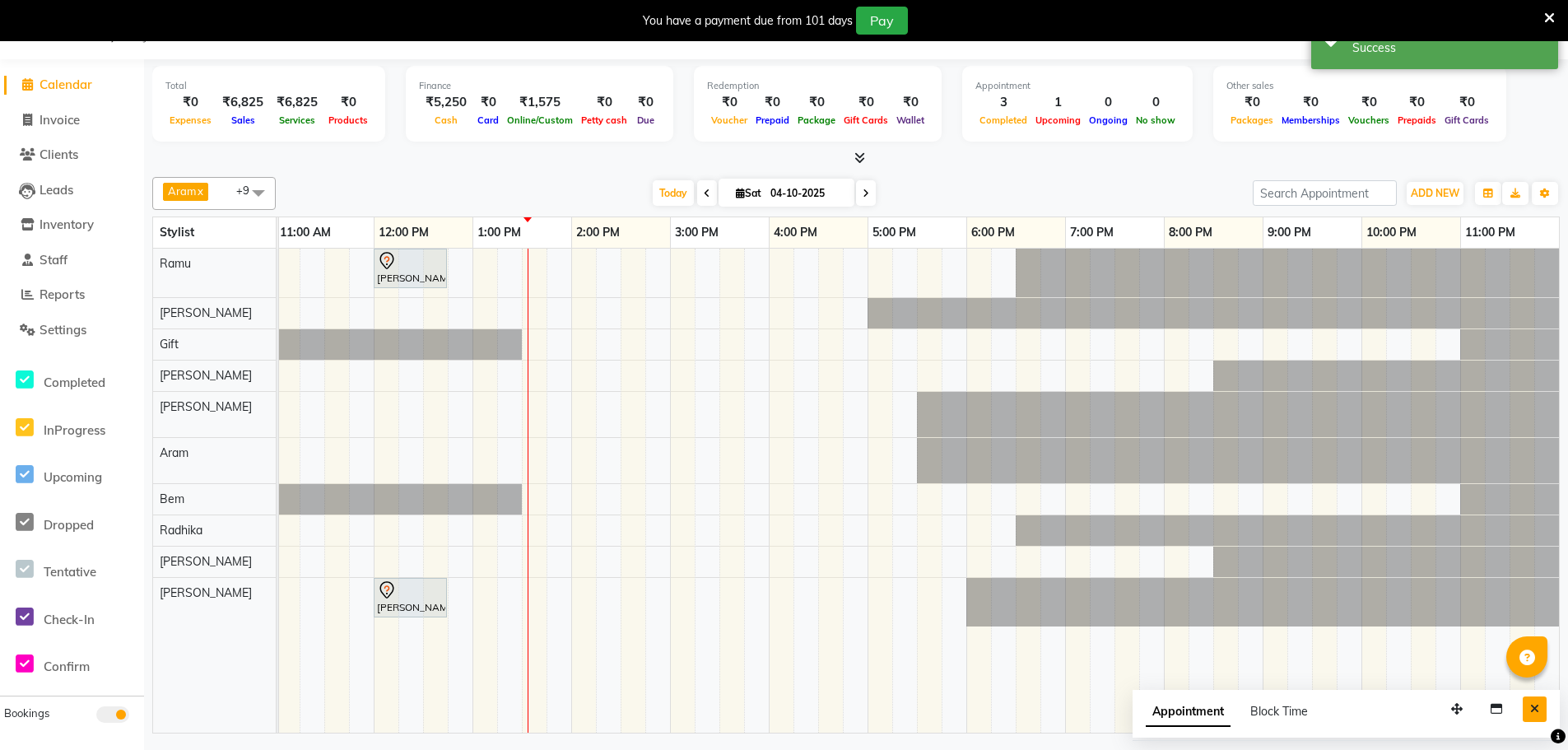
click at [1532, 707] on icon "Close" at bounding box center [1534, 709] width 9 height 12
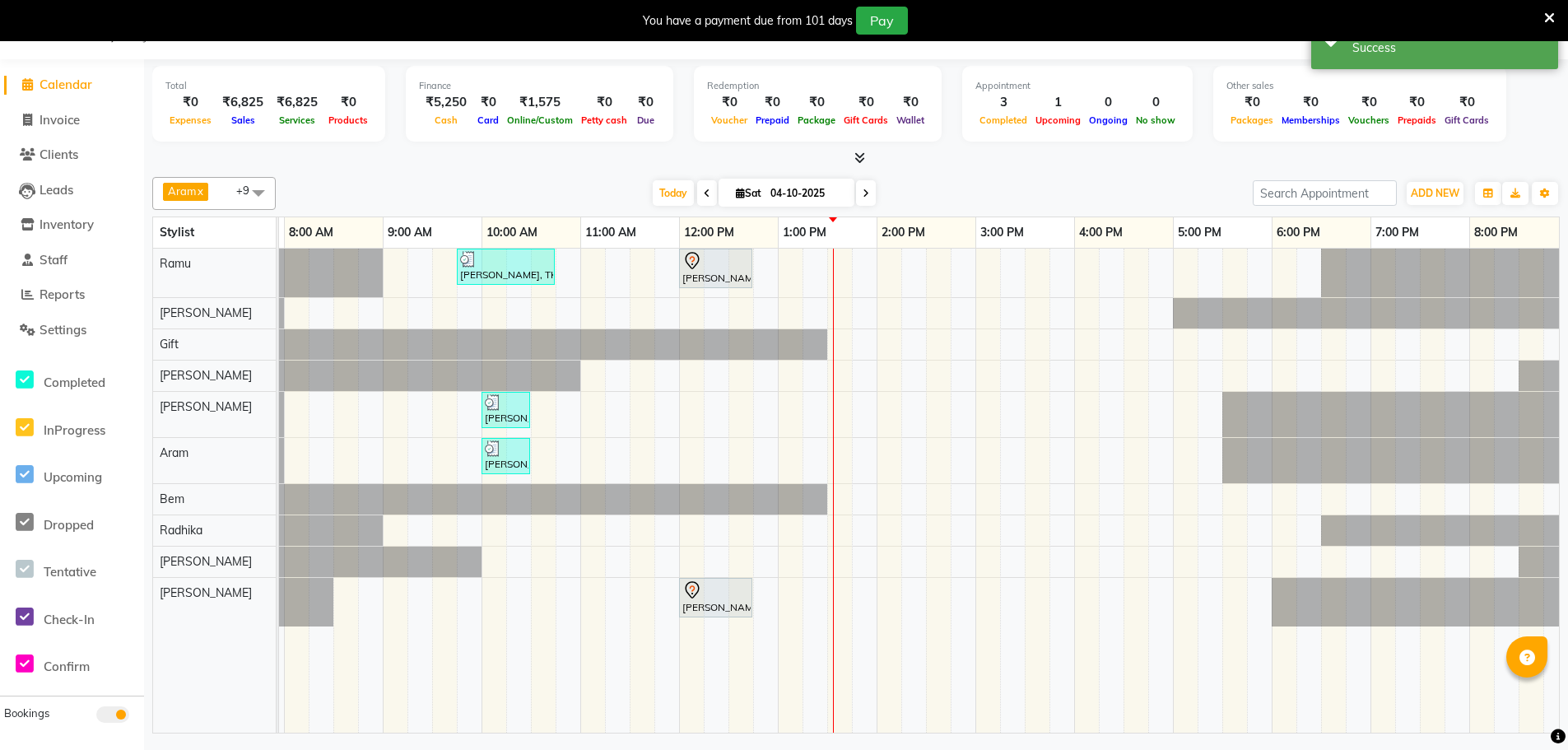
scroll to position [0, 66]
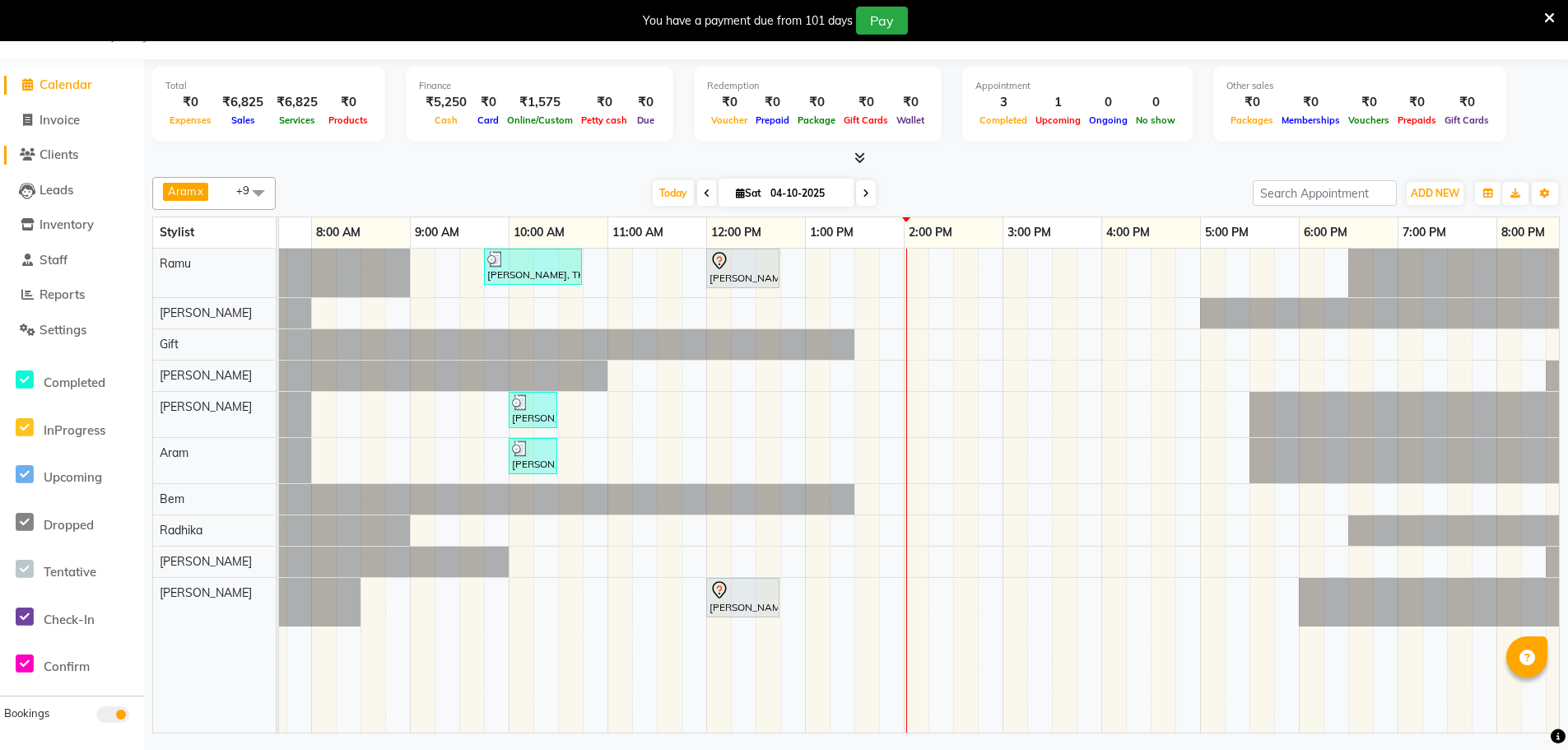
click at [65, 155] on span "Clients" at bounding box center [59, 154] width 39 height 16
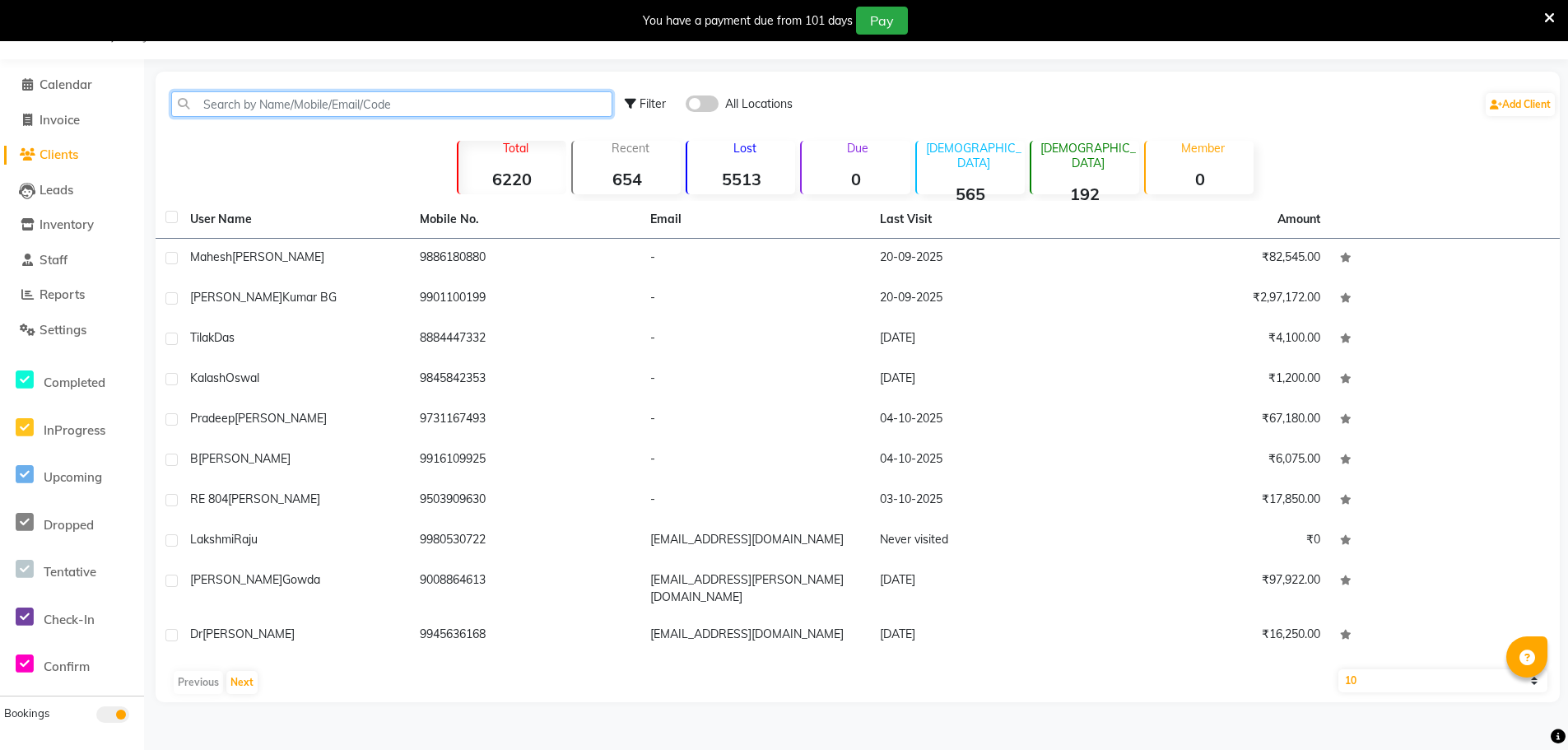
click at [314, 103] on input "text" at bounding box center [392, 104] width 441 height 25
paste input "[PERSON_NAME] [PERSON_NAME]"
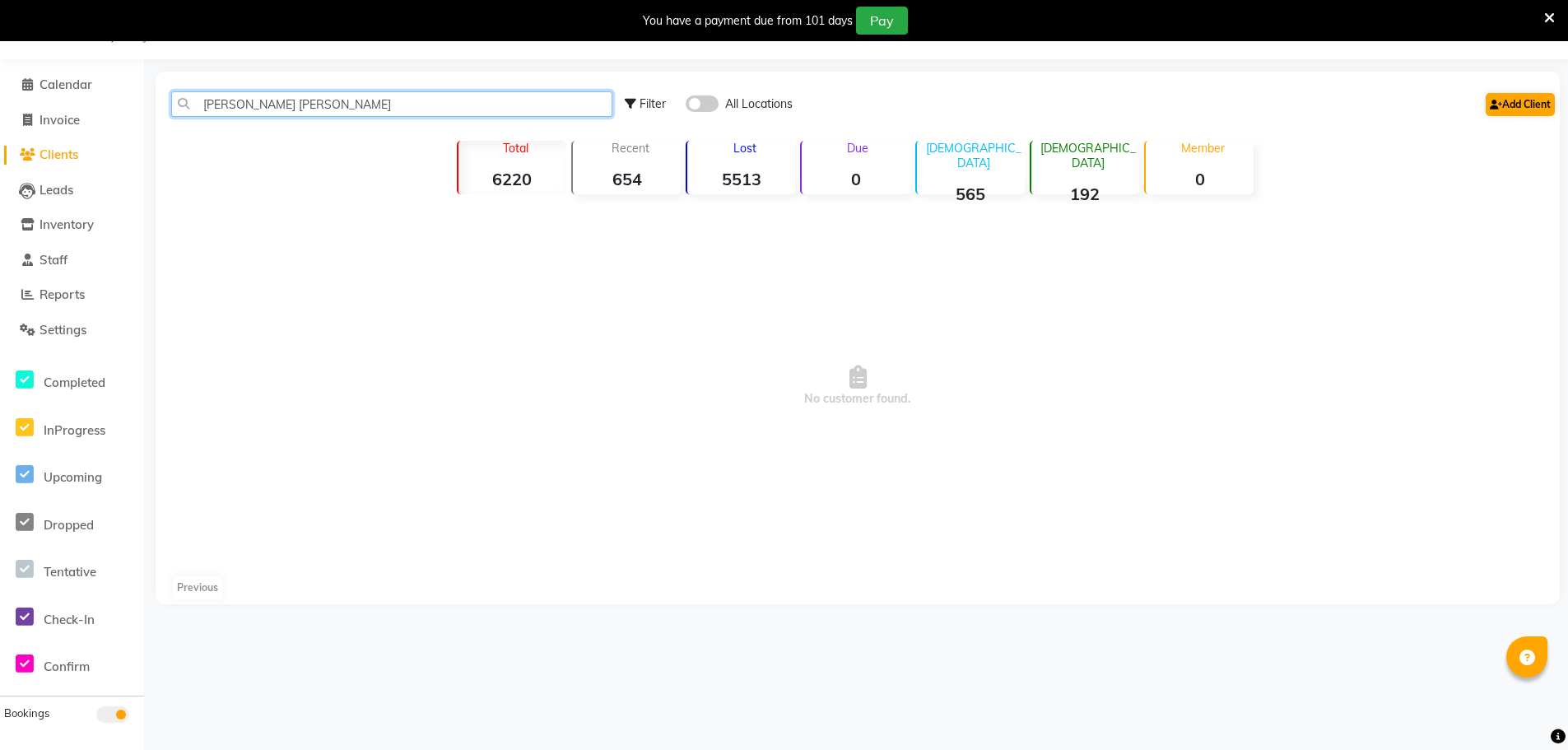
type input "[PERSON_NAME] [PERSON_NAME]"
click at [1545, 106] on link "Add Client" at bounding box center [1519, 104] width 69 height 23
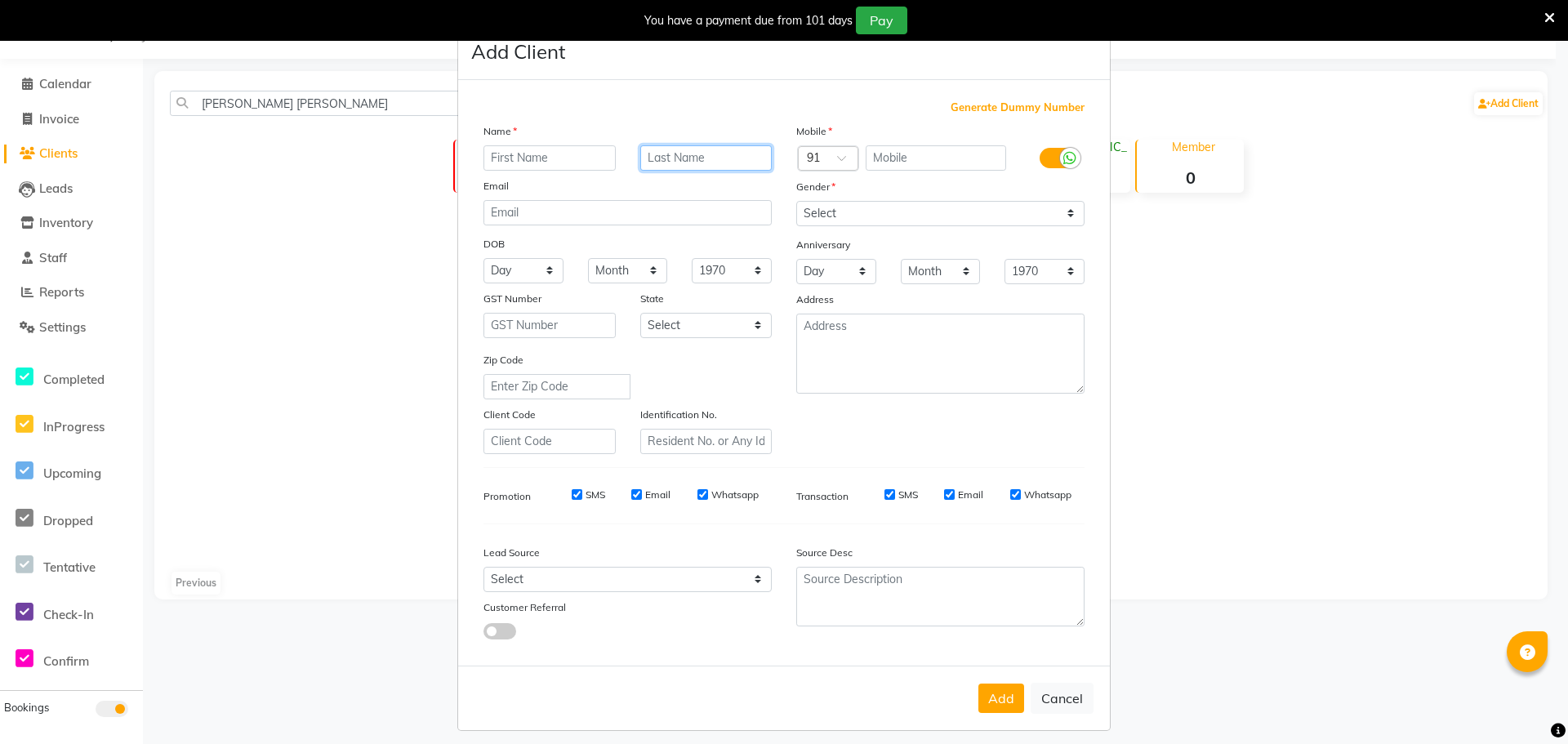
click at [666, 153] on input "text" at bounding box center [706, 158] width 132 height 25
paste input "[PERSON_NAME] [PERSON_NAME]"
type input "[PERSON_NAME] [PERSON_NAME]"
click at [500, 157] on input "text" at bounding box center [549, 158] width 132 height 25
type input "RE 720"
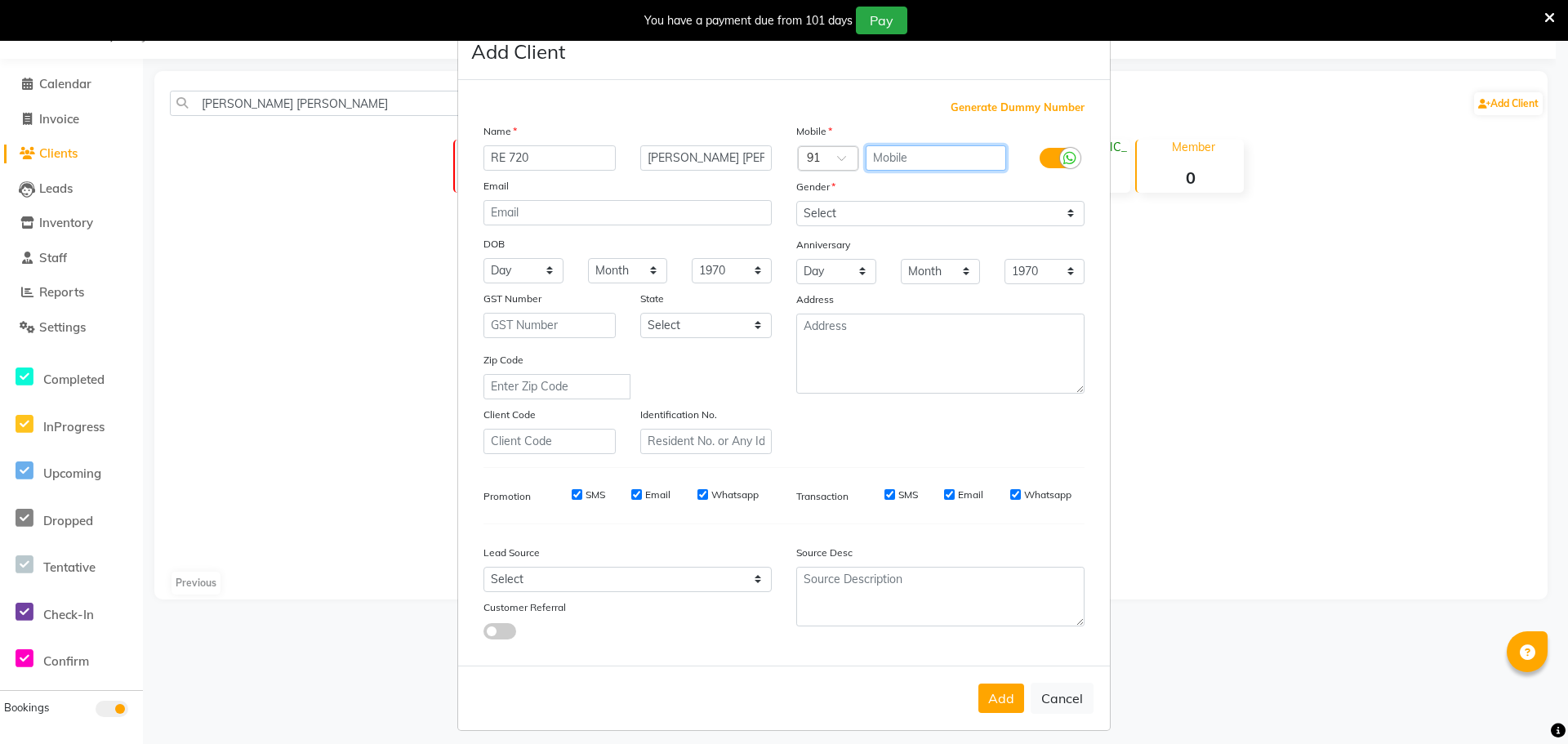
click at [894, 154] on input "text" at bounding box center [936, 158] width 141 height 25
click at [899, 157] on input "text" at bounding box center [936, 158] width 141 height 25
type input "9121032526"
click at [846, 212] on select "Select [DEMOGRAPHIC_DATA] [DEMOGRAPHIC_DATA] Other Prefer Not To Say" at bounding box center [940, 213] width 288 height 25
select select "[DEMOGRAPHIC_DATA]"
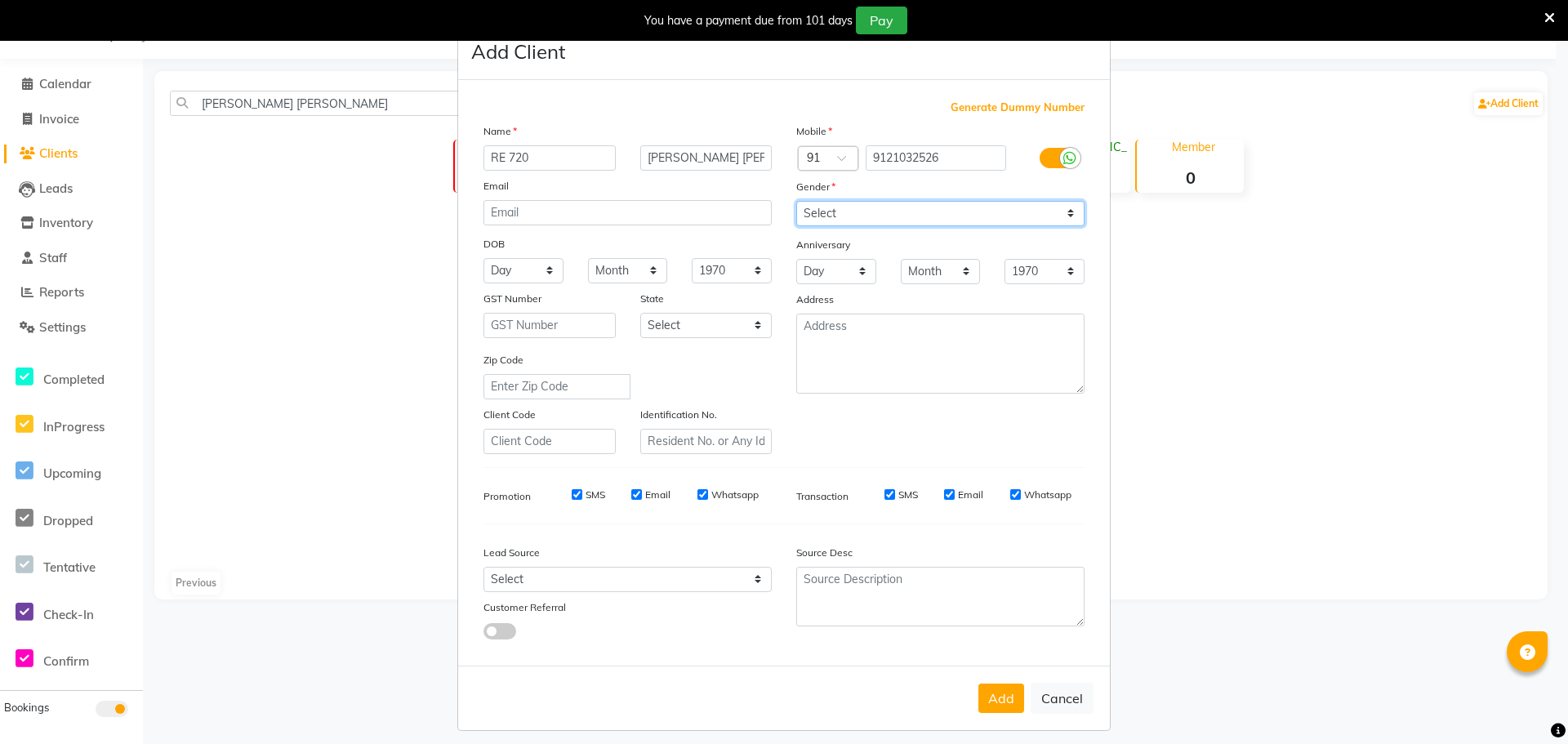
click at [796, 201] on select "Select [DEMOGRAPHIC_DATA] [DEMOGRAPHIC_DATA] Other Prefer Not To Say" at bounding box center [940, 213] width 288 height 25
click at [1000, 698] on button "Add" at bounding box center [1001, 697] width 46 height 29
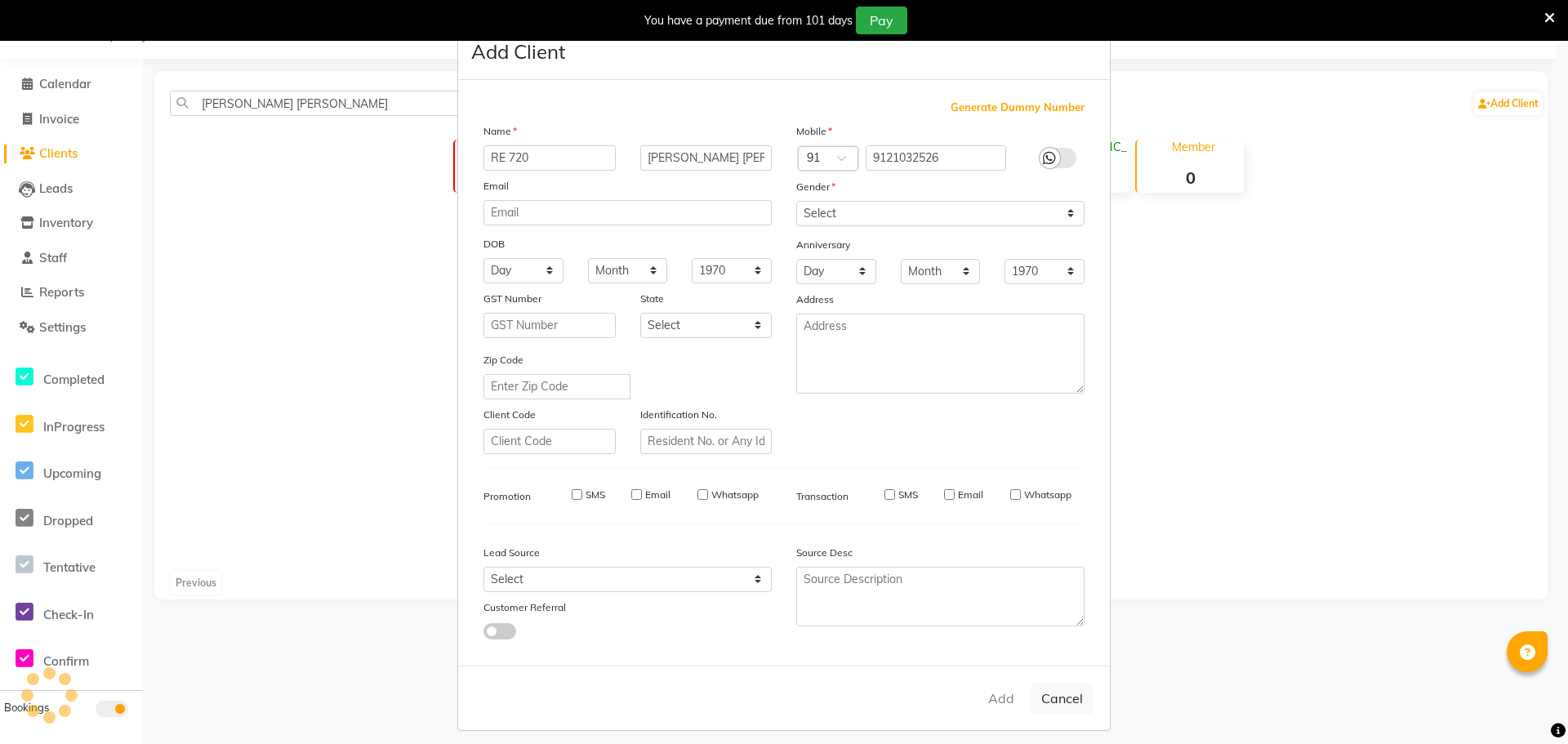
select select
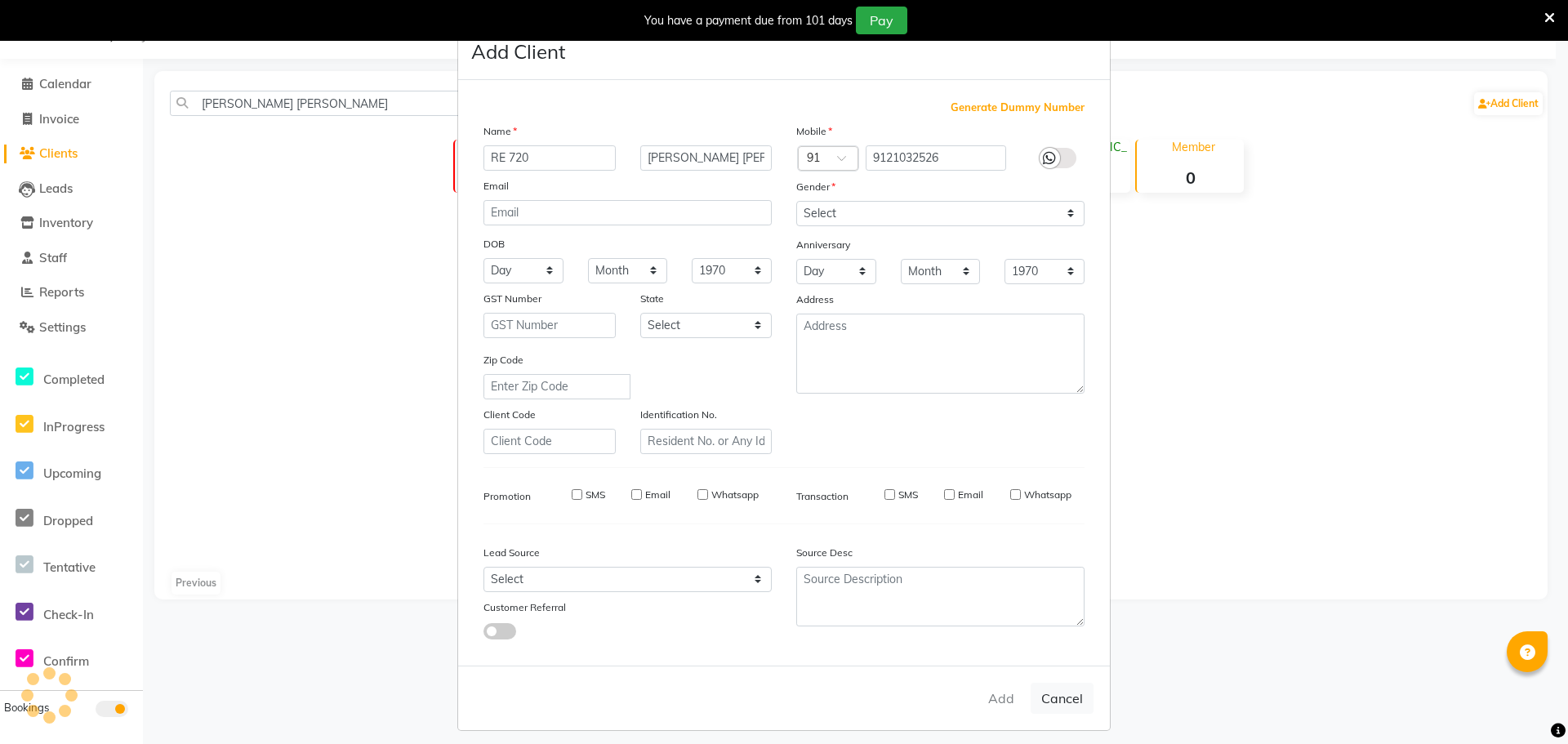
select select
checkbox input "false"
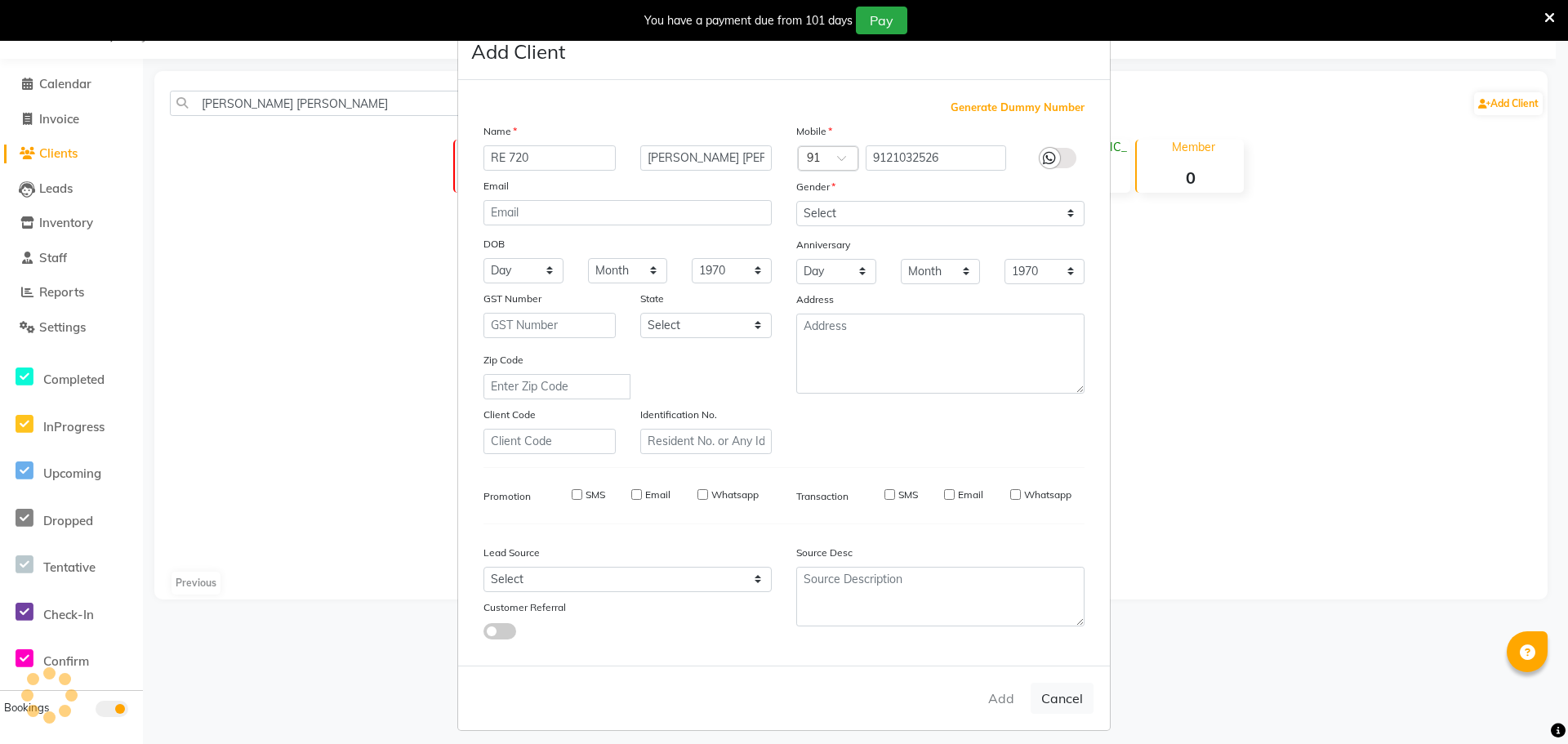
checkbox input "false"
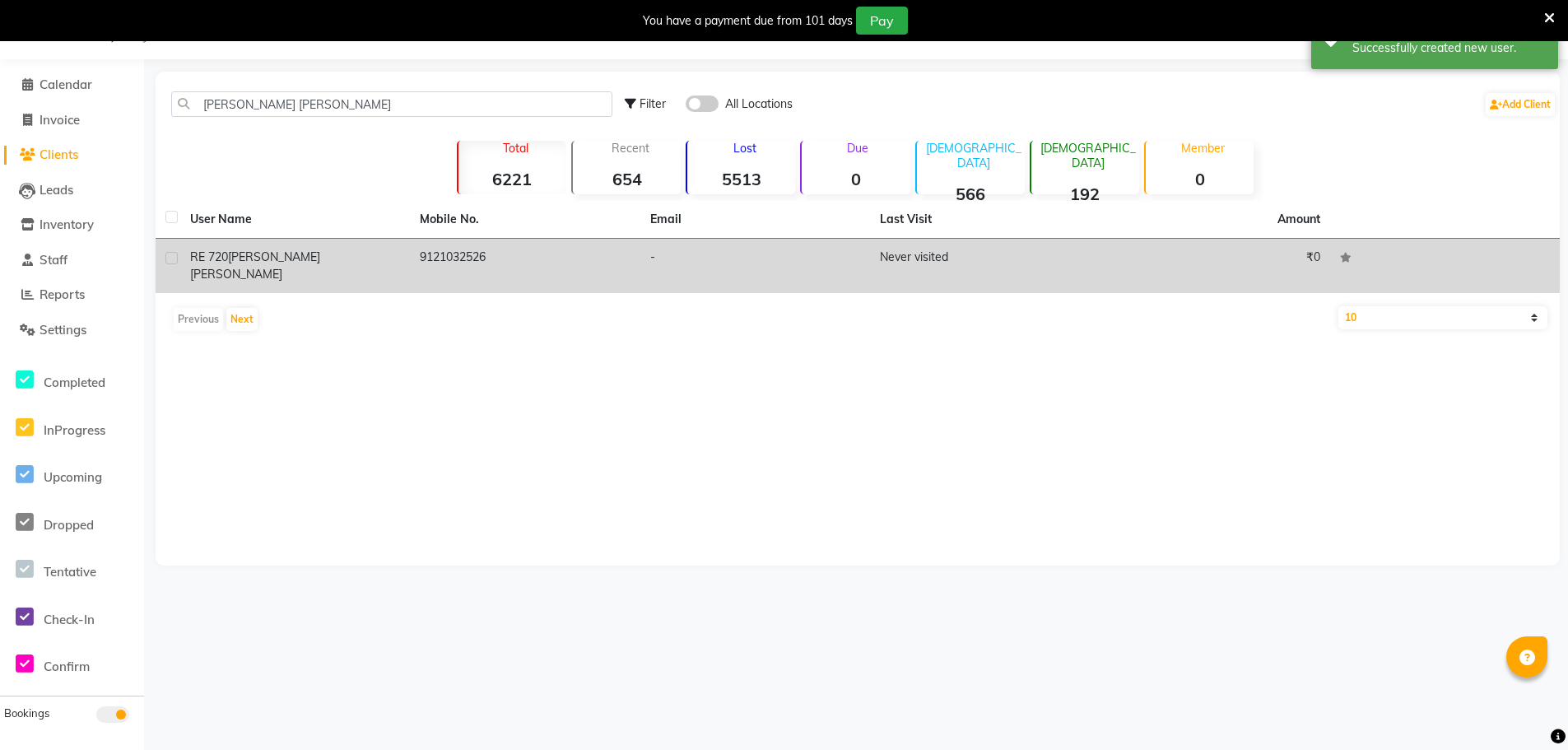
click at [276, 258] on span "[PERSON_NAME] [PERSON_NAME]" at bounding box center [255, 265] width 130 height 32
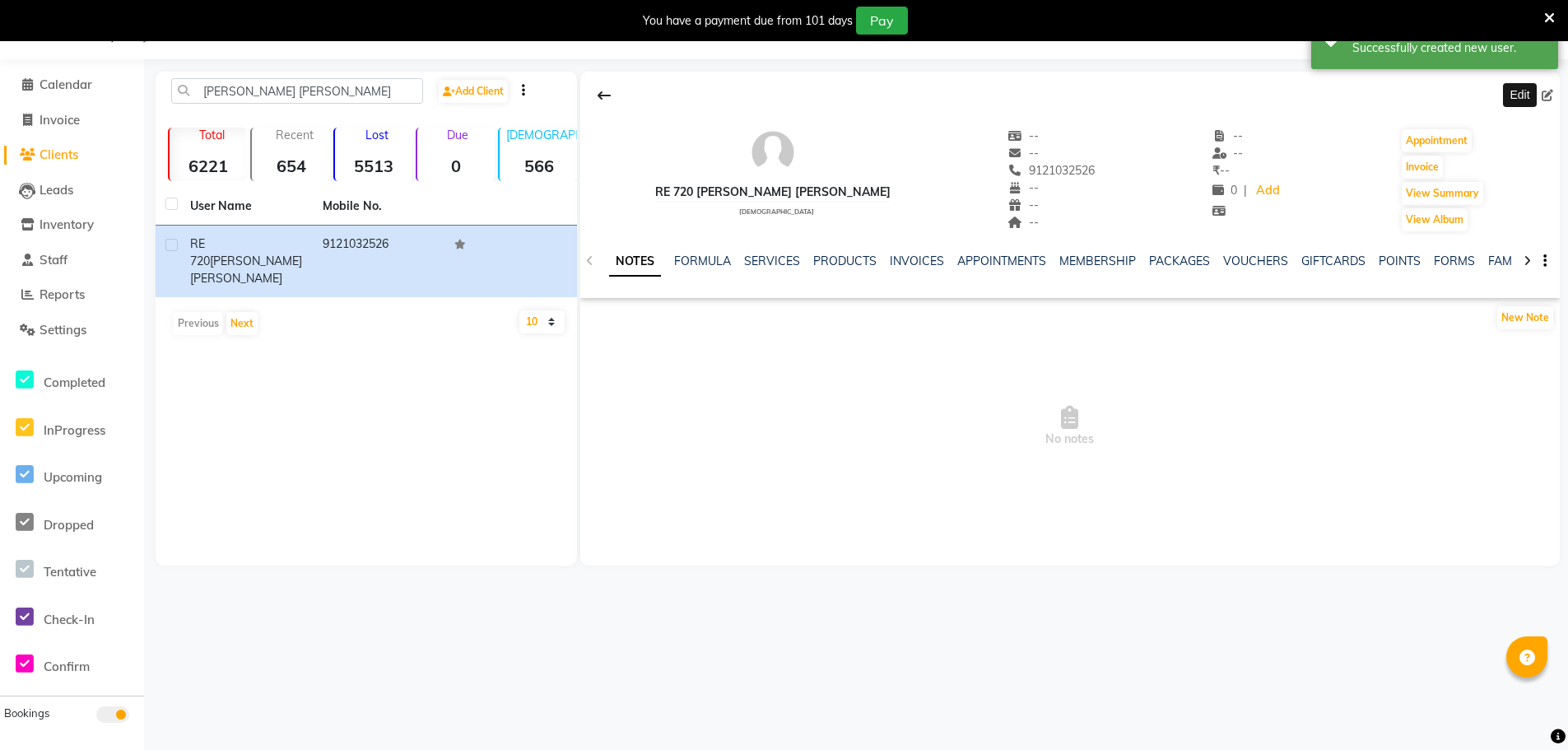
click at [1542, 96] on icon at bounding box center [1547, 96] width 12 height 12
select select "[DEMOGRAPHIC_DATA]"
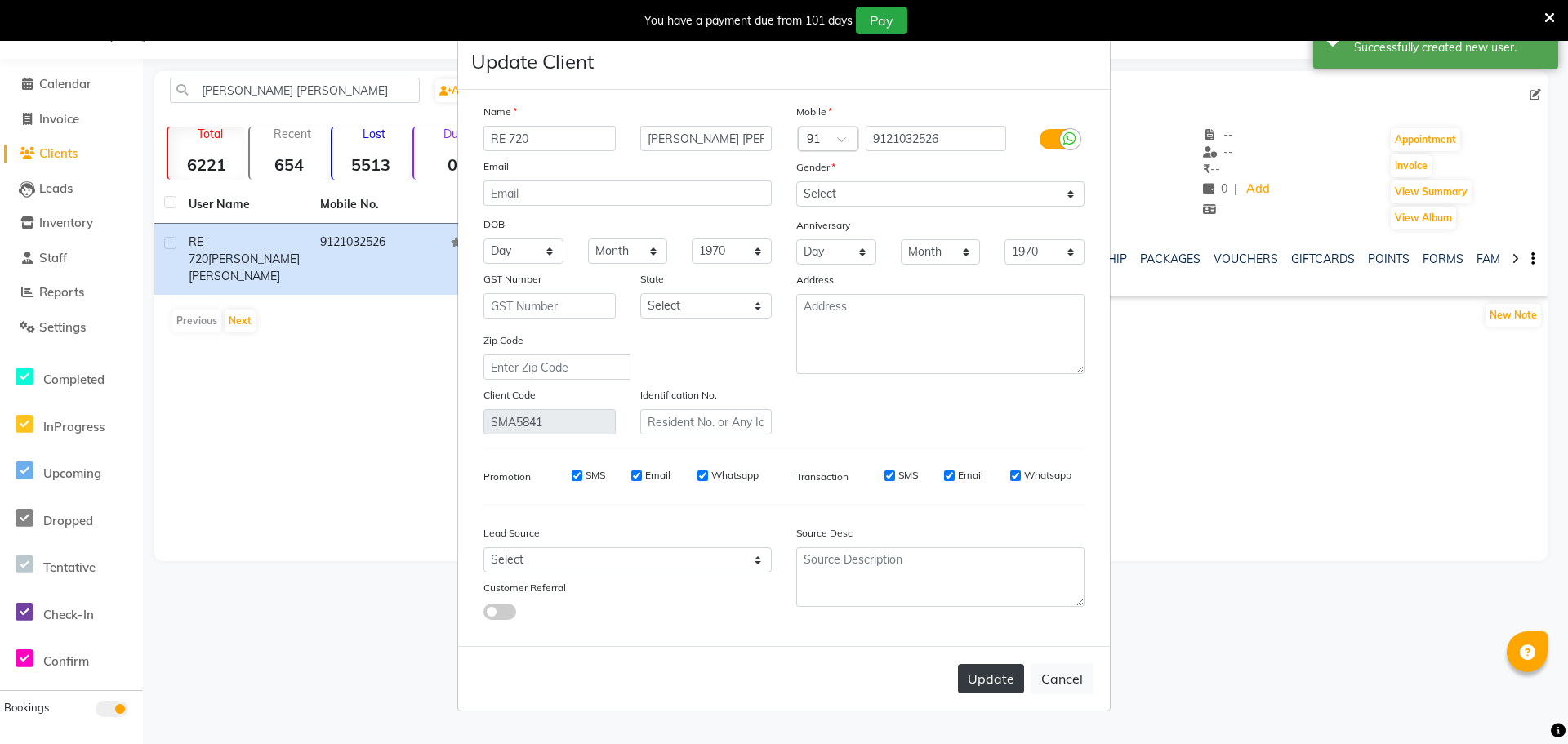
click at [1001, 668] on button "Update" at bounding box center [990, 678] width 66 height 29
select select
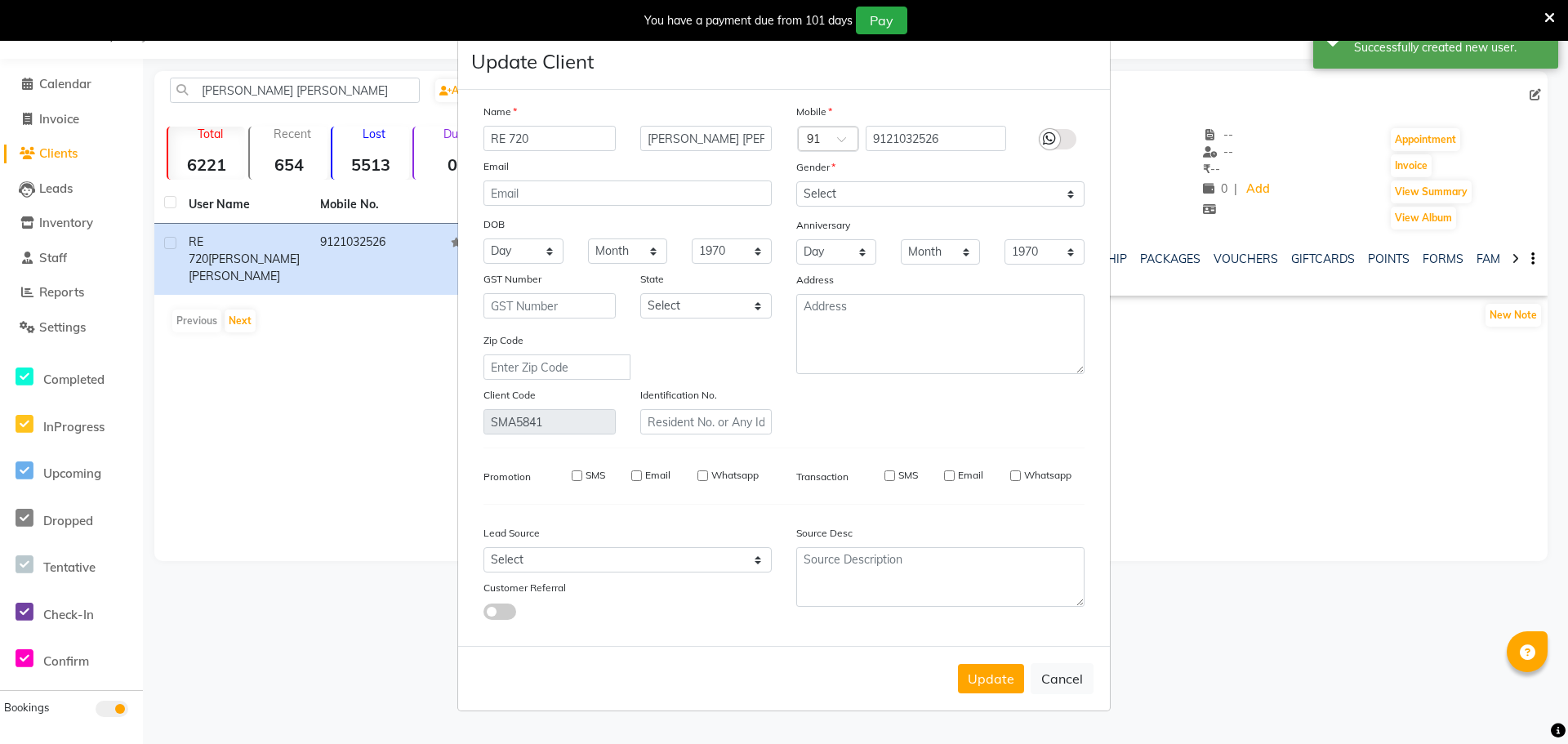
select select
checkbox input "false"
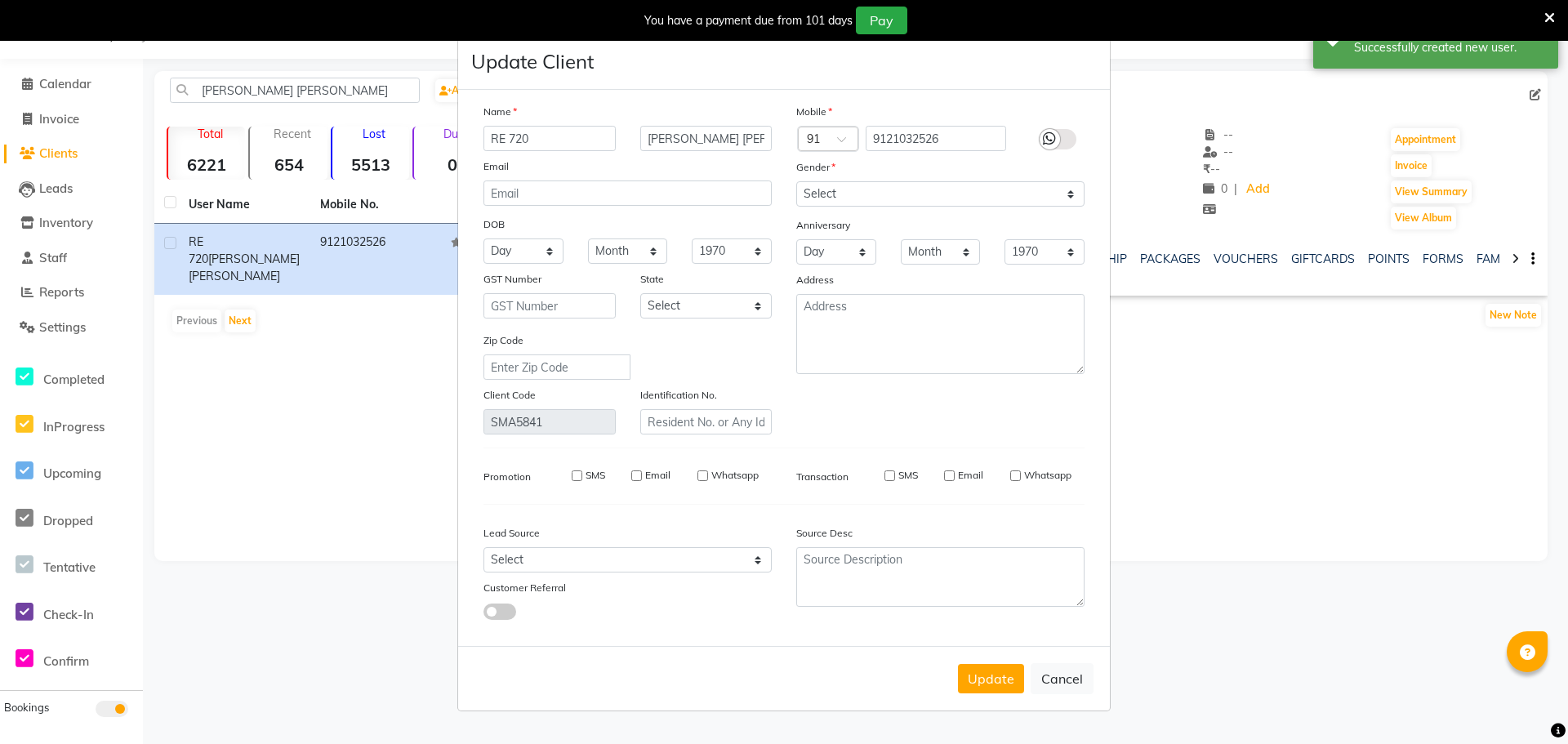
checkbox input "false"
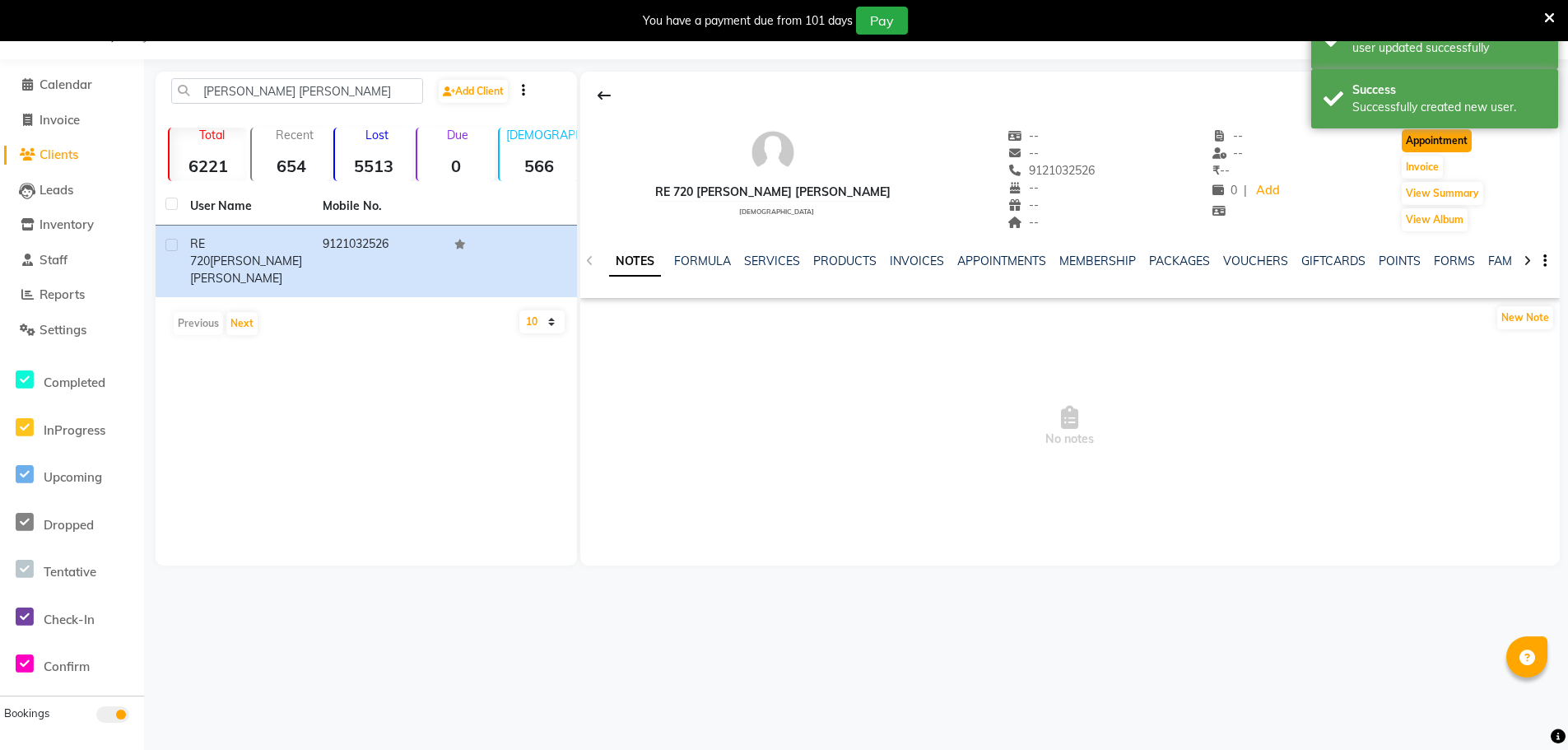
click at [1420, 141] on button "Appointment" at bounding box center [1436, 140] width 70 height 23
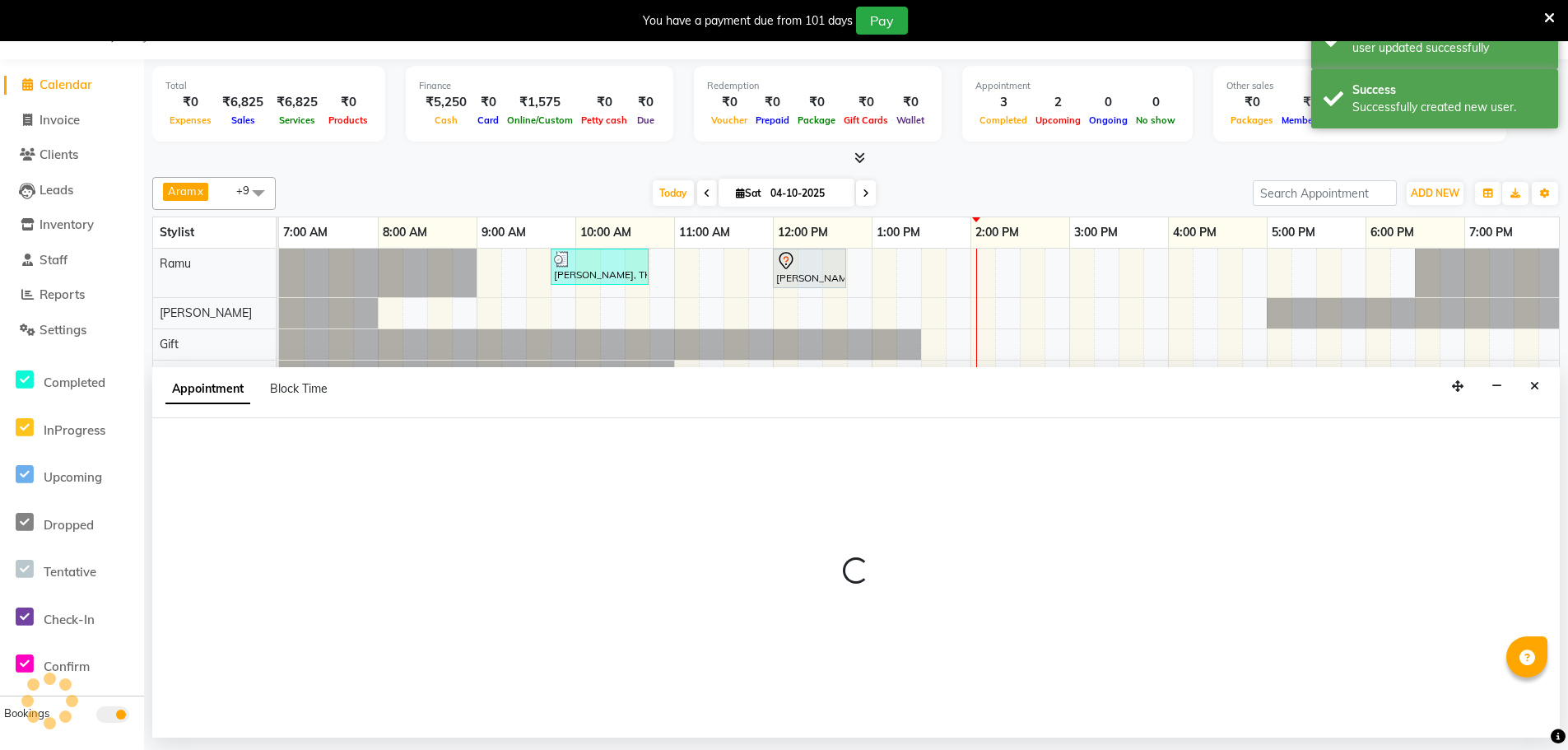
select select "480"
select select "tentative"
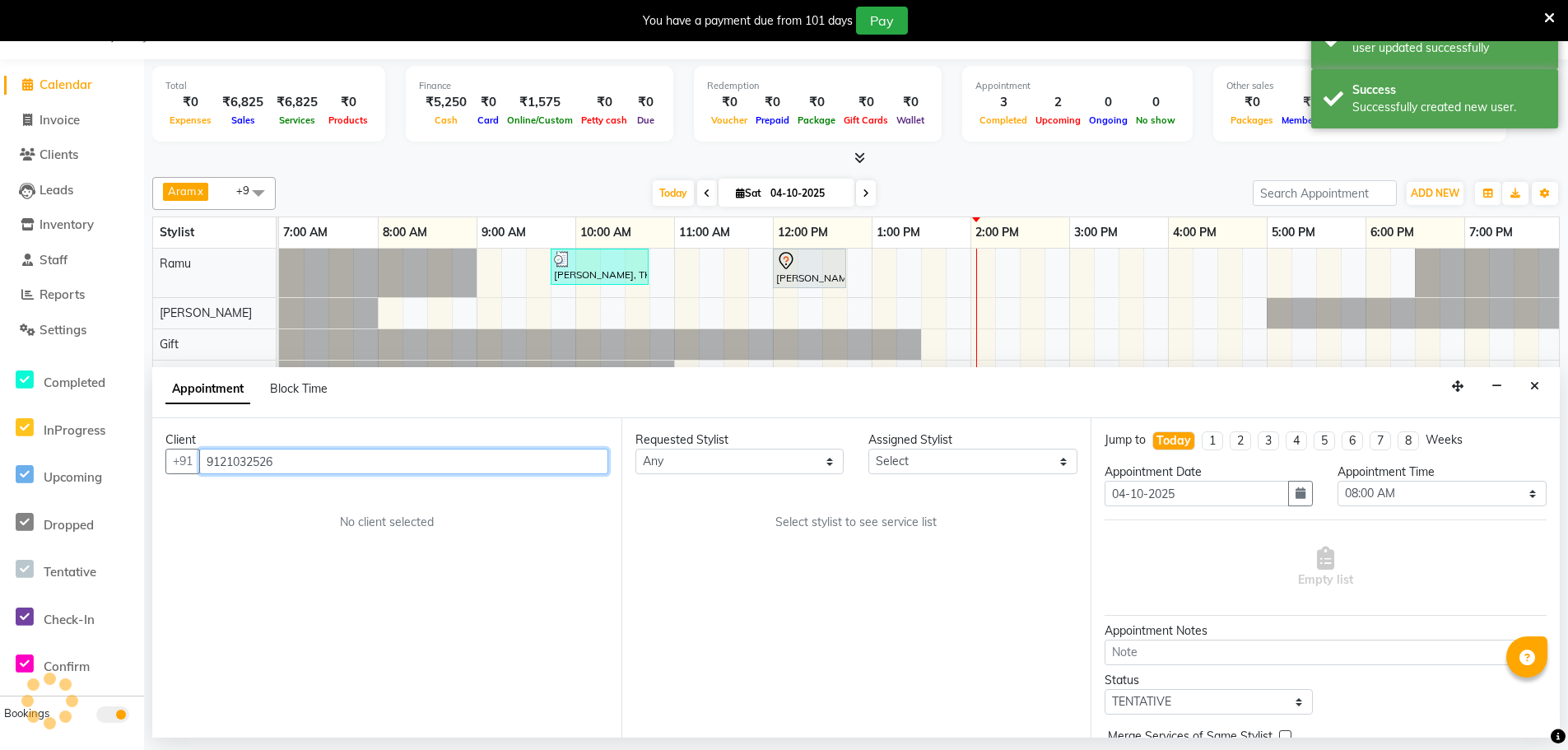
scroll to position [0, 399]
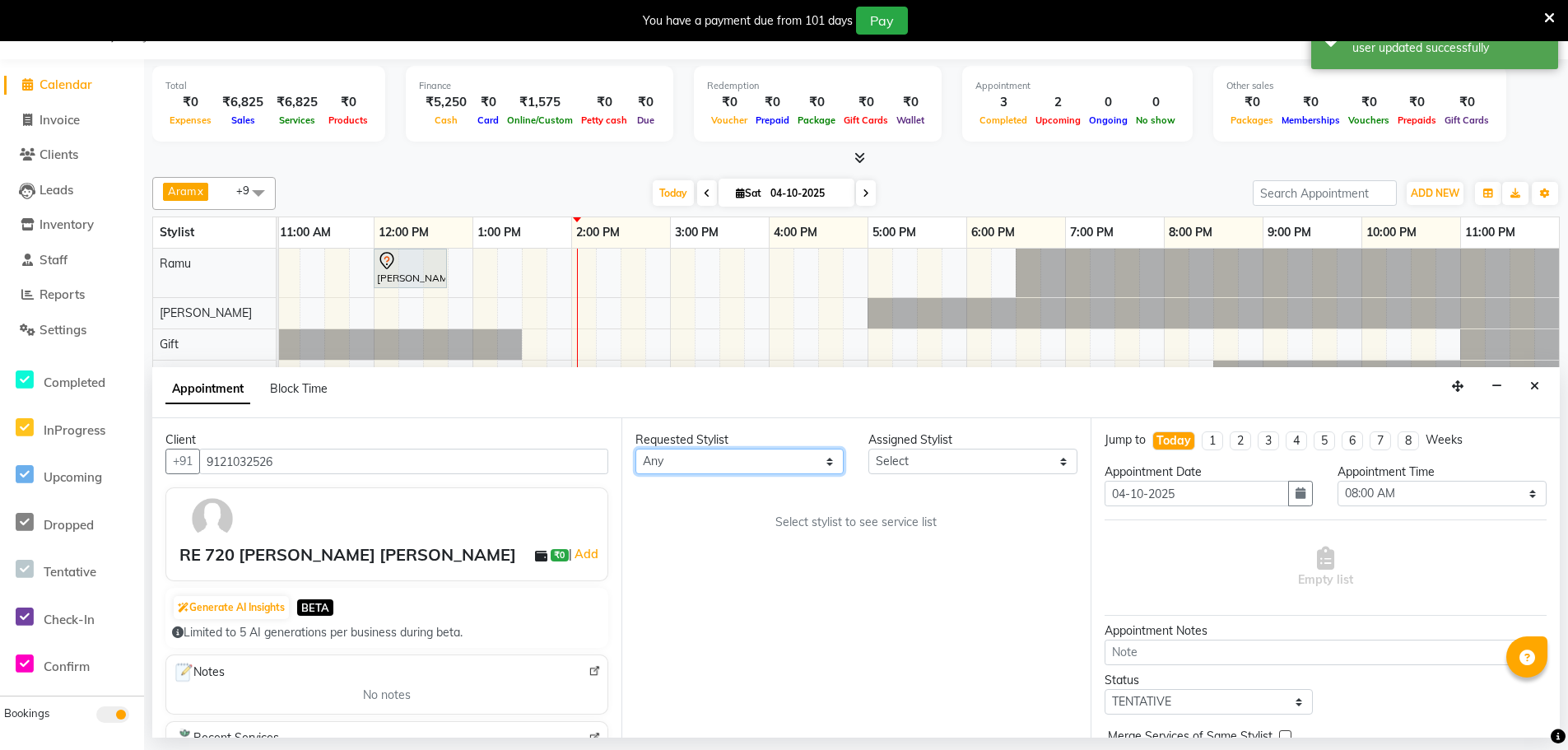
click at [722, 457] on select "Any [PERSON_NAME] Bem Gift [PERSON_NAME] Radhika [PERSON_NAME] [PERSON_NAME] Spa" at bounding box center [740, 461] width 208 height 25
select select "84958"
click at [636, 449] on select "Any [PERSON_NAME] Bem Gift [PERSON_NAME] Radhika [PERSON_NAME] [PERSON_NAME] Spa" at bounding box center [740, 461] width 208 height 25
select select "84958"
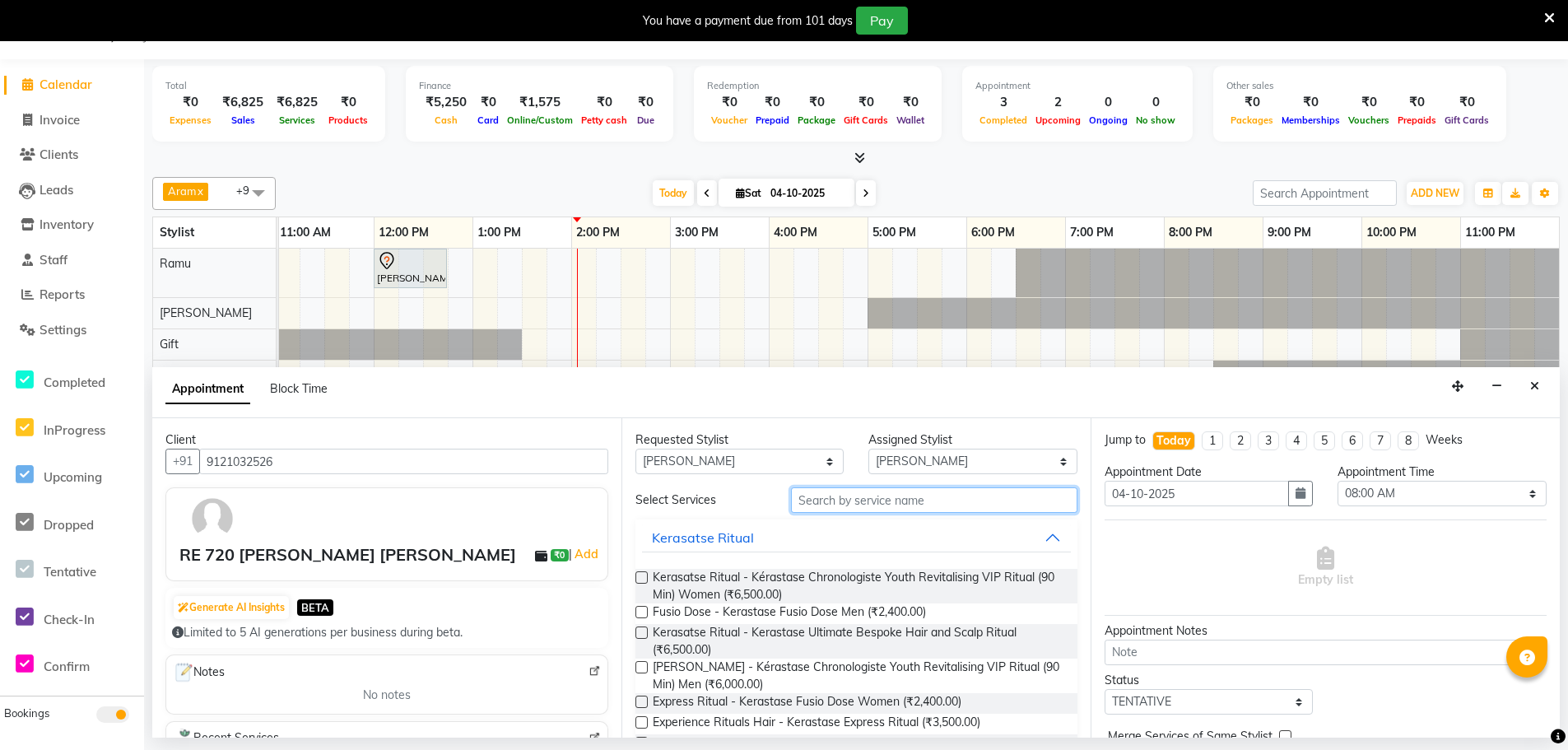
click at [889, 499] on input "text" at bounding box center [934, 500] width 287 height 25
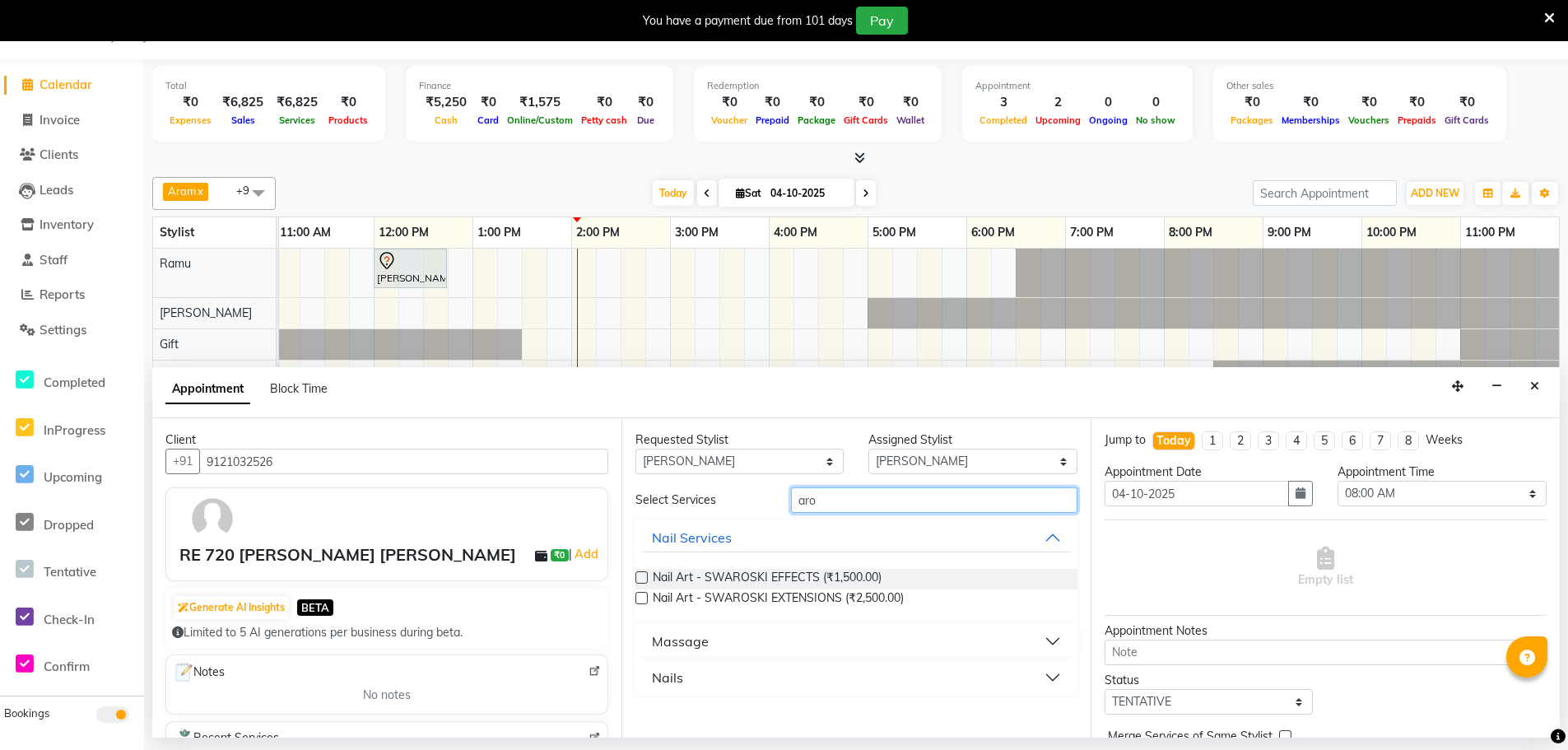
type input "aro"
click at [709, 638] on button "Massage" at bounding box center [856, 641] width 428 height 29
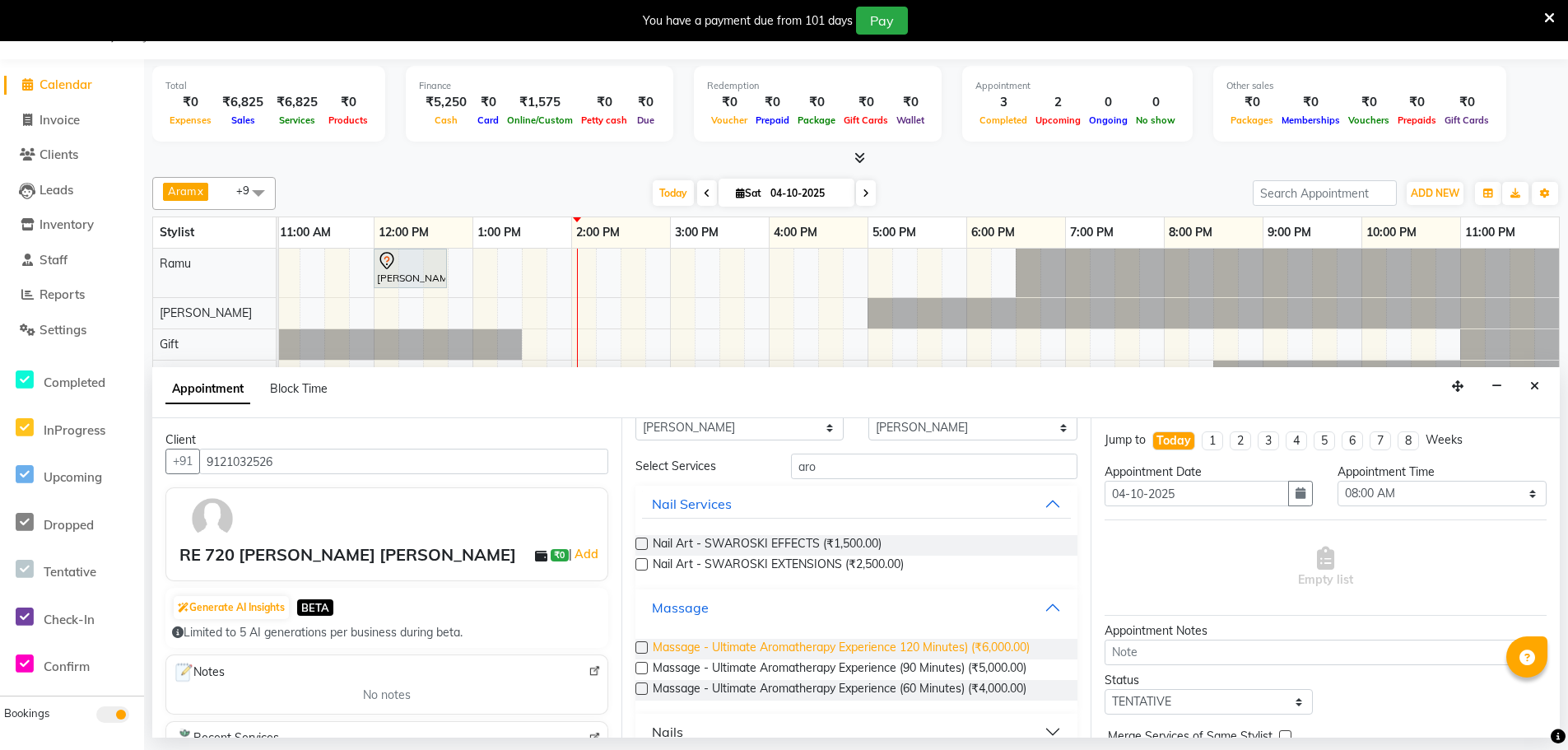
scroll to position [60, 0]
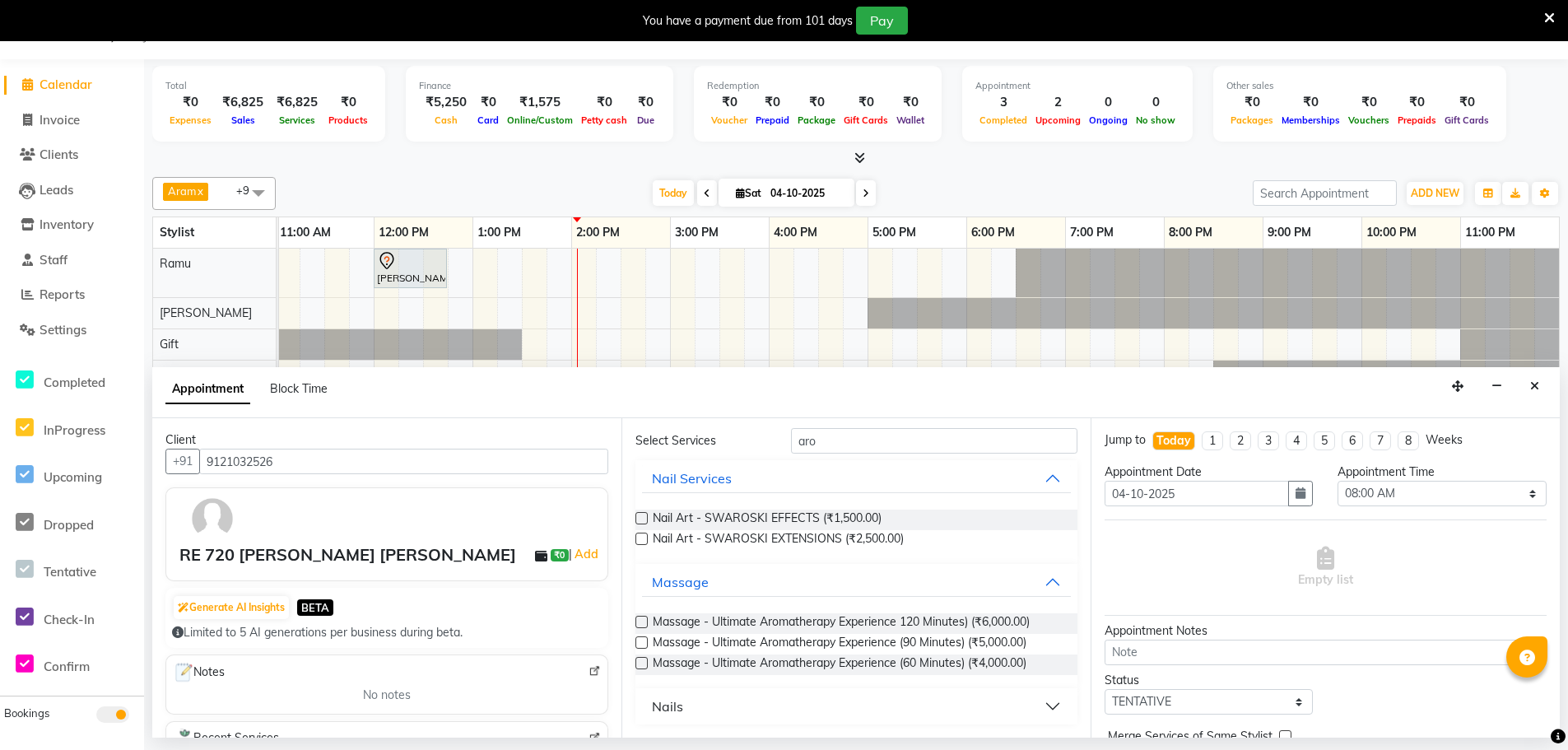
click at [641, 664] on label at bounding box center [641, 663] width 13 height 13
click at [641, 664] on input "checkbox" at bounding box center [641, 664] width 11 height 11
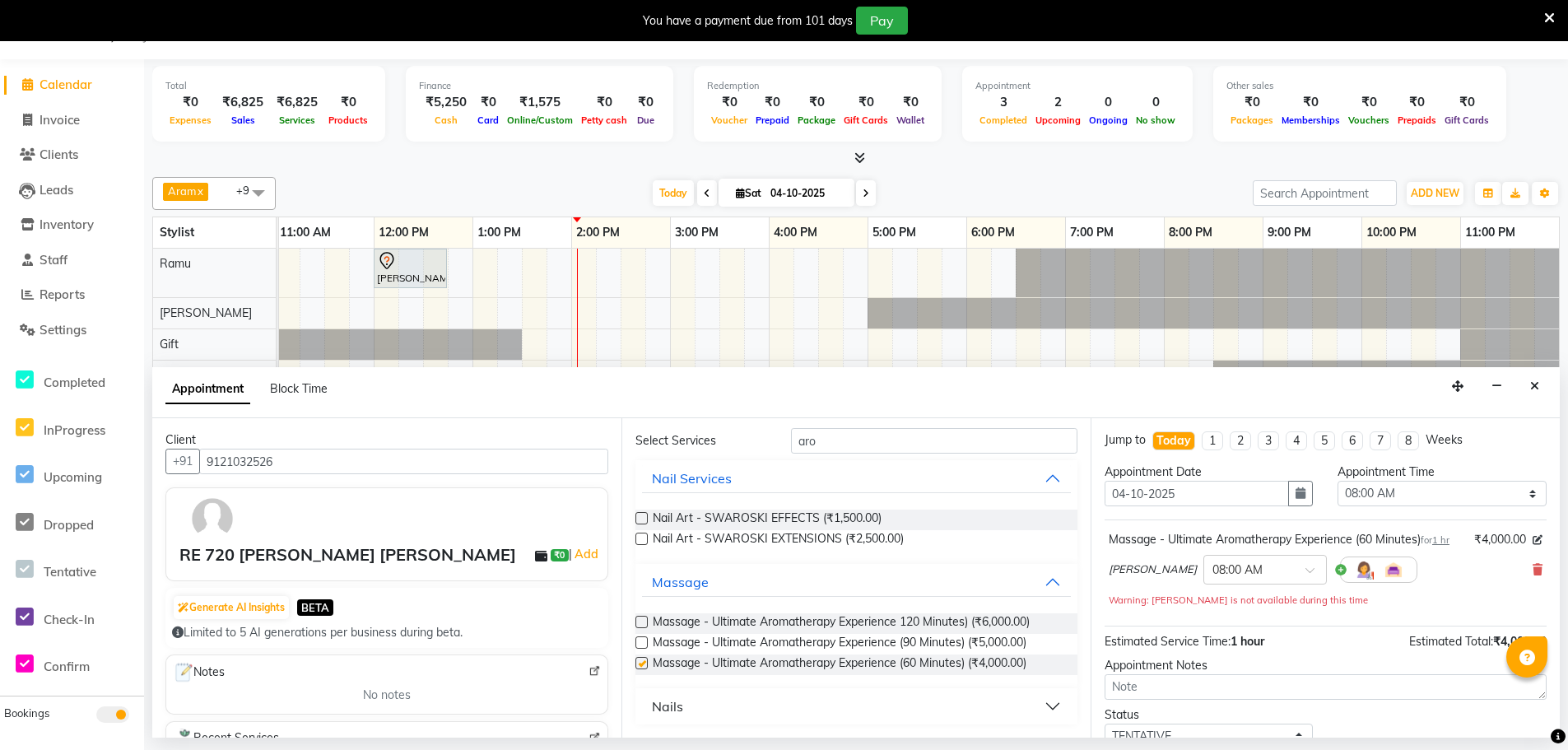
checkbox input "false"
click at [1212, 577] on input "text" at bounding box center [1249, 568] width 72 height 18
click at [1204, 661] on div "01:00 PM" at bounding box center [1264, 653] width 122 height 30
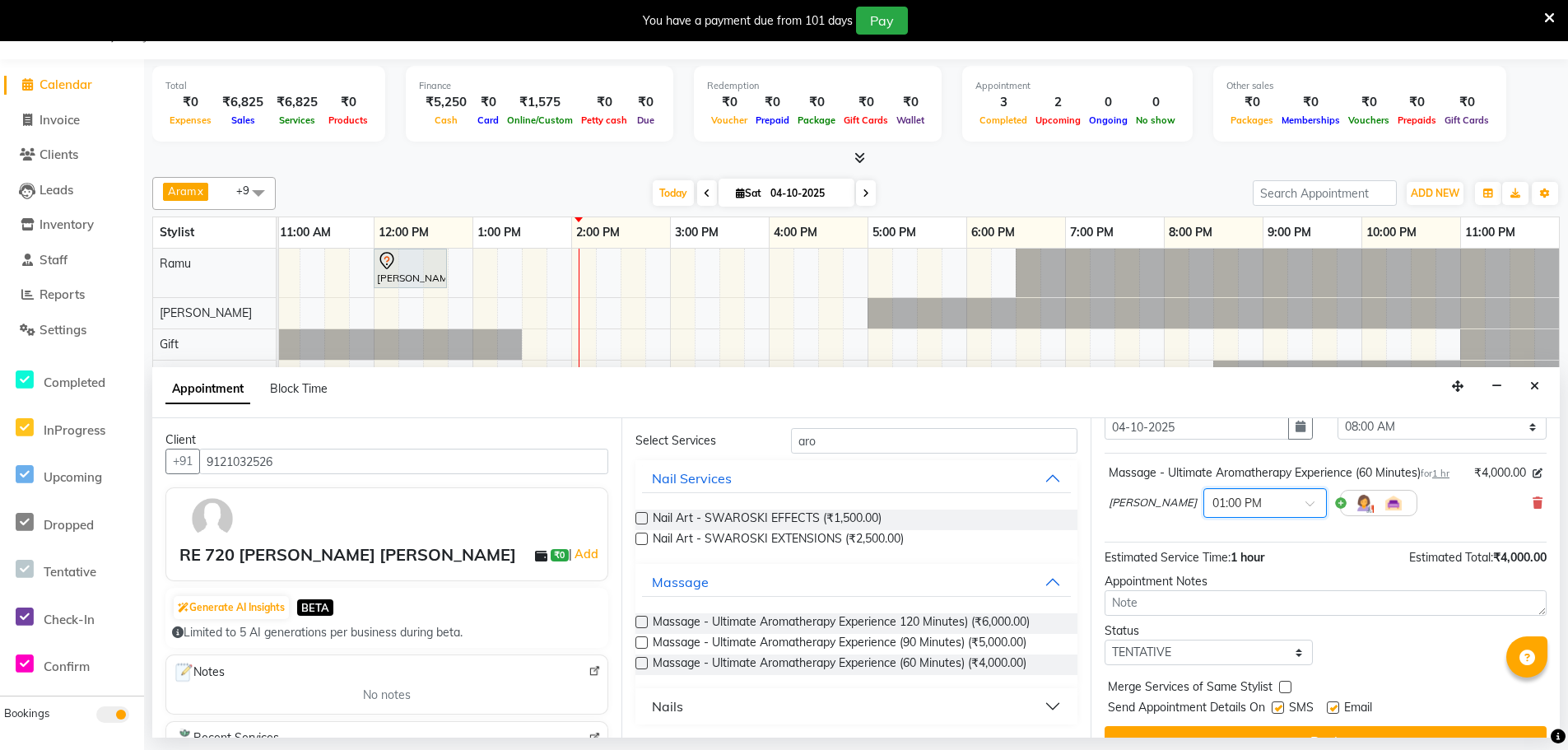
scroll to position [115, 0]
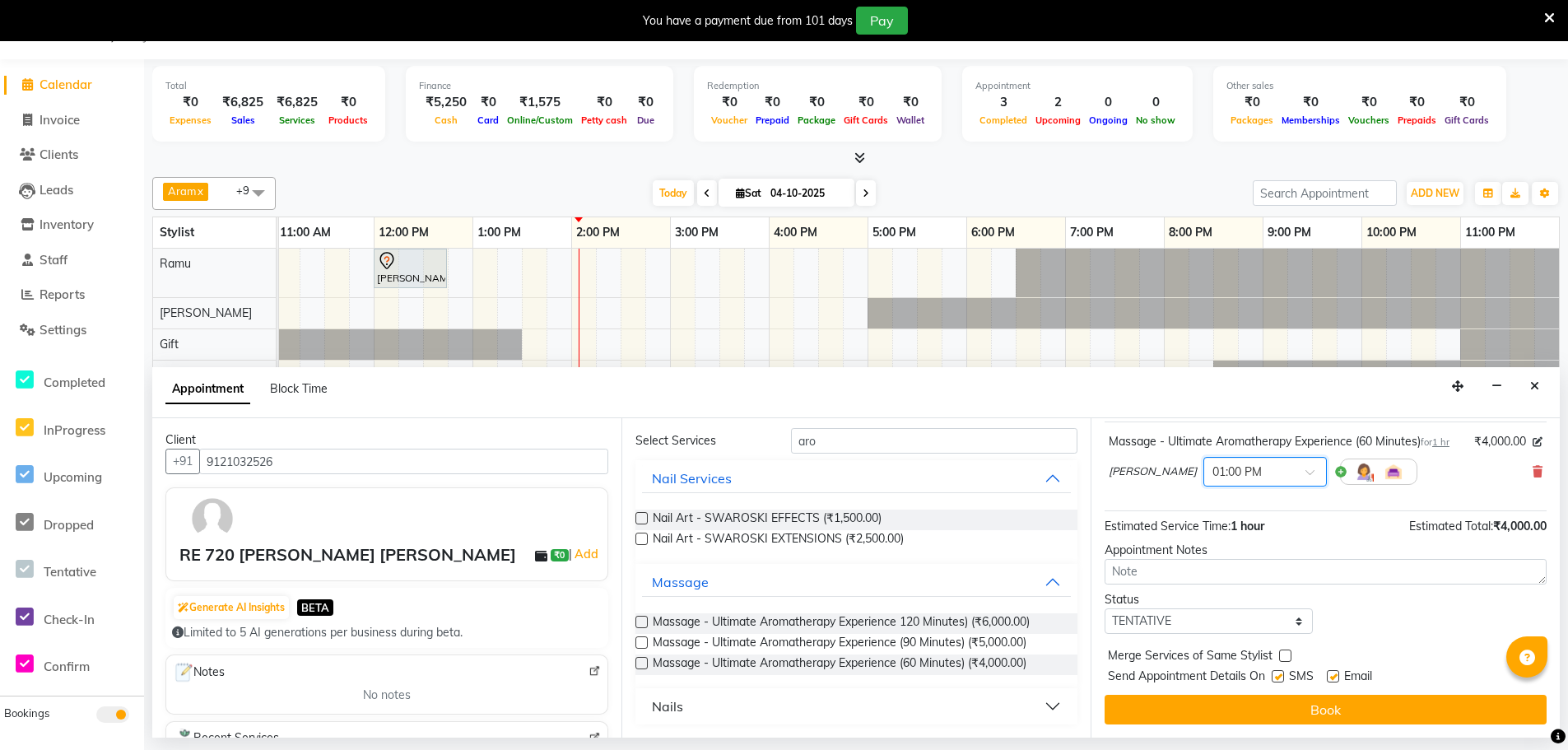
click at [1232, 717] on button "Book" at bounding box center [1325, 709] width 442 height 29
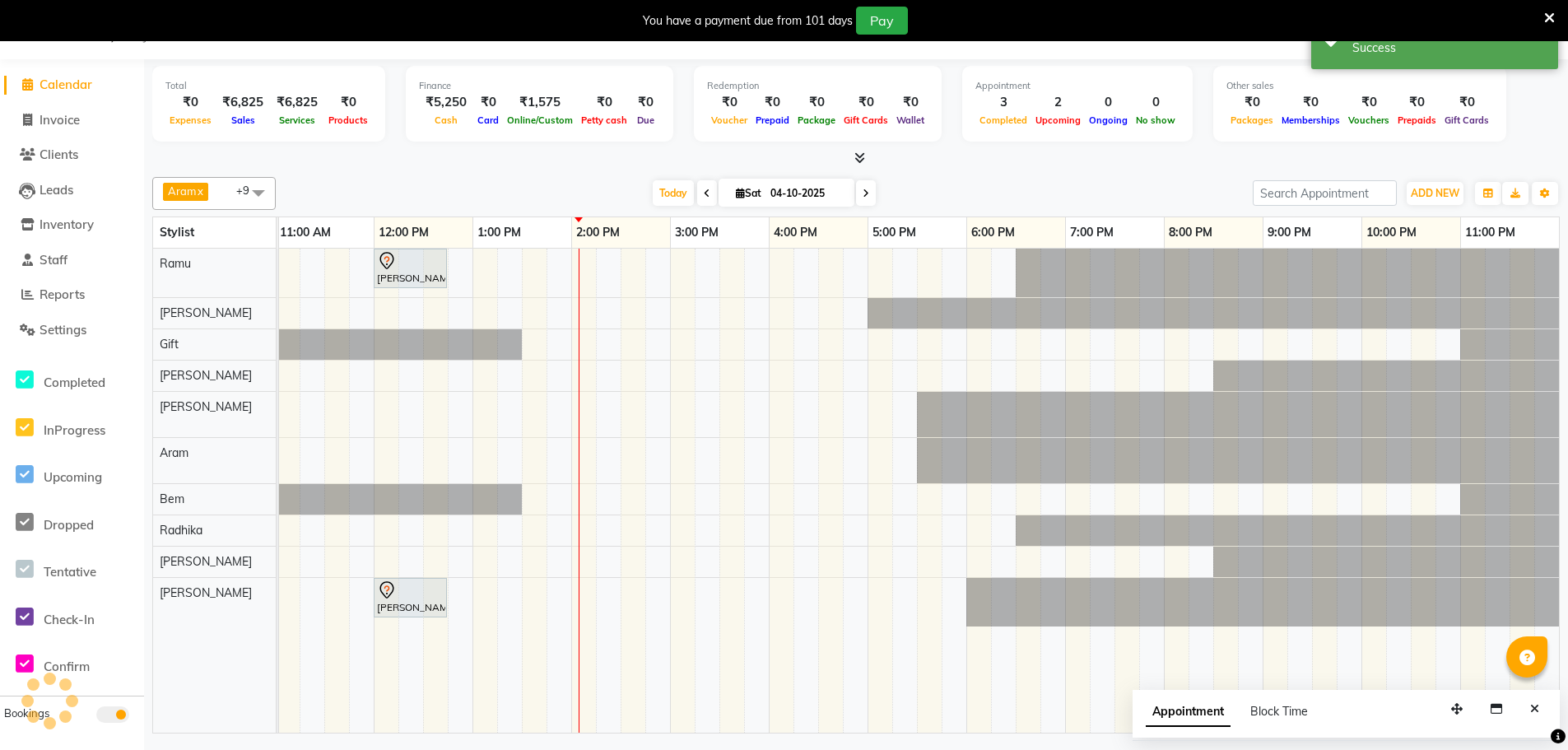
scroll to position [0, 0]
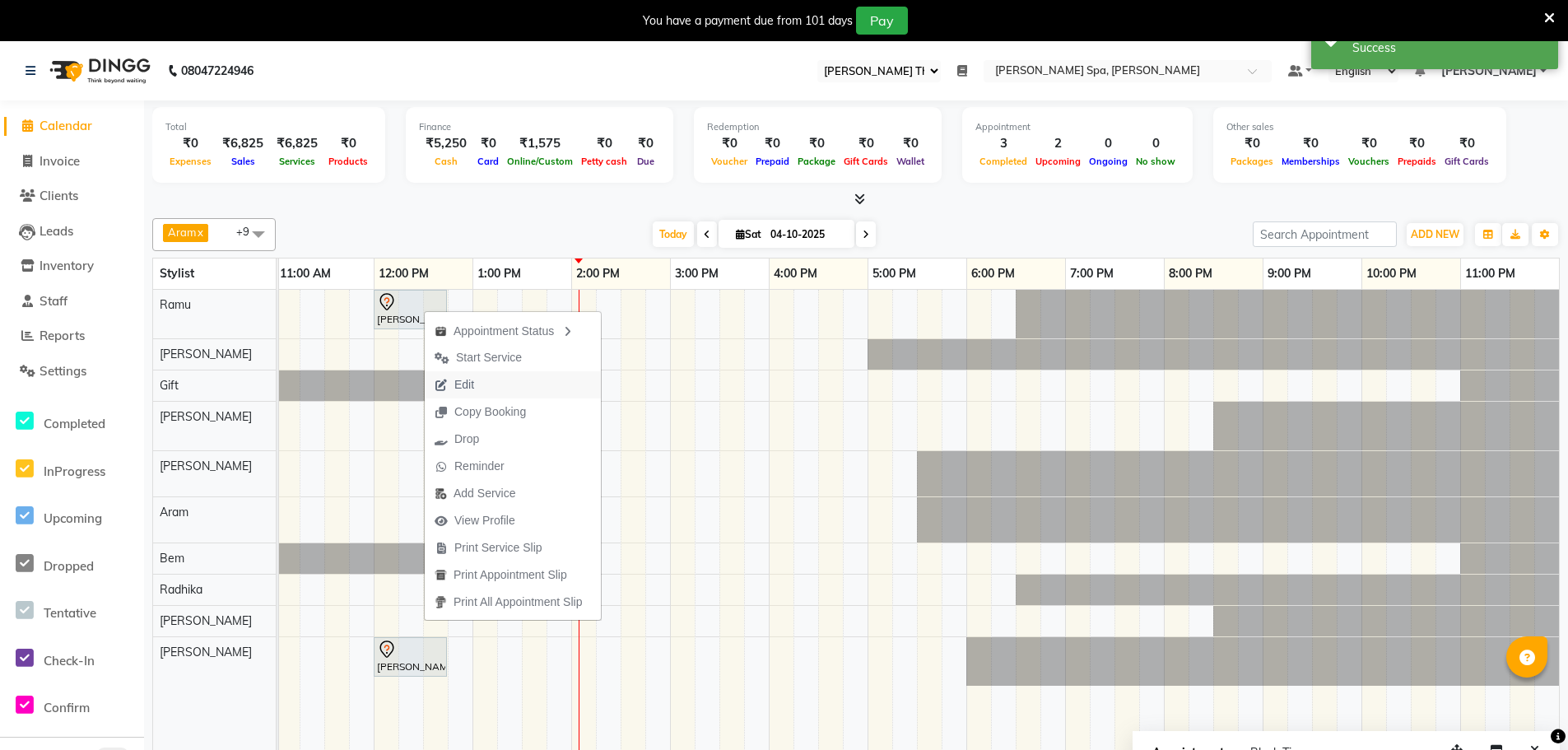
click at [484, 387] on span "Edit" at bounding box center [454, 385] width 60 height 27
select select "tentative"
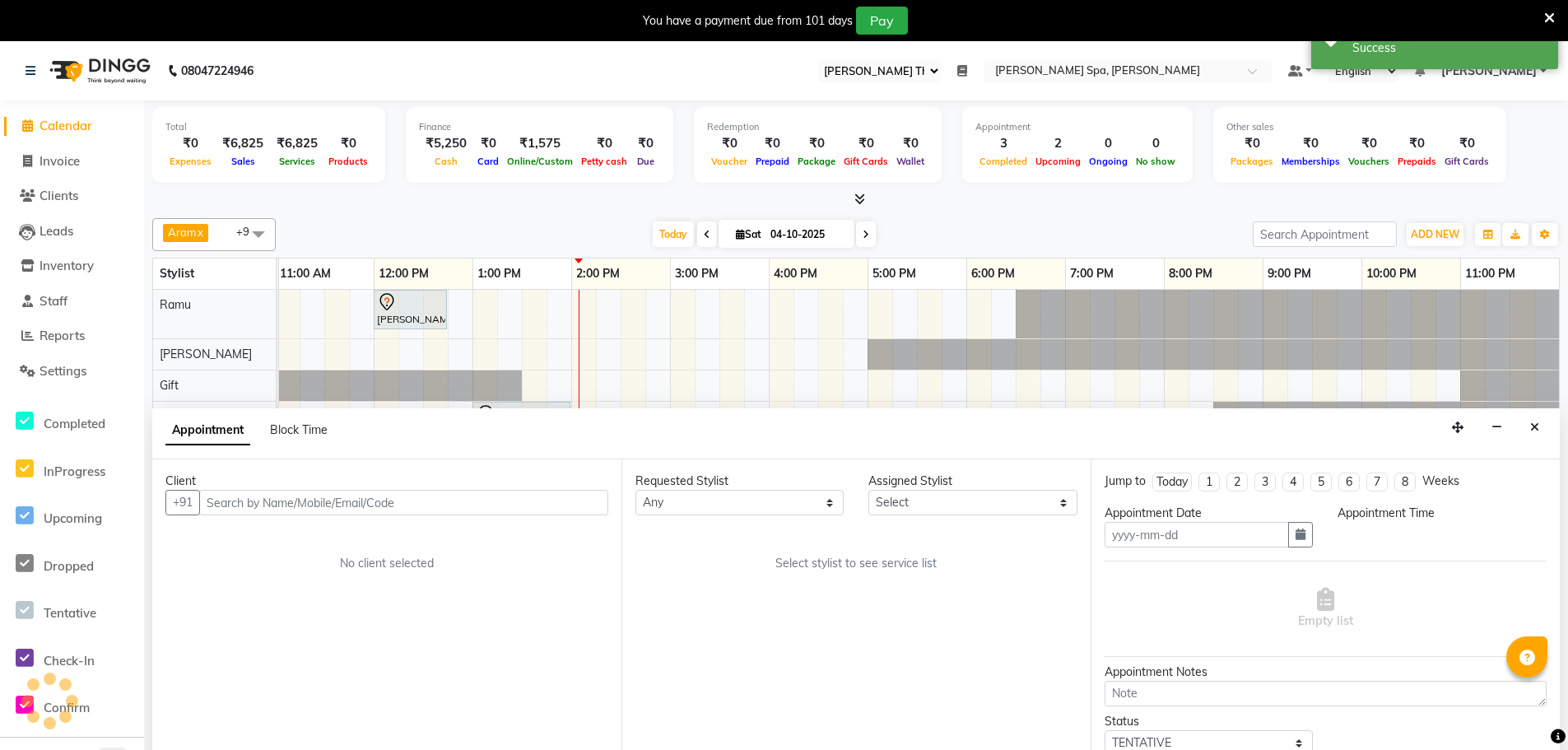
type input "04-10-2025"
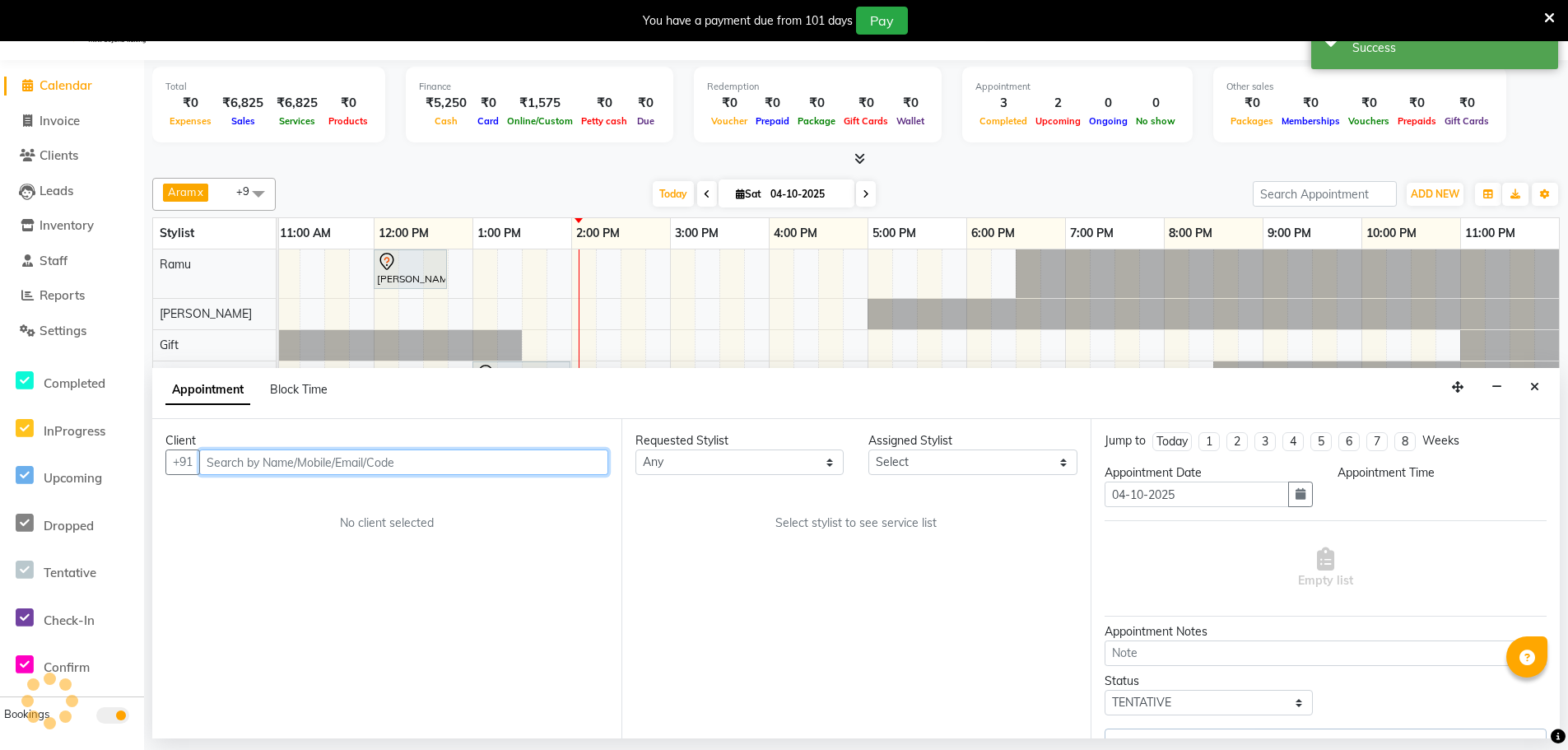
select select "84952"
select select "720"
select select "4302"
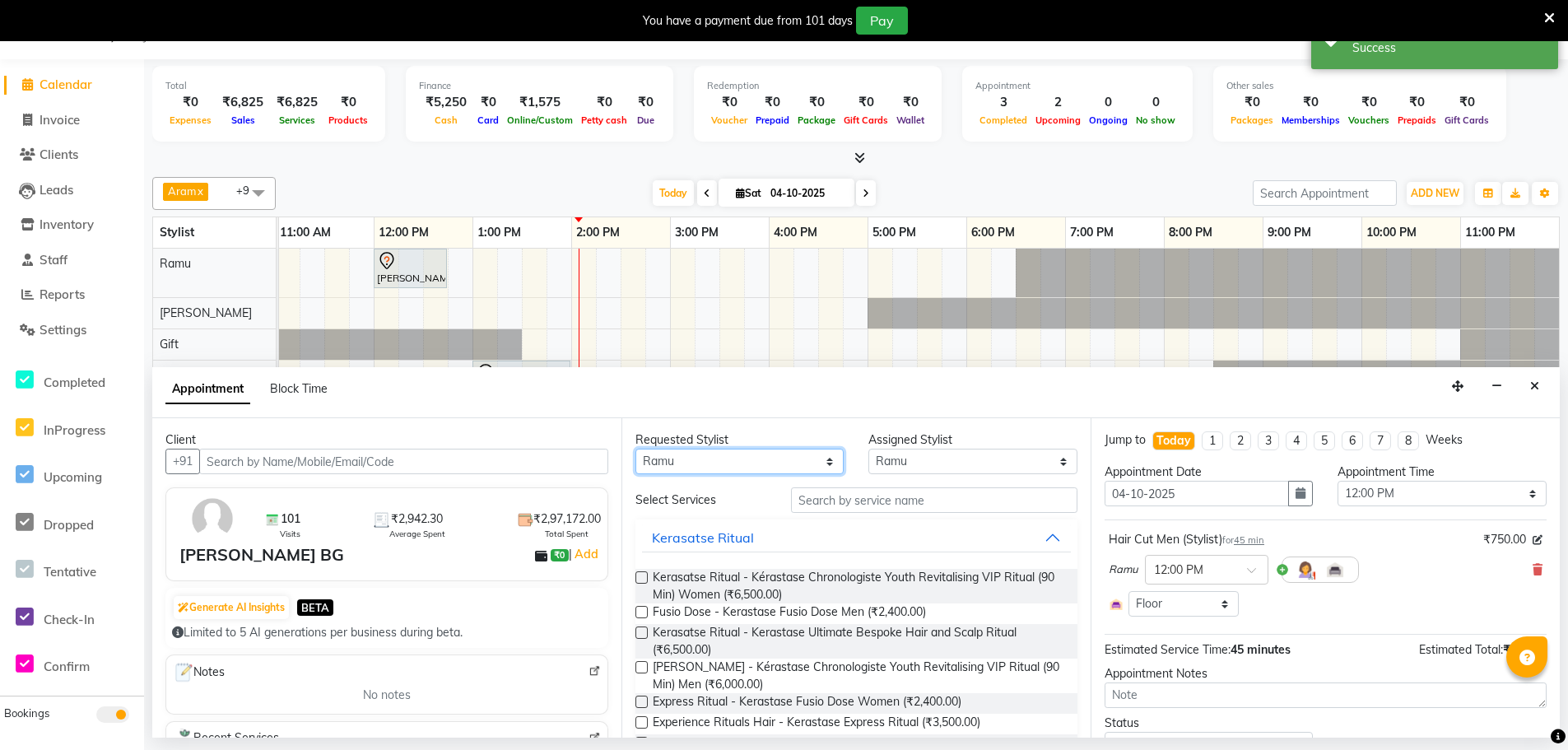
click at [753, 456] on select "Any [PERSON_NAME] Bem Gift [PERSON_NAME] Radhika [PERSON_NAME] [PERSON_NAME] Spa" at bounding box center [740, 461] width 208 height 25
select select "84961"
click at [636, 449] on select "Any [PERSON_NAME] Bem Gift [PERSON_NAME] Radhika [PERSON_NAME] [PERSON_NAME] Spa" at bounding box center [740, 461] width 208 height 25
select select "84961"
click at [841, 503] on input "text" at bounding box center [934, 500] width 287 height 25
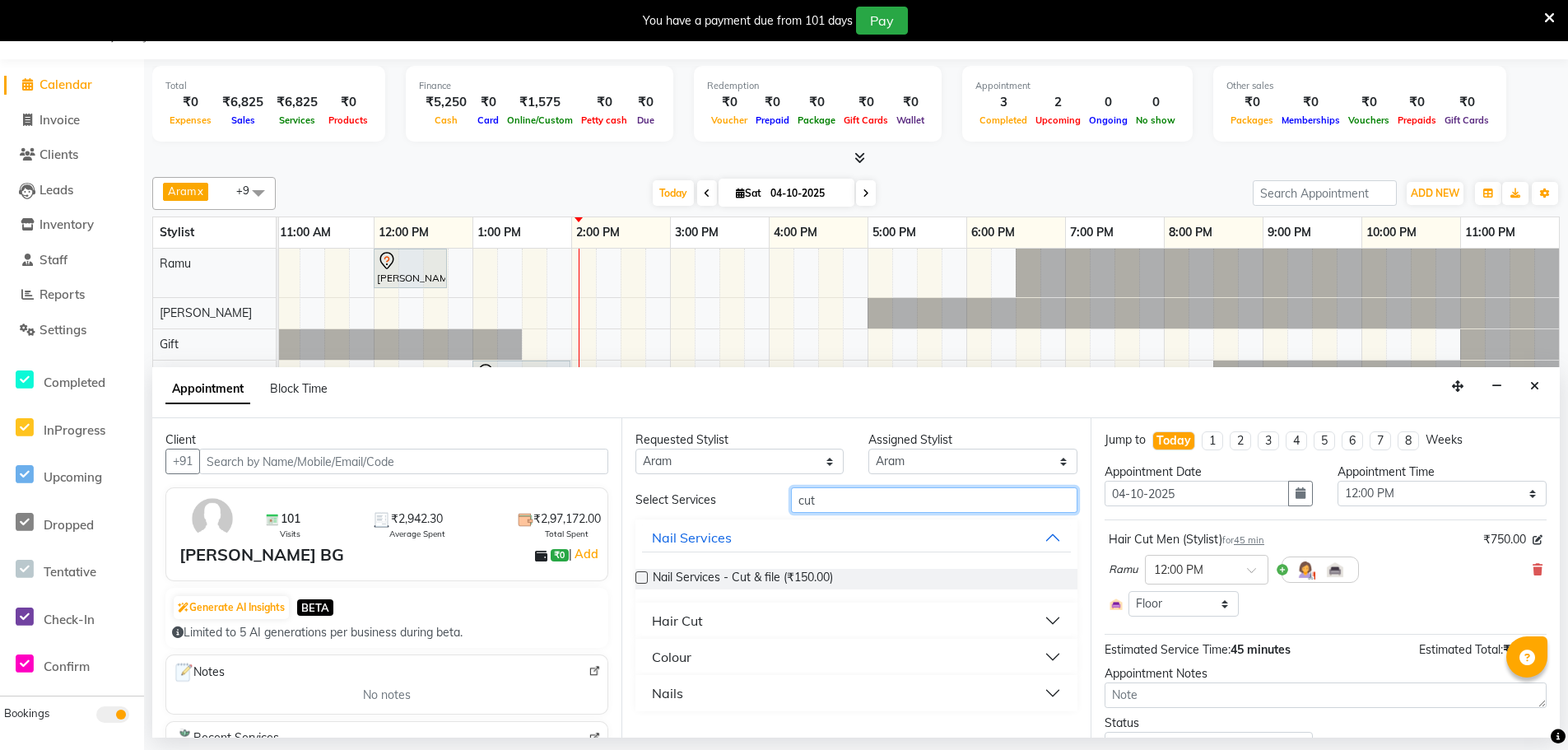
type input "cut"
click at [641, 578] on label at bounding box center [641, 577] width 13 height 13
click at [641, 578] on input "checkbox" at bounding box center [641, 579] width 11 height 11
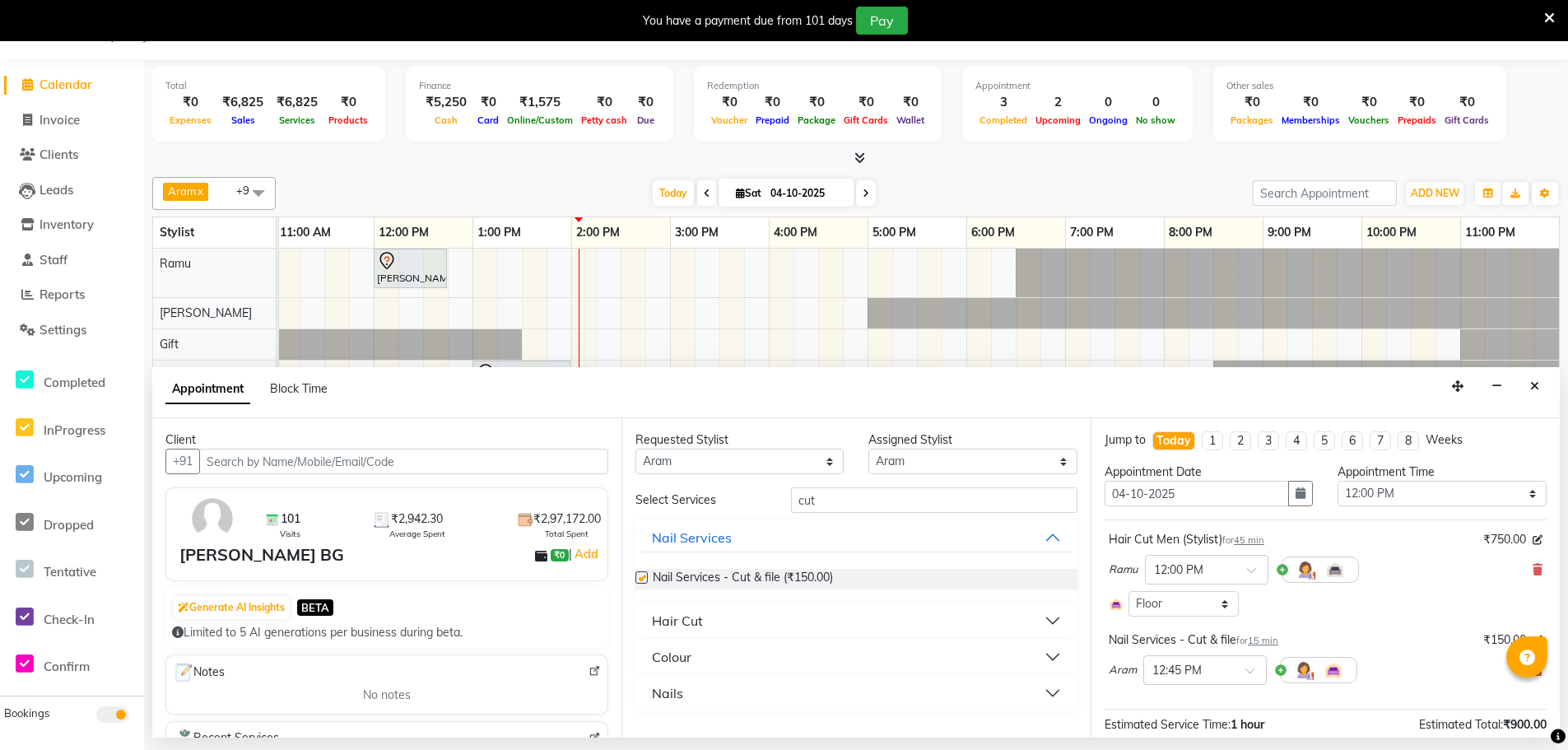
checkbox input "false"
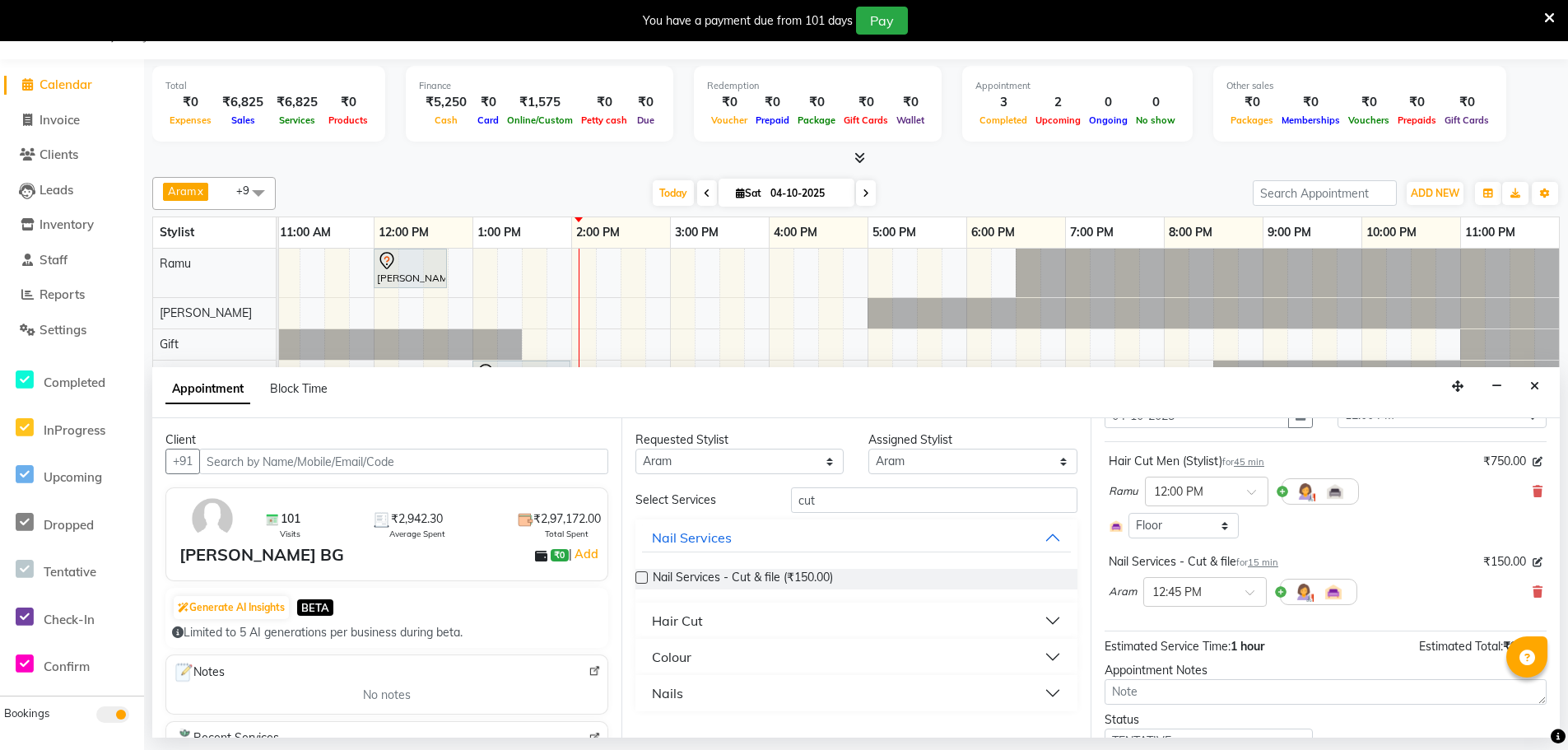
scroll to position [151, 0]
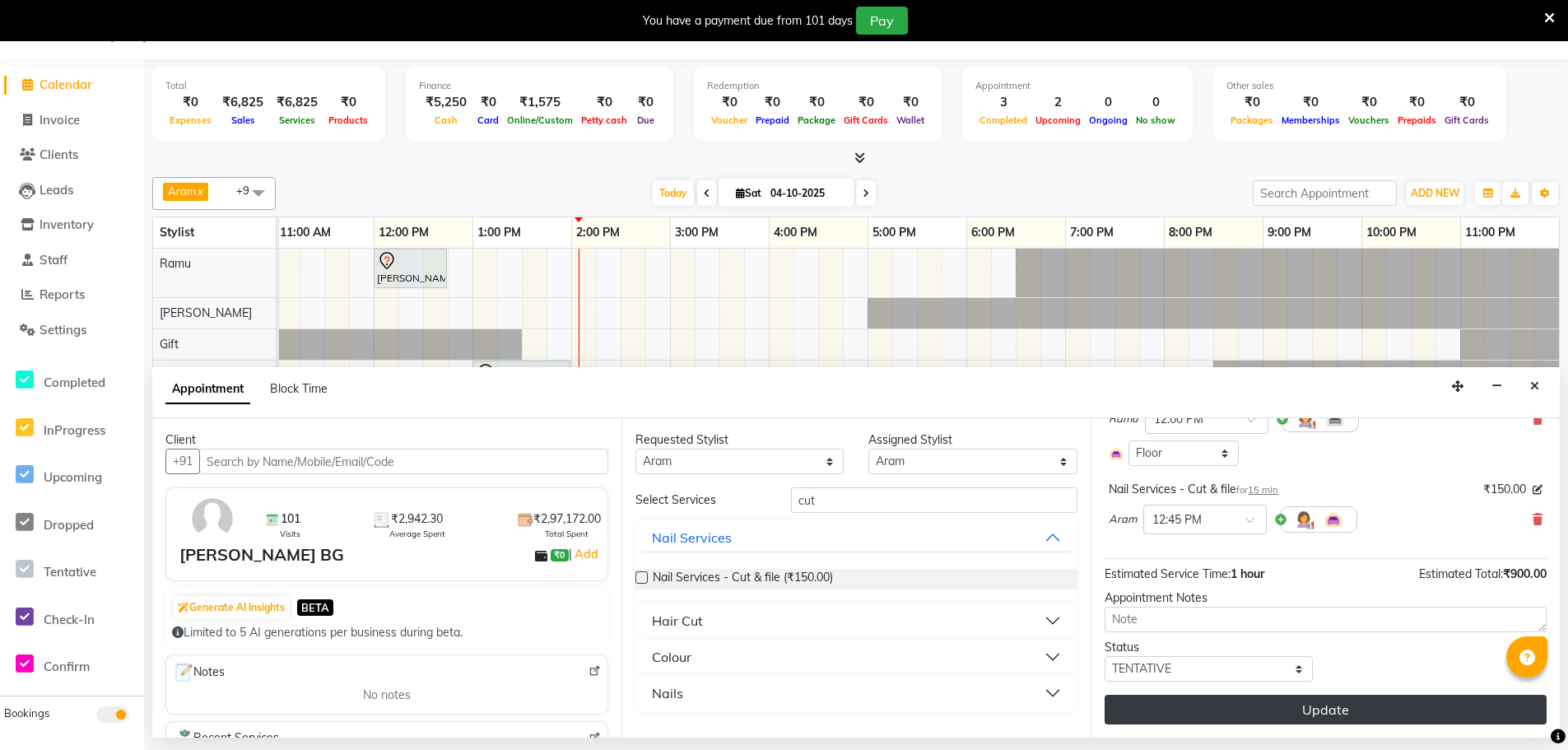
click at [1202, 713] on button "Update" at bounding box center [1325, 709] width 442 height 29
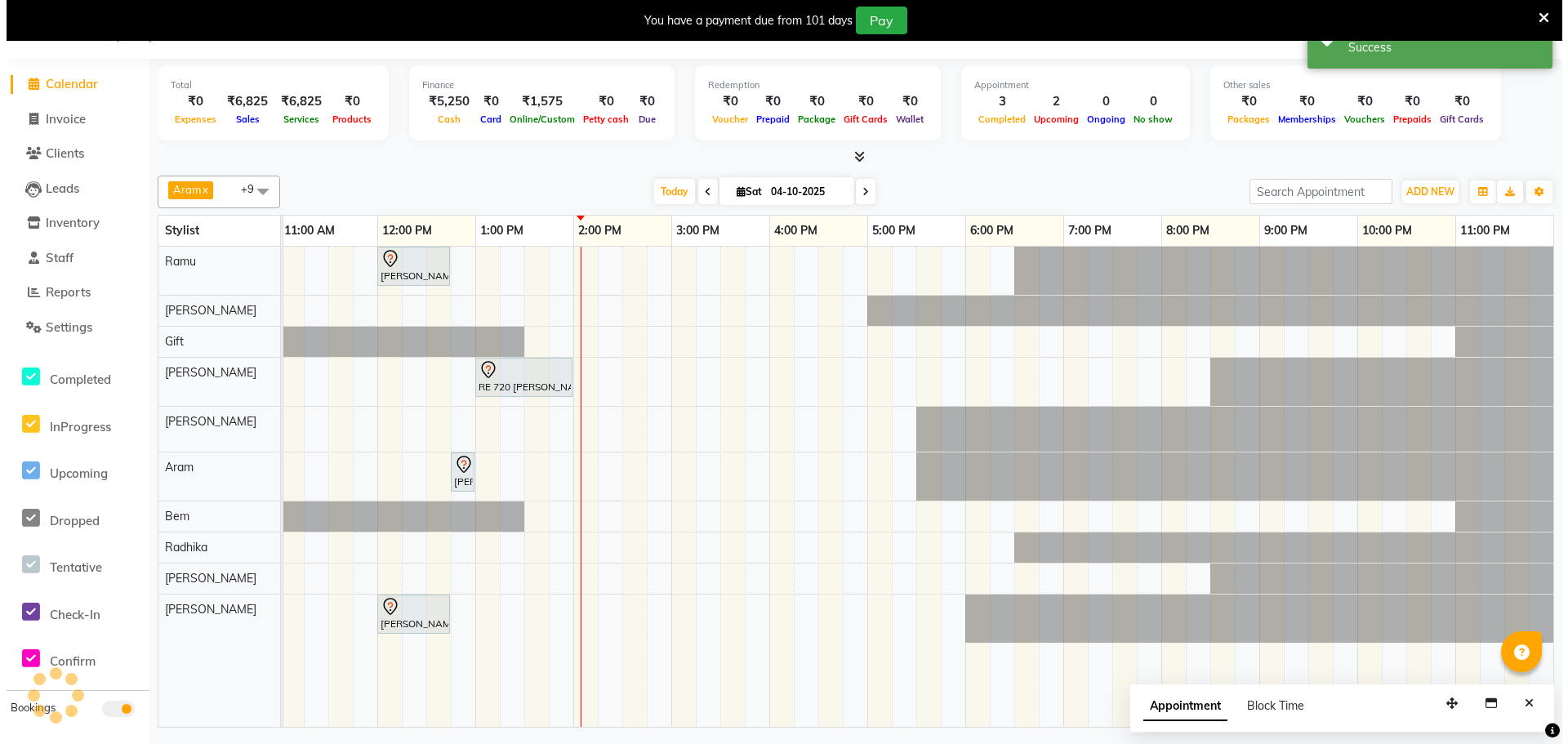
scroll to position [0, 0]
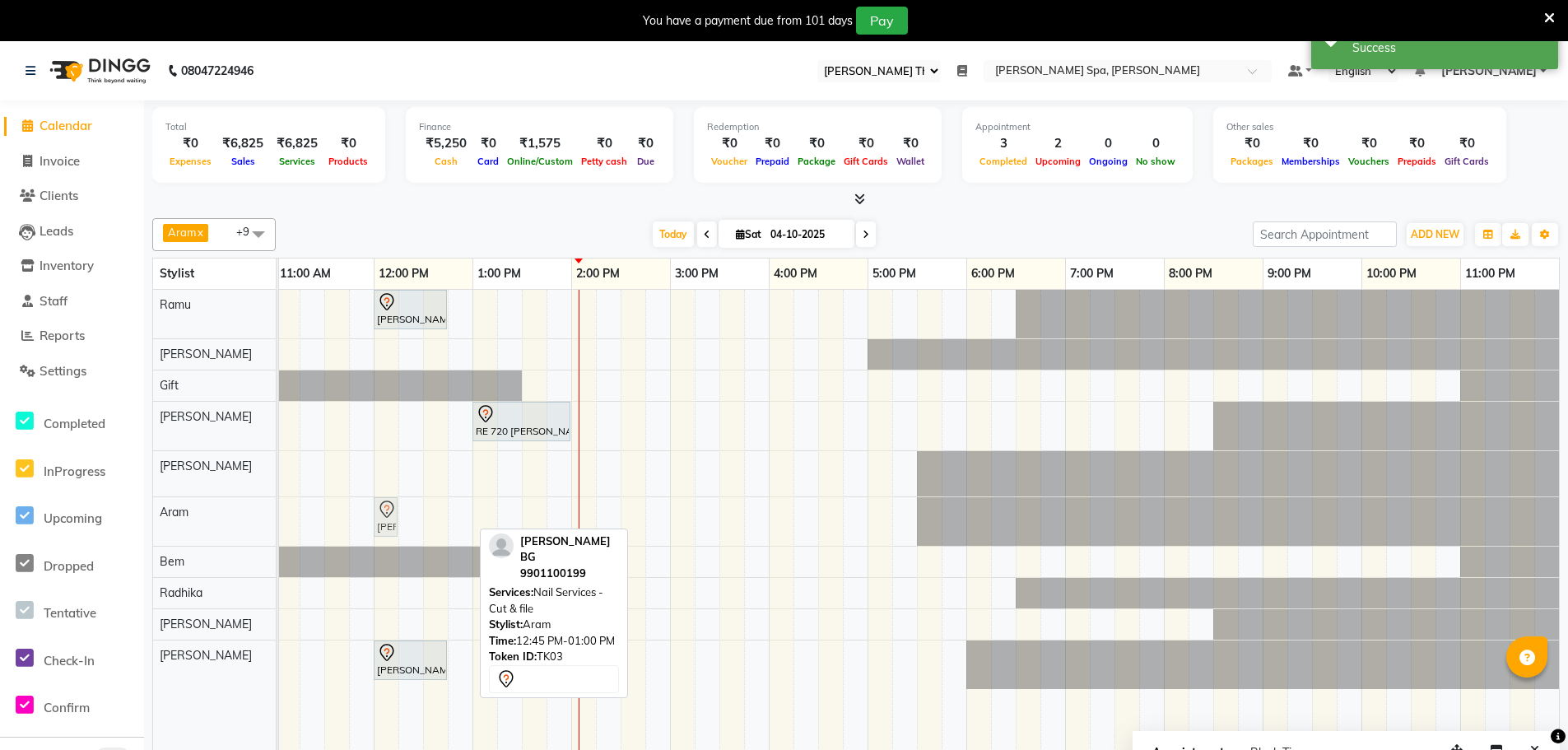
drag, startPoint x: 460, startPoint y: 519, endPoint x: 393, endPoint y: 521, distance: 67.0
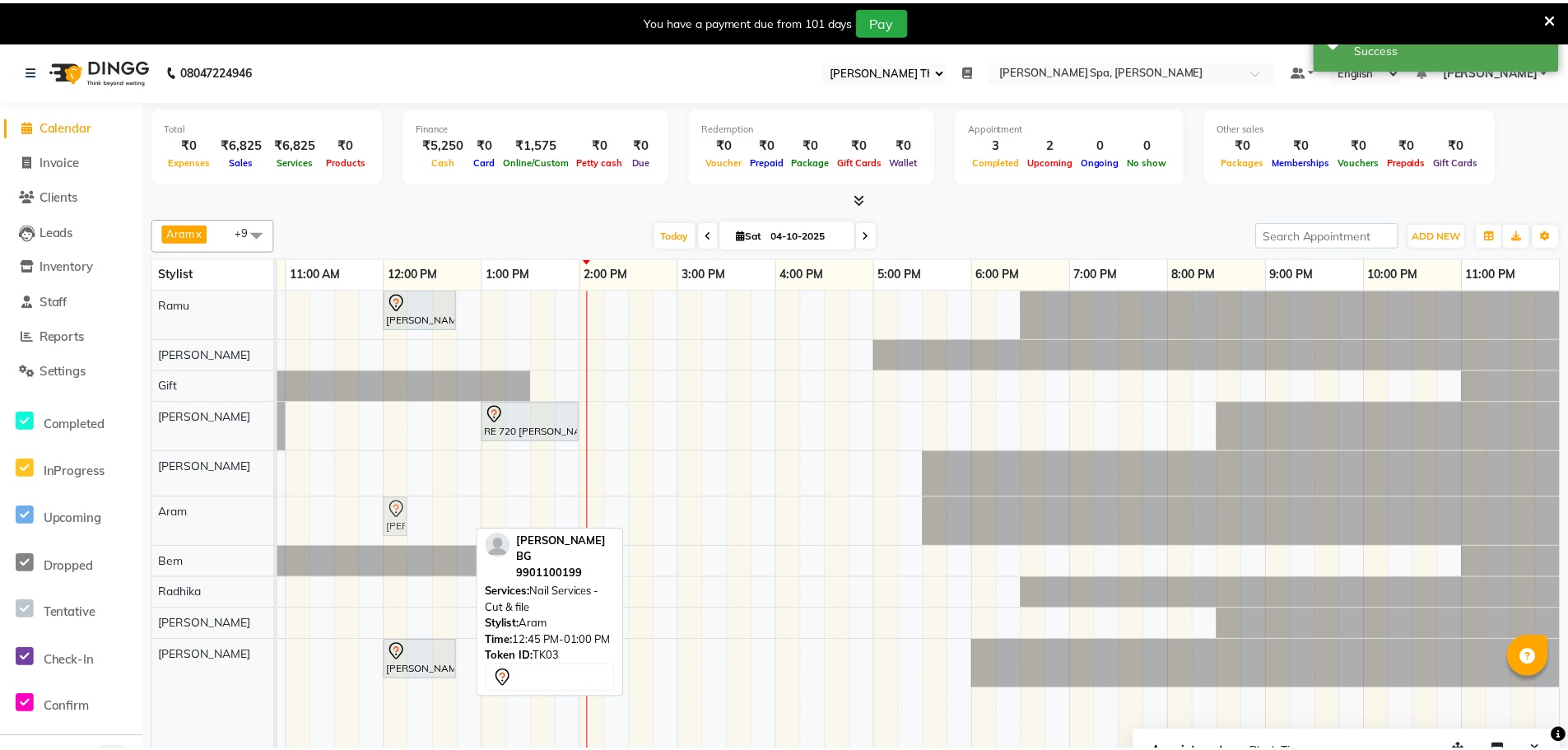
scroll to position [0, 387]
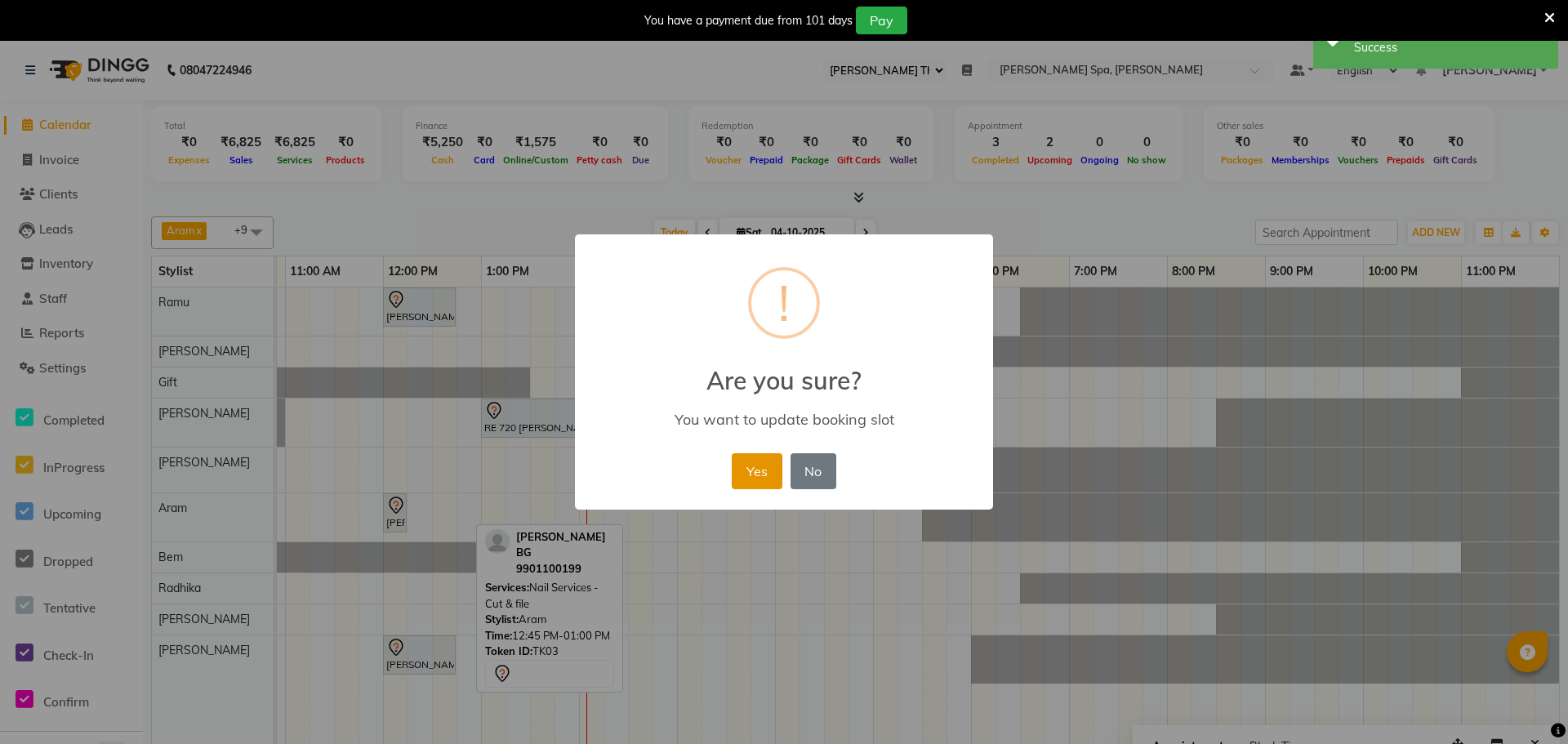
click at [752, 466] on button "Yes" at bounding box center [757, 471] width 50 height 36
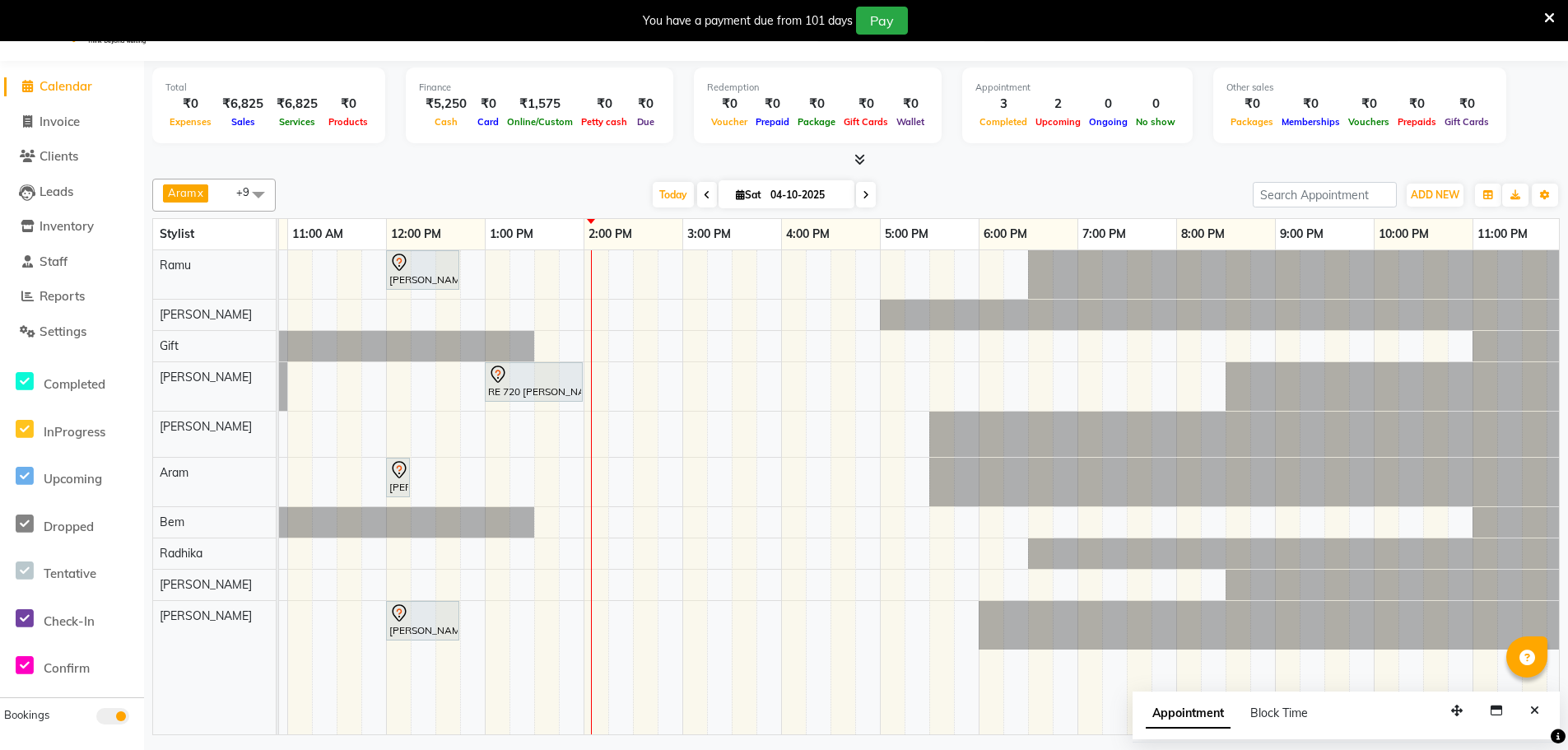
scroll to position [41, 0]
click at [1537, 716] on button "Close" at bounding box center [1534, 709] width 23 height 25
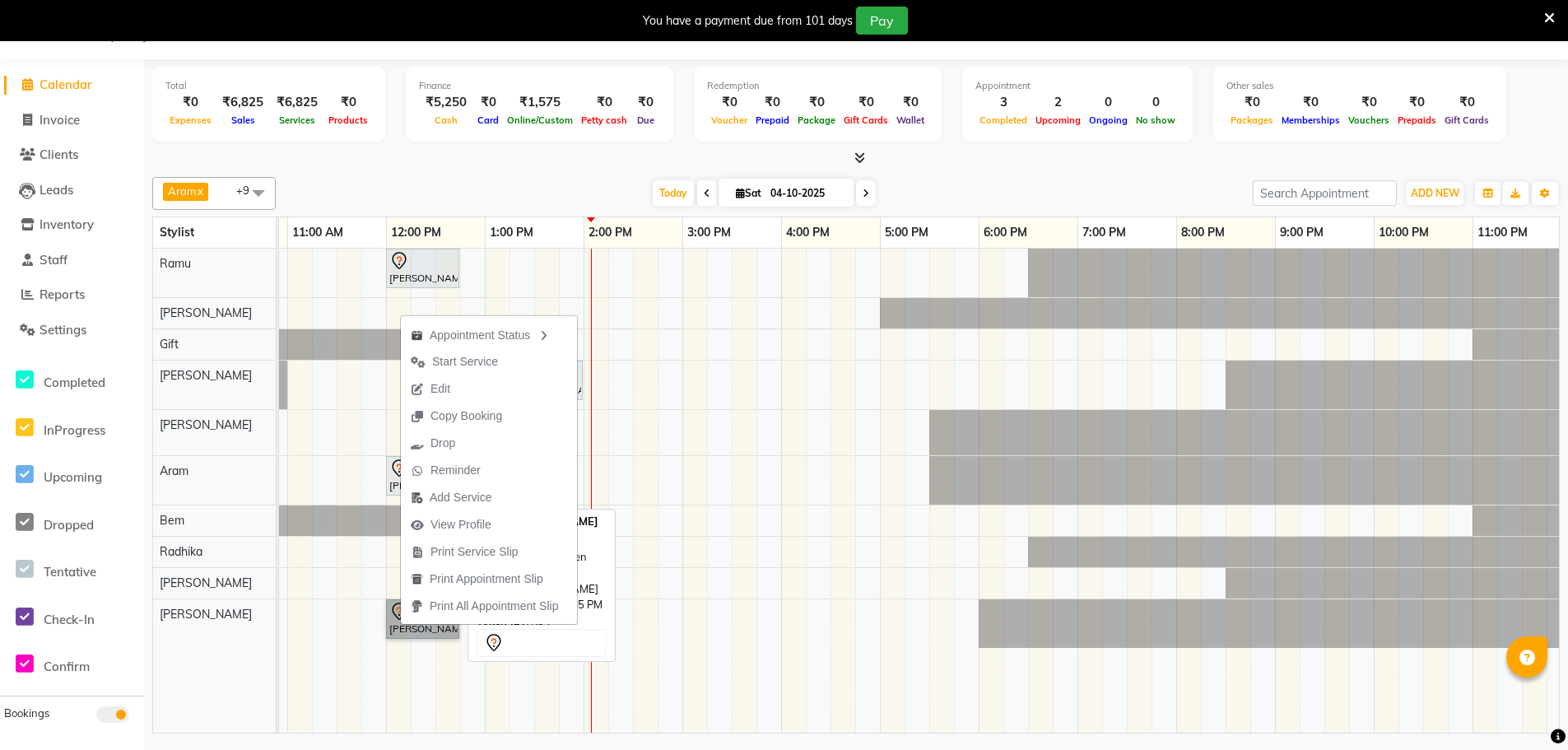
click at [397, 633] on link "[PERSON_NAME], TK04, 12:00 PM-12:45 PM, Hair Cut Men (Stylist)" at bounding box center [422, 618] width 73 height 39
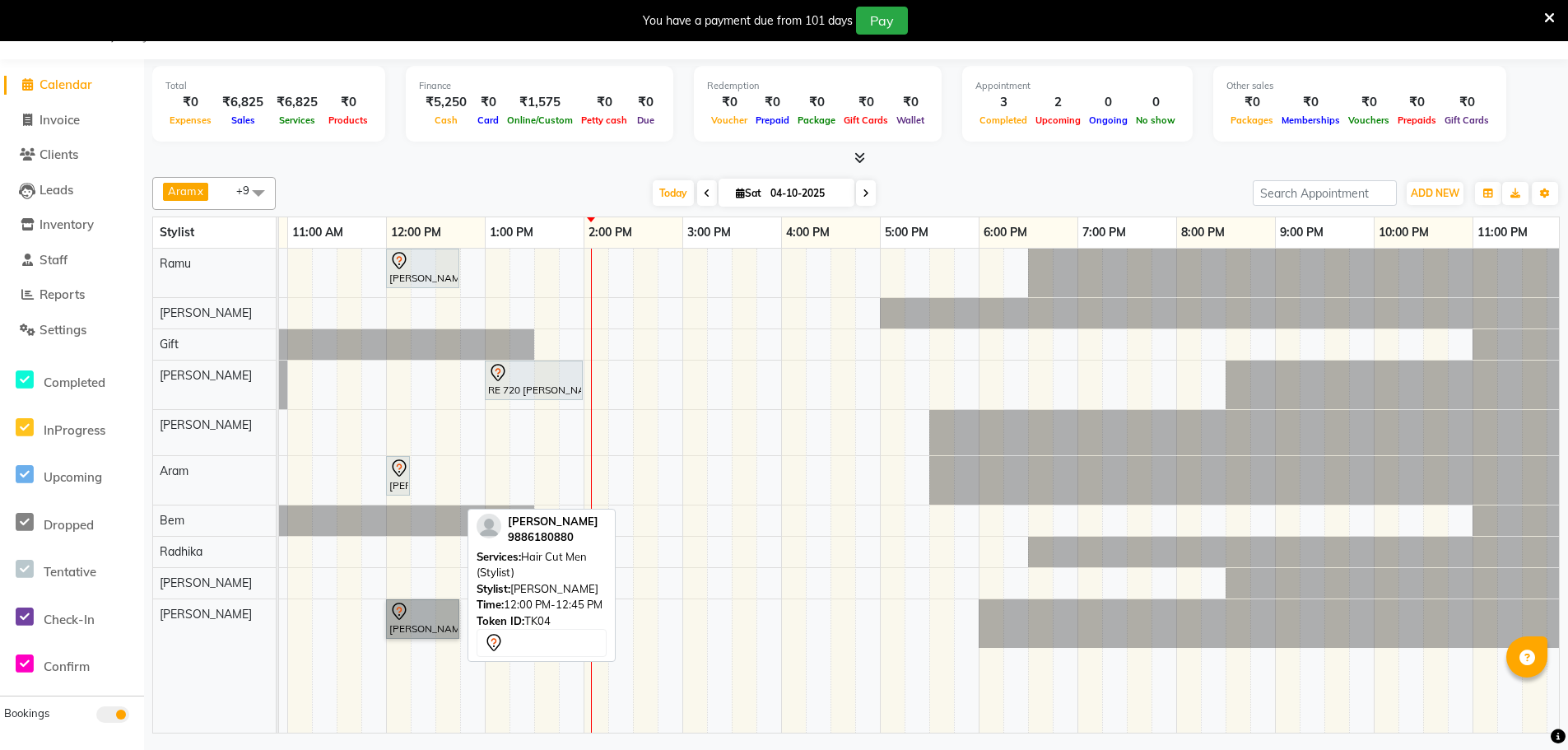
click at [411, 615] on link "[PERSON_NAME], TK04, 12:00 PM-12:45 PM, Hair Cut Men (Stylist)" at bounding box center [422, 618] width 73 height 39
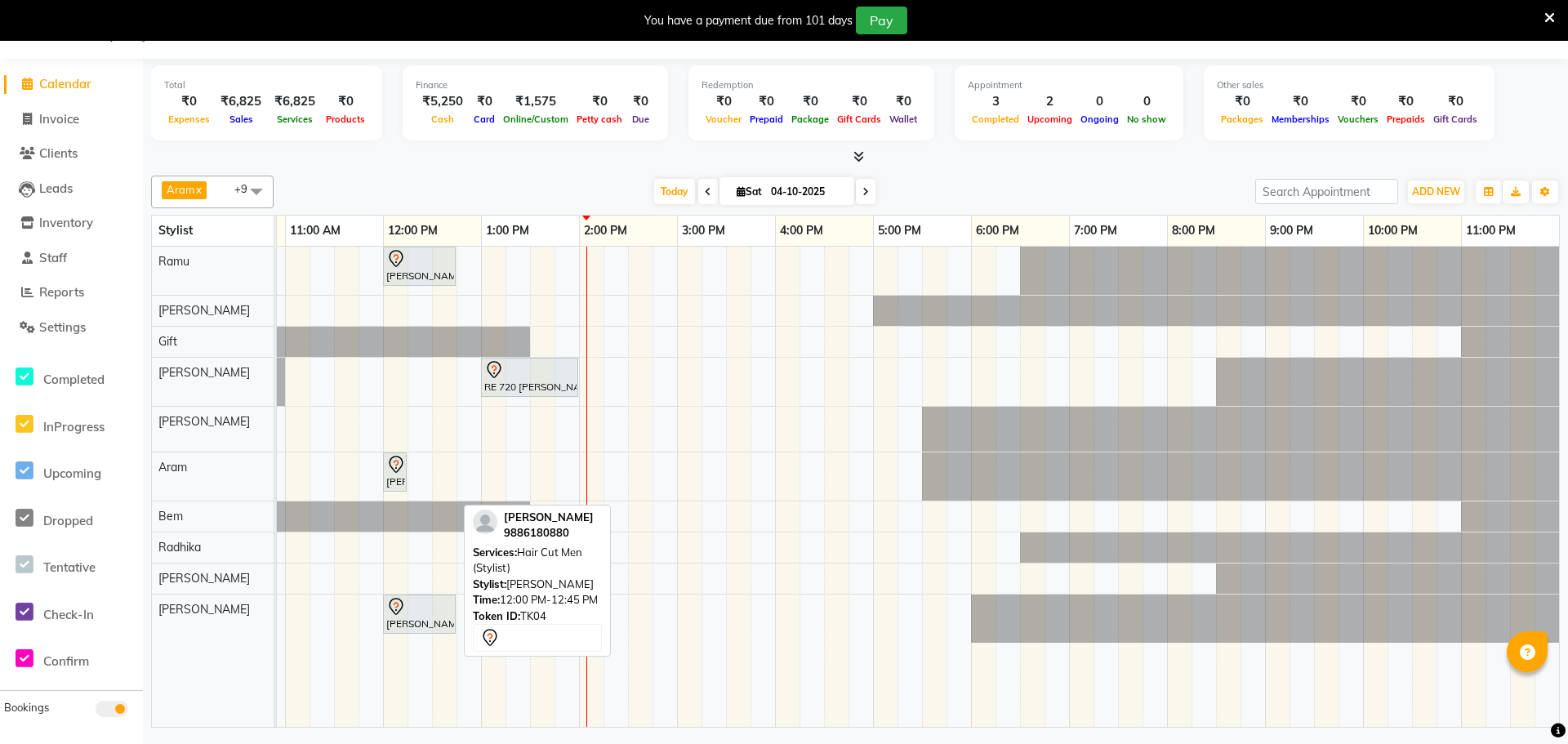
select select "7"
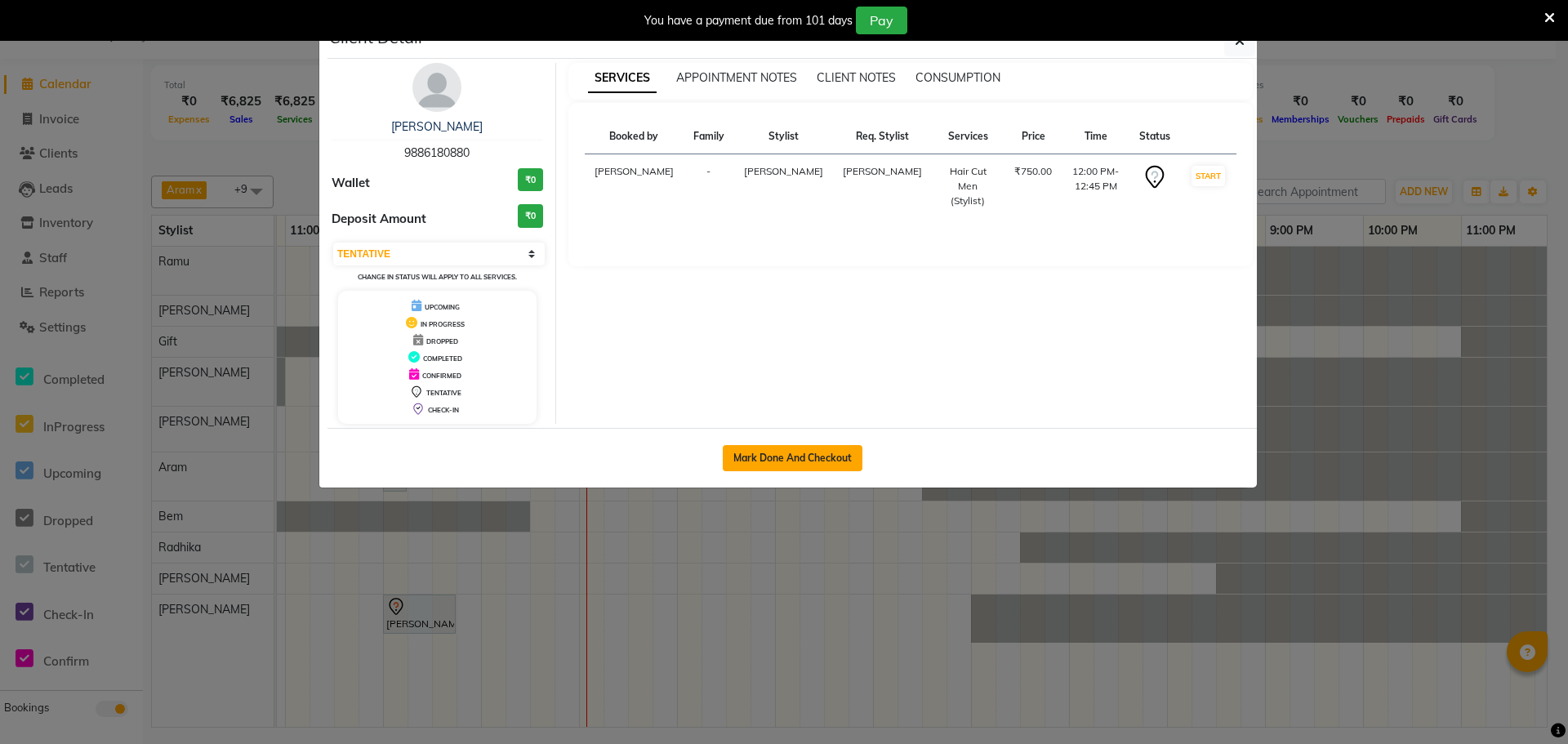
click at [802, 454] on button "Mark Done And Checkout" at bounding box center [793, 458] width 140 height 26
select select "8545"
select select "service"
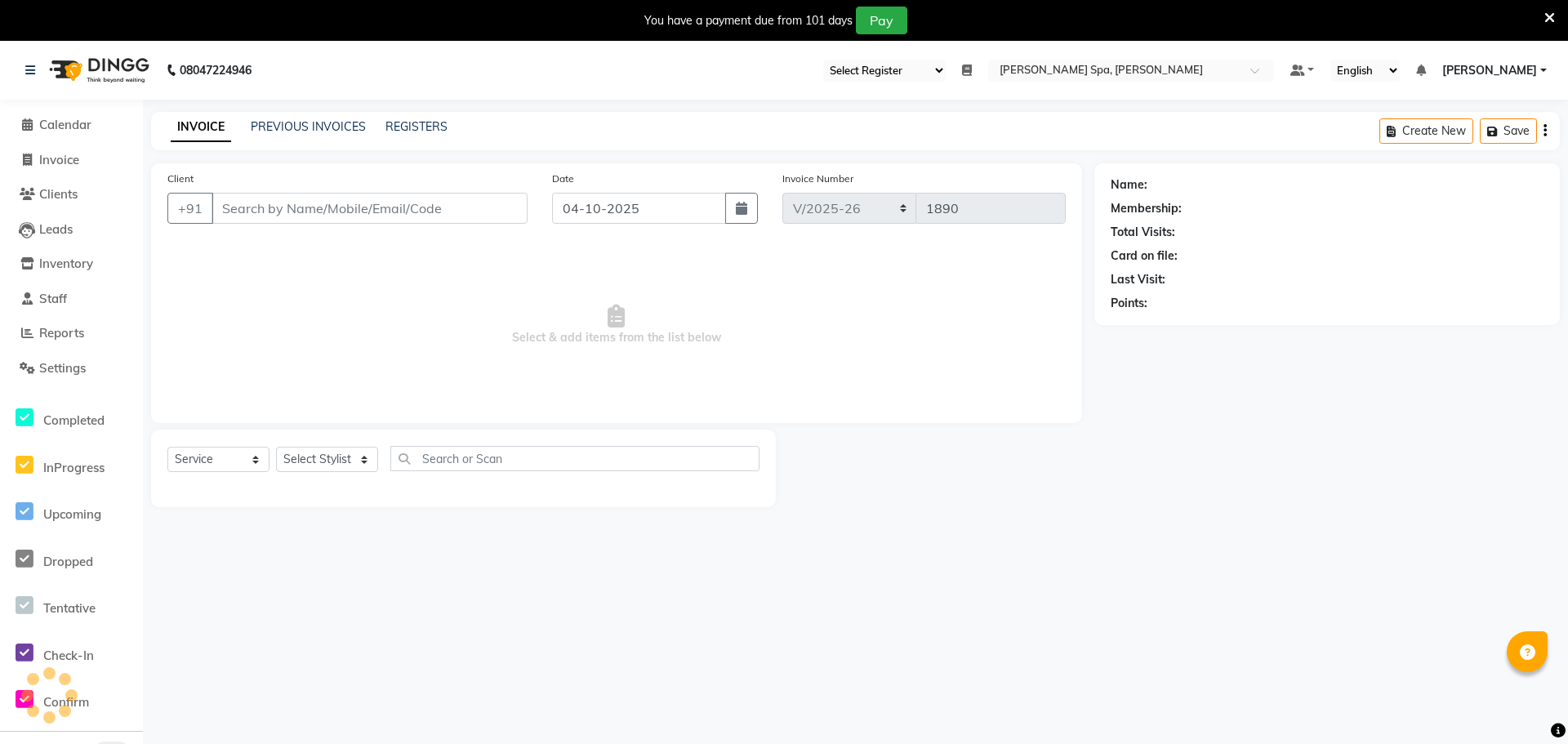
type input "9886180880"
select select "84966"
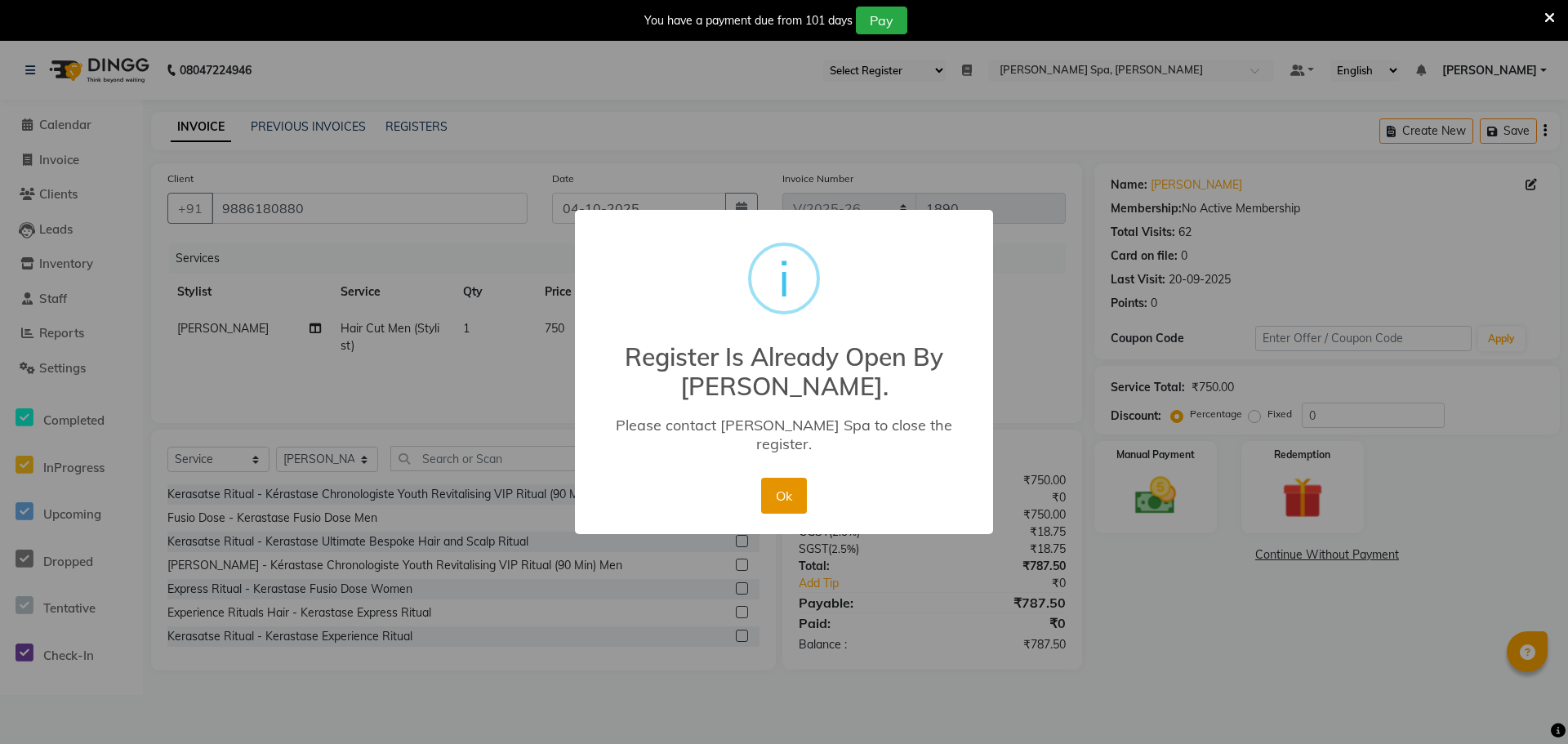
click at [772, 498] on button "Ok" at bounding box center [784, 495] width 45 height 36
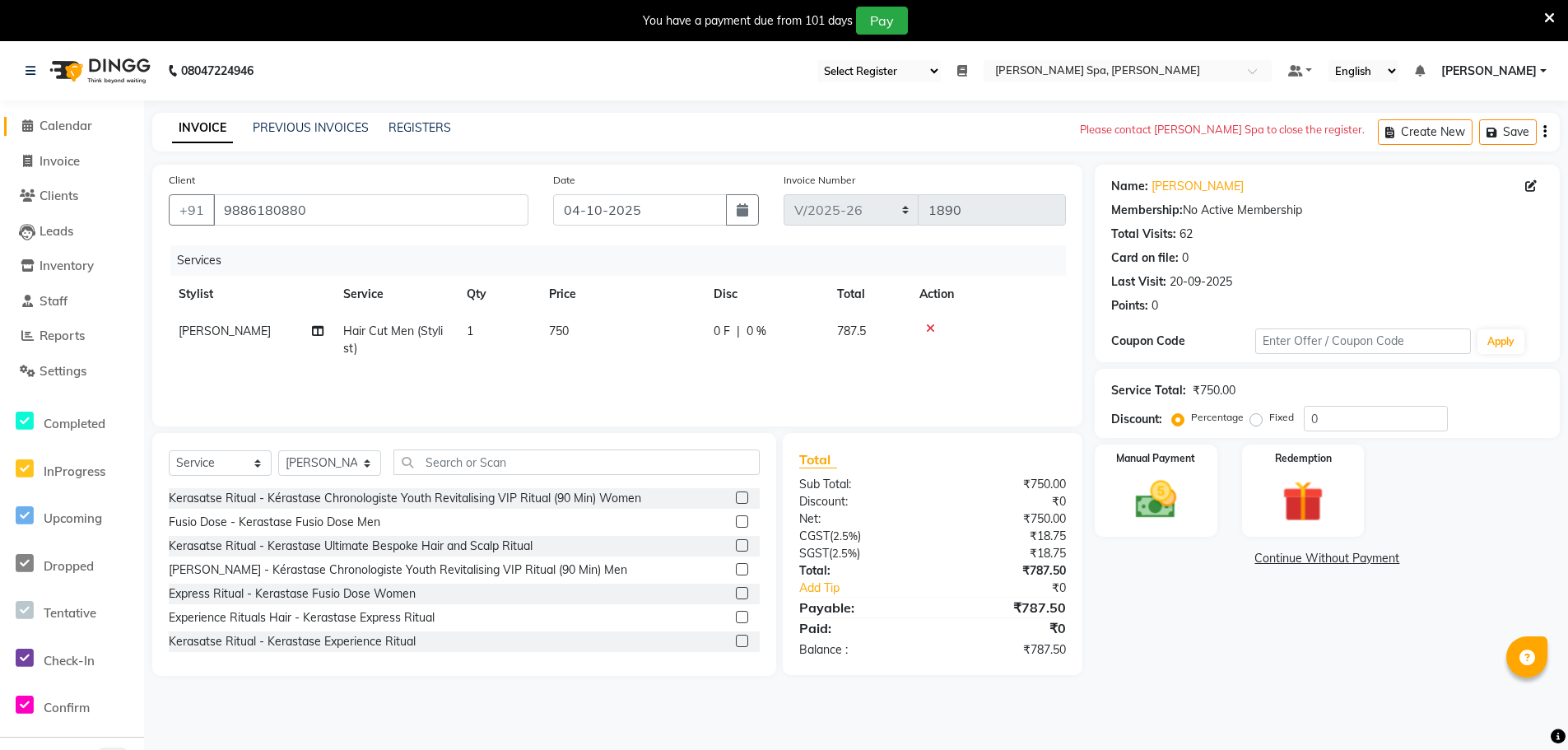
click at [80, 128] on span "Calendar" at bounding box center [65, 125] width 53 height 16
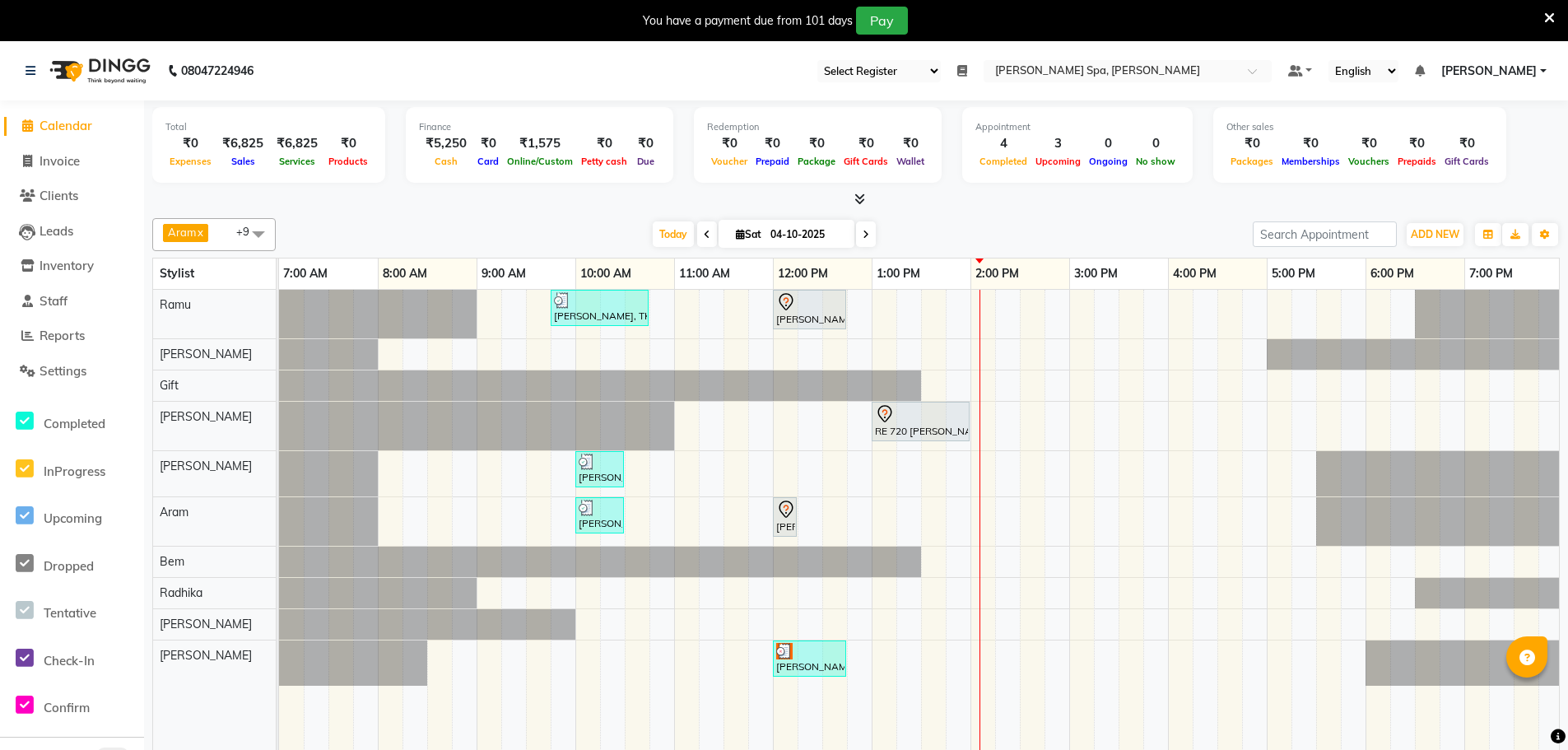
click at [1544, 69] on link "[PERSON_NAME]" at bounding box center [1493, 71] width 106 height 18
click at [1472, 155] on link "Sign out" at bounding box center [1462, 154] width 151 height 25
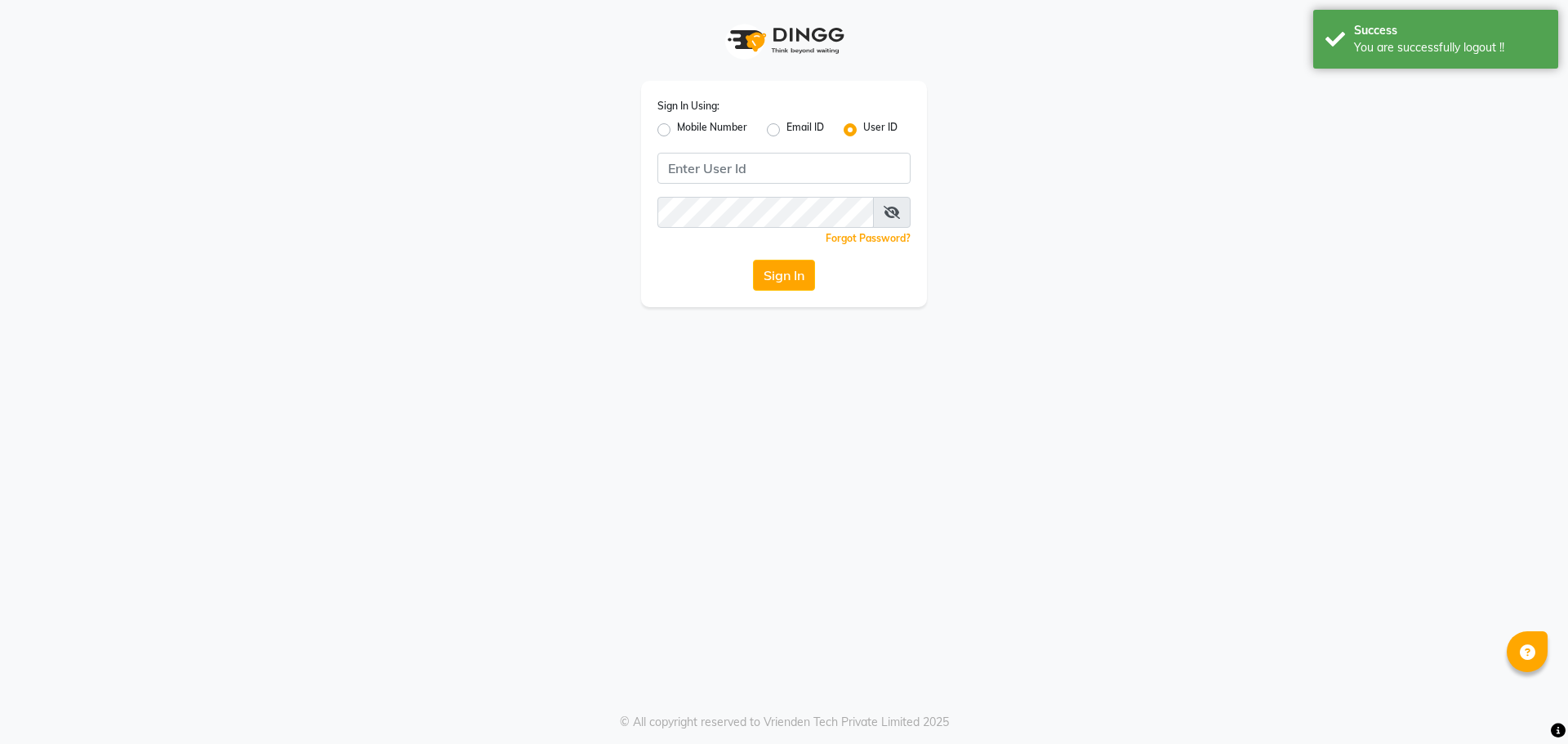
click at [677, 124] on label "Mobile Number" at bounding box center [712, 130] width 70 height 20
click at [677, 124] on input "Mobile Number" at bounding box center [682, 125] width 11 height 11
radio input "true"
radio input "false"
click at [751, 166] on input "Username" at bounding box center [811, 168] width 198 height 31
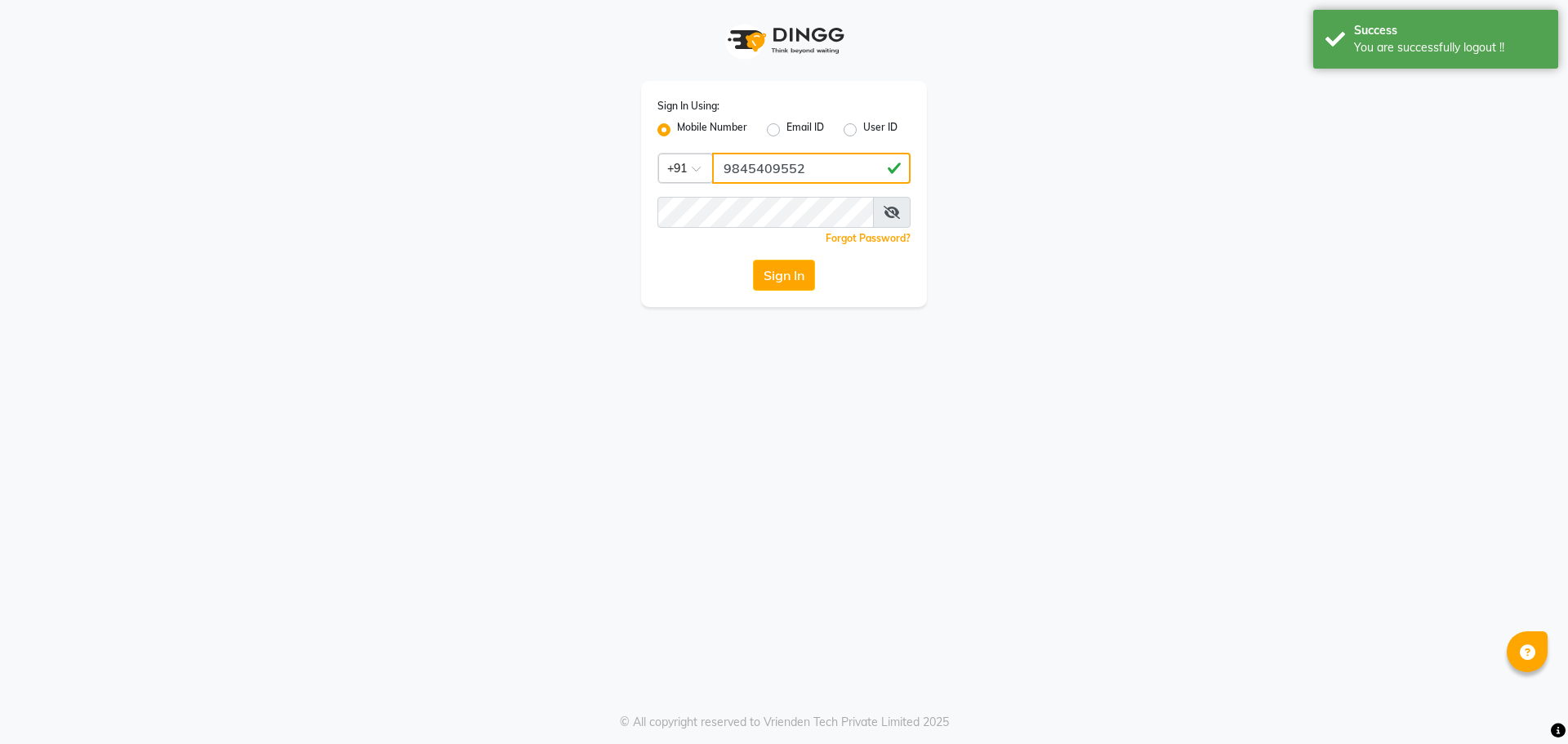
type input "9845409552"
click at [785, 282] on button "Sign In" at bounding box center [784, 275] width 62 height 31
